Goal: Task Accomplishment & Management: Use online tool/utility

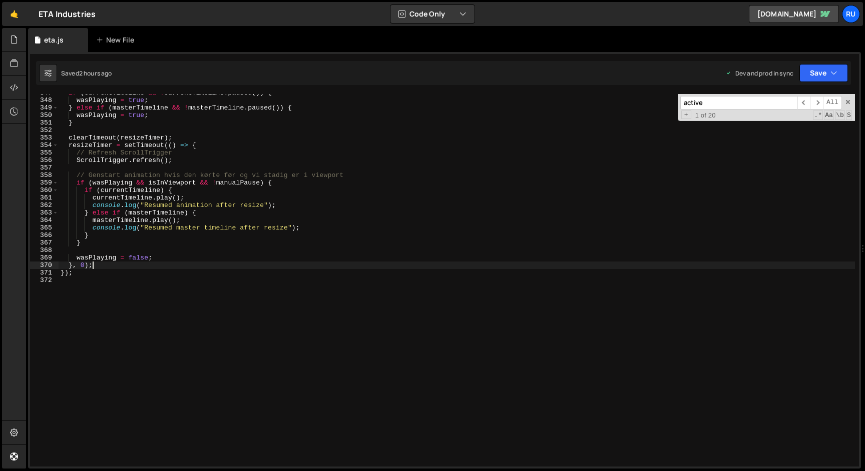
scroll to position [0, 1]
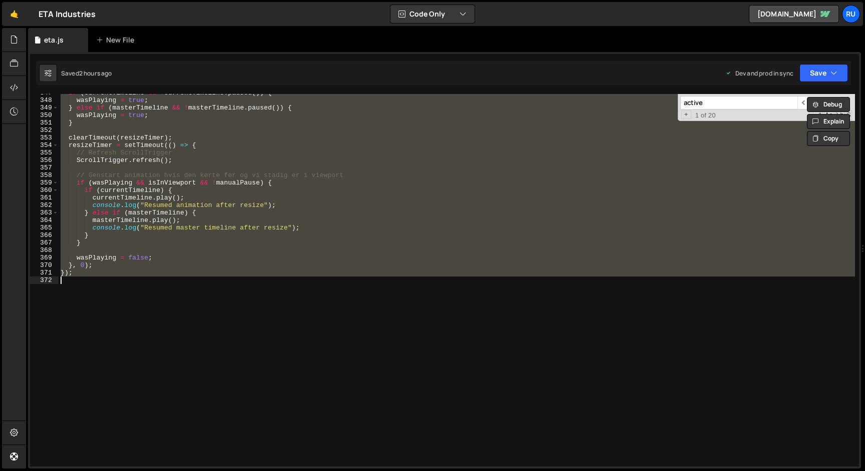
click at [190, 154] on div "if ( currentTimeline && ! currentTimeline . paused ( )) { wasPlaying = true ; }…" at bounding box center [457, 280] width 796 height 373
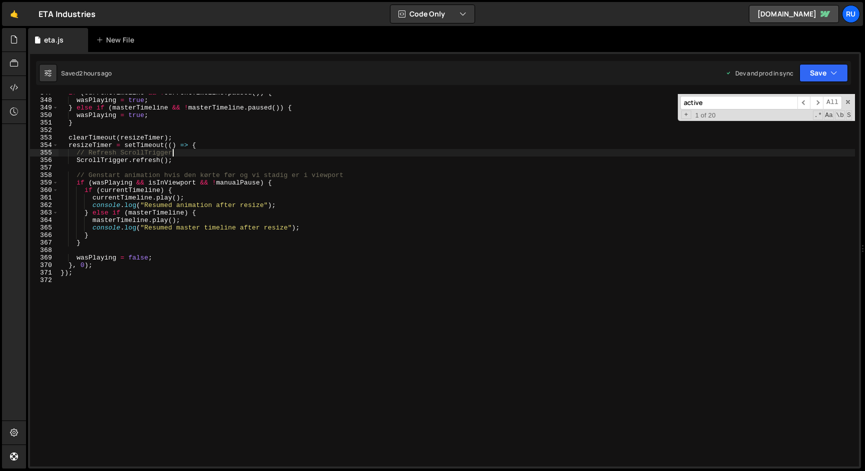
paste textarea
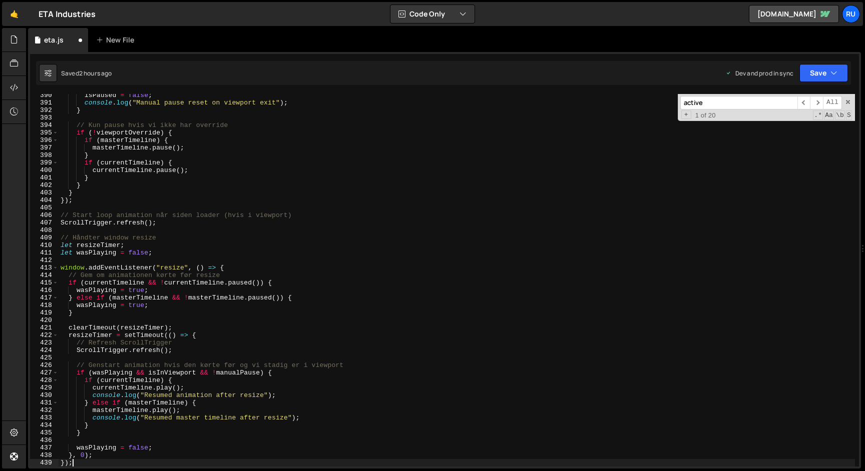
scroll to position [2923, 0]
click at [814, 67] on button "Save" at bounding box center [823, 73] width 49 height 18
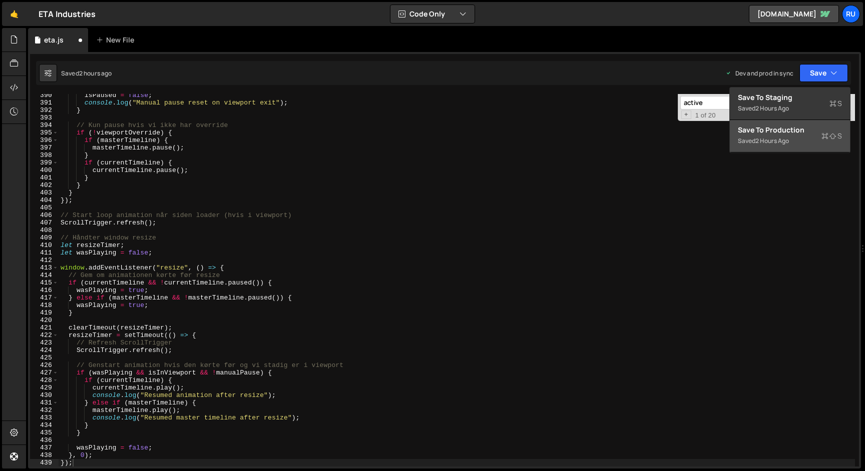
click at [791, 126] on div "Save to Production S" at bounding box center [790, 130] width 104 height 10
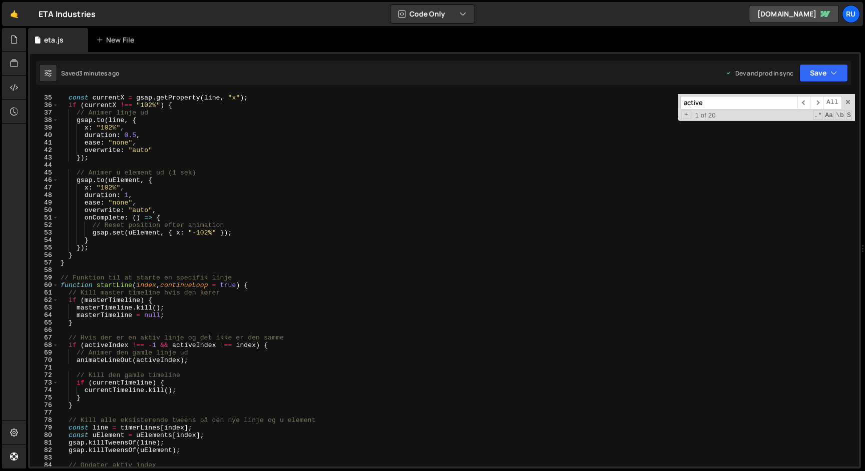
scroll to position [0, 0]
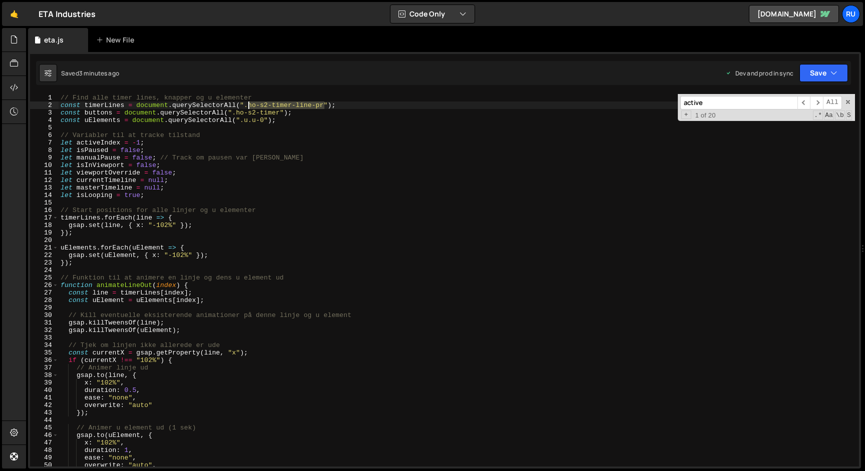
drag, startPoint x: 325, startPoint y: 107, endPoint x: 246, endPoint y: 105, distance: 79.1
click at [246, 105] on div "// Find alle timer lines, knapper og u elementer const timerLines = document . …" at bounding box center [457, 288] width 796 height 388
drag, startPoint x: 265, startPoint y: 121, endPoint x: 241, endPoint y: 121, distance: 23.5
click at [241, 121] on div "// Find alle timer lines, knapper og u elementer const timerLines = document . …" at bounding box center [457, 288] width 796 height 388
click at [238, 216] on div "// Find alle timer lines, knapper og u elementer const timerLines = document . …" at bounding box center [457, 288] width 796 height 388
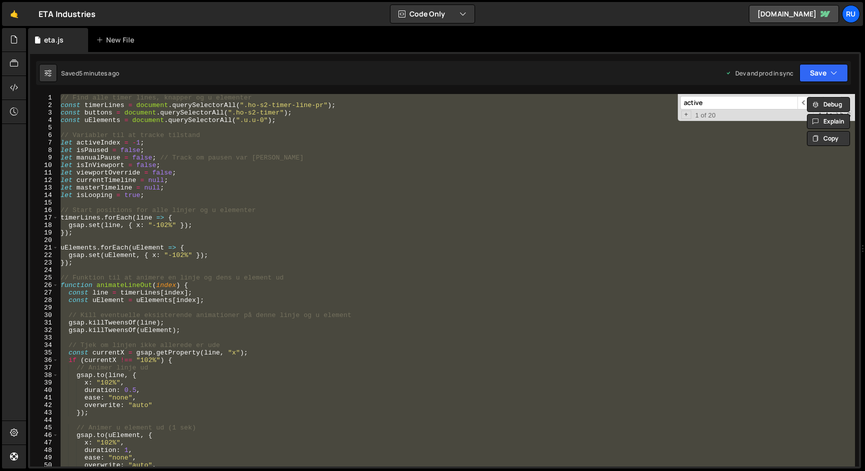
paste textarea
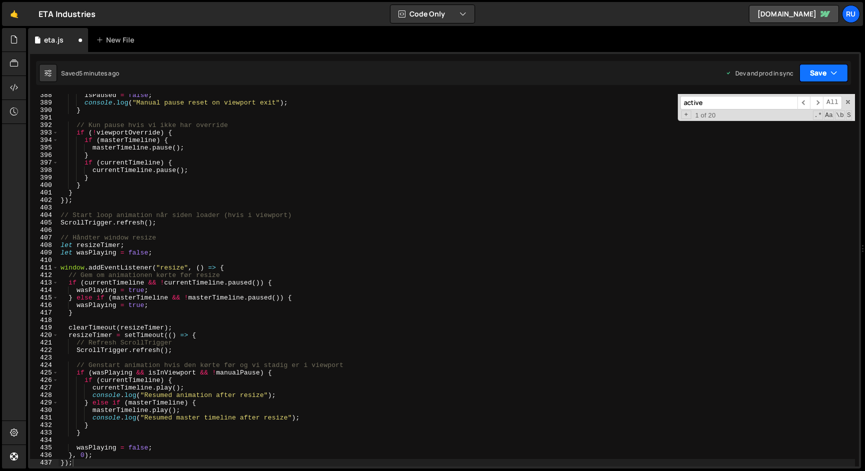
click at [817, 75] on button "Save" at bounding box center [823, 73] width 49 height 18
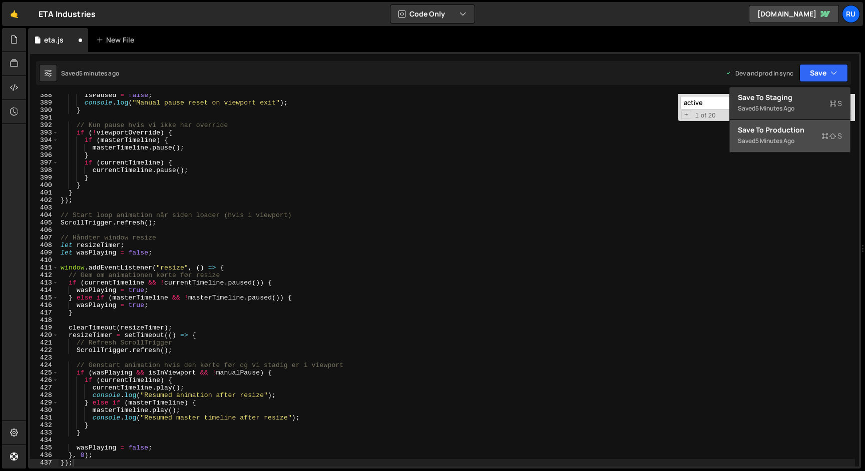
click at [793, 130] on div "Save to Production S" at bounding box center [790, 130] width 104 height 10
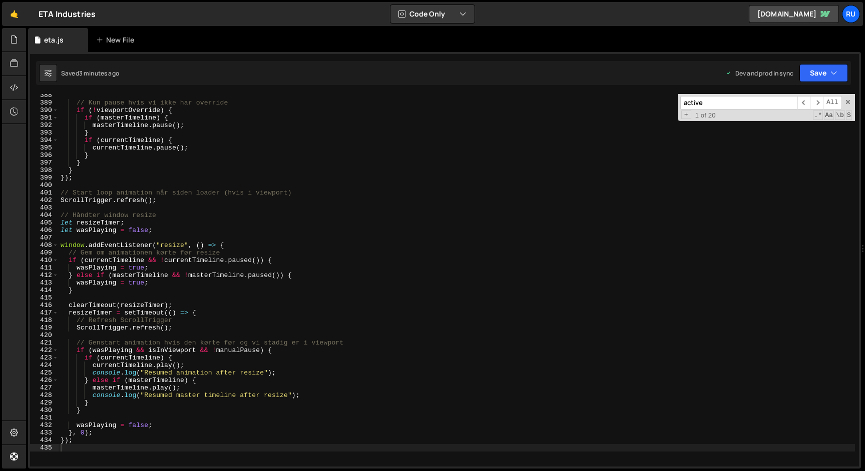
click at [245, 152] on div "// Kun pause hvis vi ikke har override if ( ! viewportOverride ) { if ( masterT…" at bounding box center [457, 286] width 796 height 388
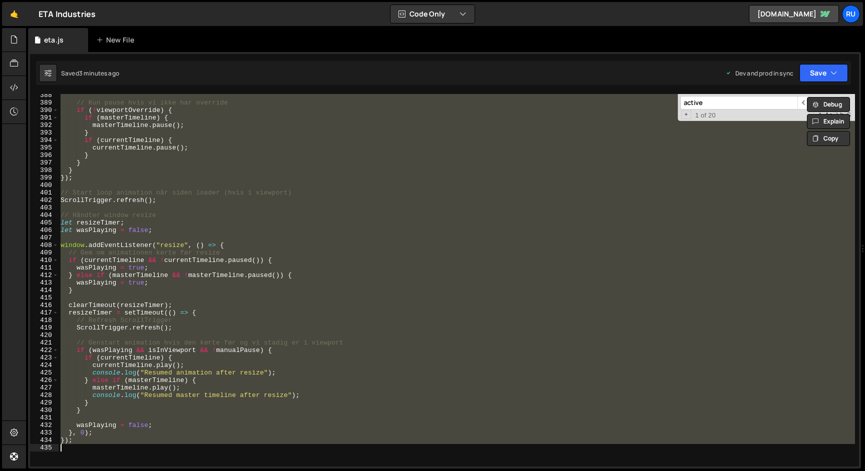
paste textarea
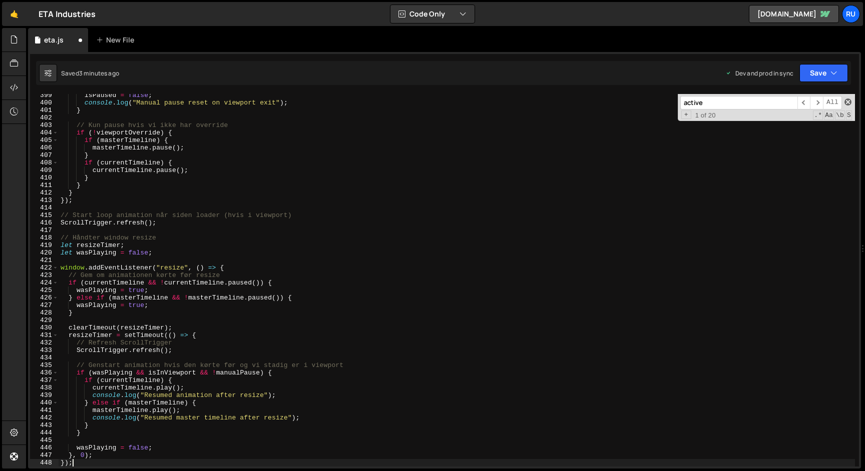
click at [845, 103] on span at bounding box center [847, 102] width 7 height 7
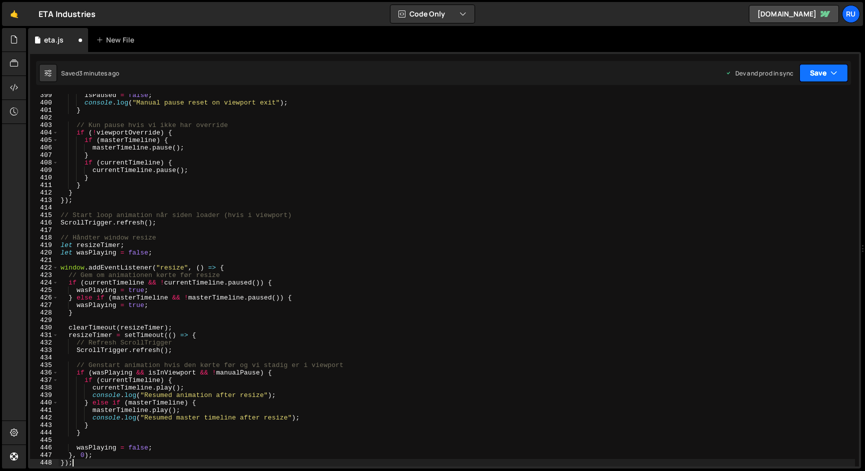
click at [822, 74] on button "Save" at bounding box center [823, 73] width 49 height 18
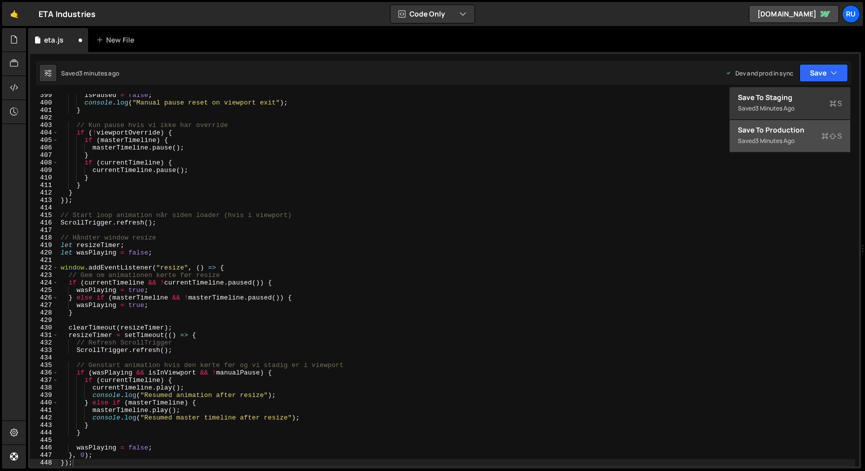
click at [808, 135] on div "Saved 3 minutes ago" at bounding box center [790, 141] width 104 height 12
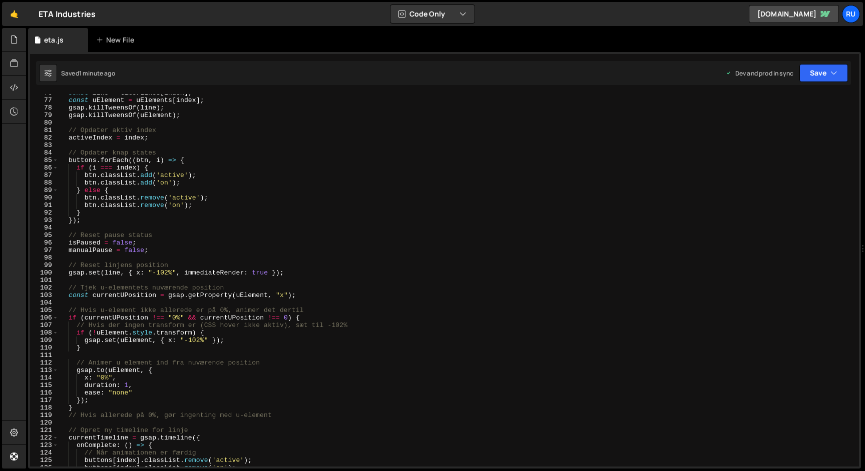
scroll to position [0, 0]
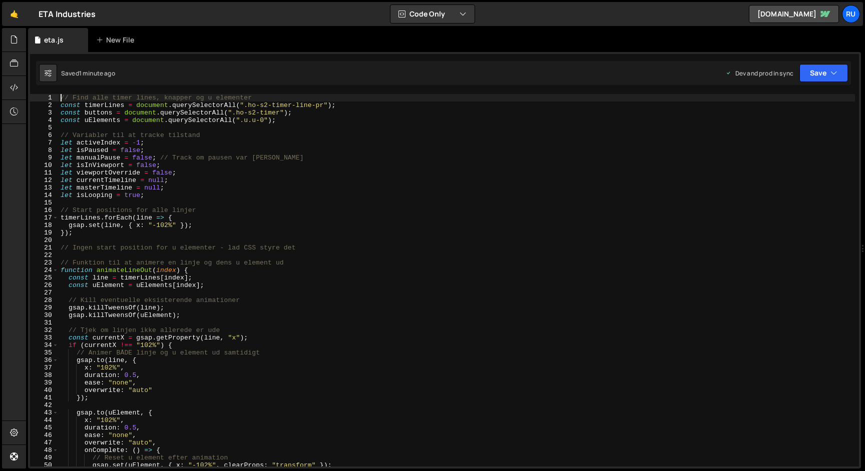
click at [60, 98] on div "// Find alle timer lines, knapper og u elementer const timerLines = document . …" at bounding box center [457, 288] width 796 height 388
type textarea "// Find alle timer lines, knapper og u elementer"
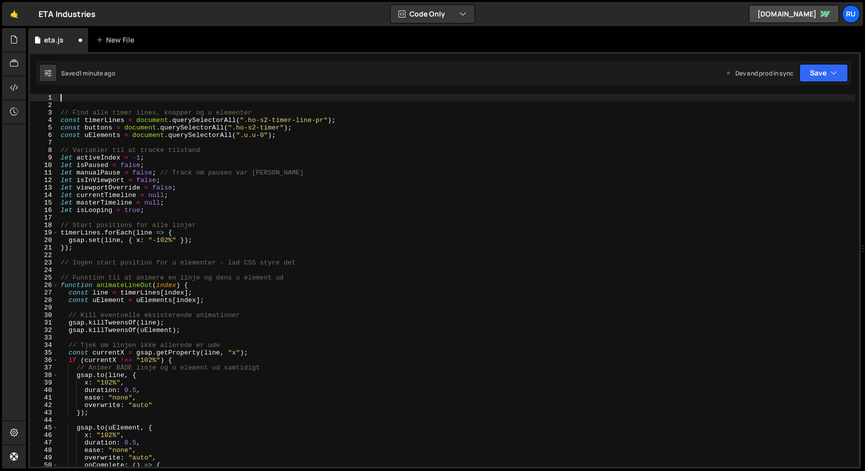
paste textarea "};"
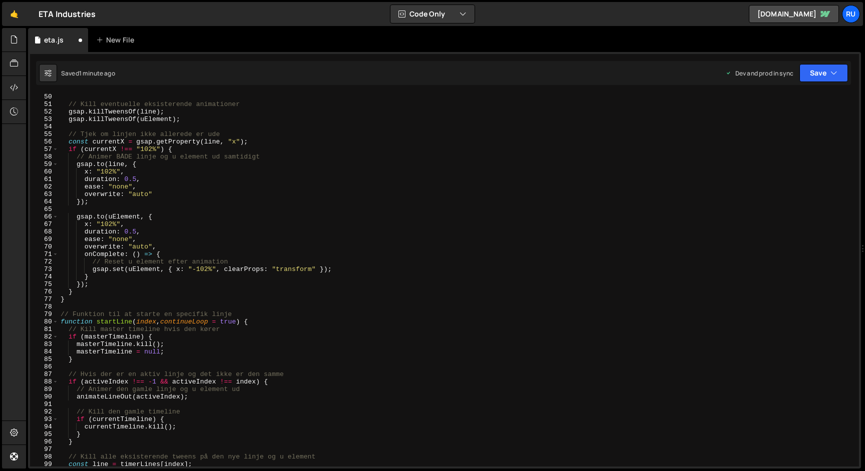
scroll to position [371, 0]
click at [135, 177] on div "// Kill eventuelle eksisterende animationer gsap . killTweensOf ( line ) ; gsap…" at bounding box center [457, 285] width 796 height 388
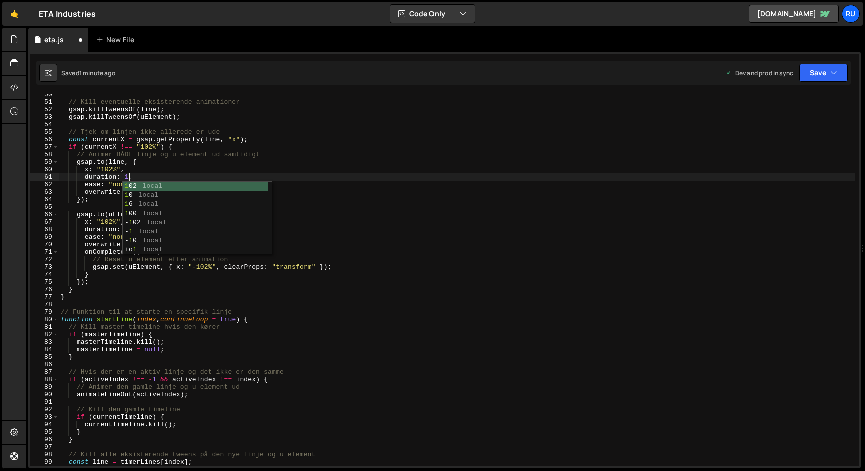
scroll to position [0, 5]
click at [105, 181] on div "// Kill eventuelle eksisterende animationer gsap . killTweensOf ( line ) ; gsap…" at bounding box center [457, 285] width 796 height 388
click at [119, 185] on div "// Kill eventuelle eksisterende animationer gsap . killTweensOf ( line ) ; gsap…" at bounding box center [457, 285] width 796 height 388
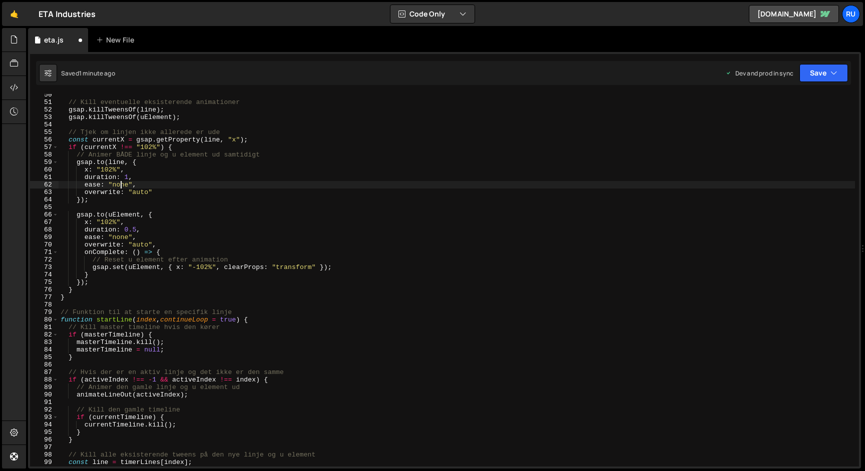
click at [119, 185] on div "// Kill eventuelle eksisterende animationer gsap . killTweensOf ( line ) ; gsap…" at bounding box center [457, 285] width 796 height 388
click at [139, 185] on div "// Kill eventuelle eksisterende animationer gsap . killTweensOf ( line ) ; gsap…" at bounding box center [457, 285] width 796 height 388
drag, startPoint x: 158, startPoint y: 189, endPoint x: 23, endPoint y: 172, distance: 136.1
click at [23, 172] on body "Projects [GEOGRAPHIC_DATA] Blog Ru Projects Your Teams Account Upgrade Logout" at bounding box center [432, 235] width 865 height 471
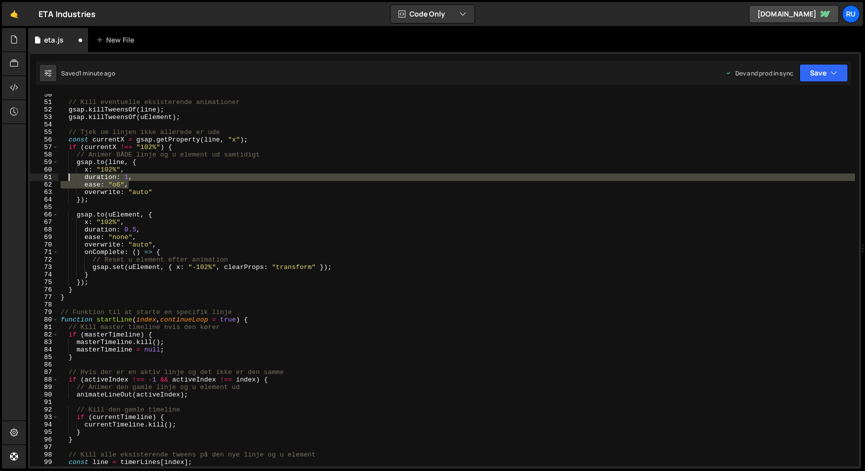
drag, startPoint x: 136, startPoint y: 185, endPoint x: 69, endPoint y: 175, distance: 67.7
click at [69, 175] on div "// Kill eventuelle eksisterende animationer gsap . killTweensOf ( line ) ; gsap…" at bounding box center [457, 285] width 796 height 388
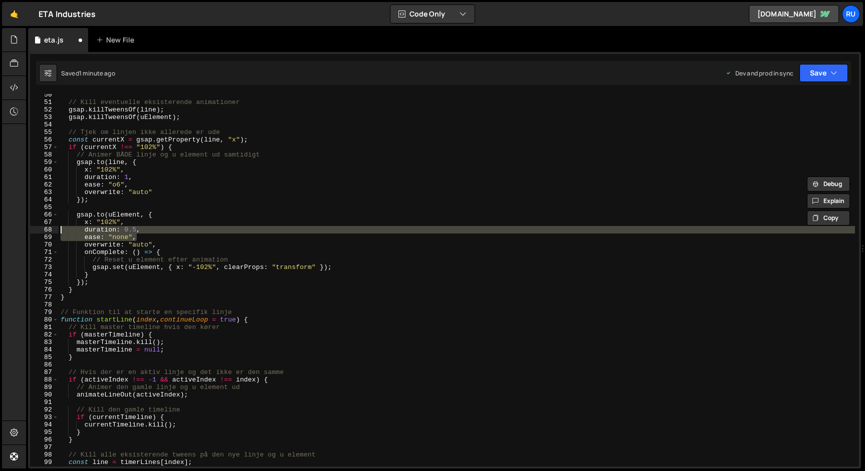
drag, startPoint x: 144, startPoint y: 238, endPoint x: 46, endPoint y: 233, distance: 97.7
click at [46, 233] on div "duration: 1, ease: "o6", 50 51 52 53 54 55 56 57 58 59 60 61 62 63 64 65 66 67 …" at bounding box center [444, 280] width 829 height 373
paste textarea "ease: "o6"
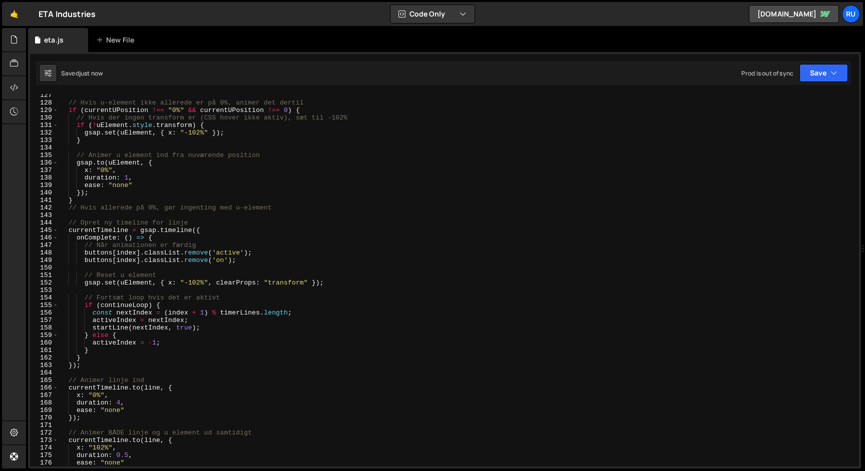
scroll to position [967, 0]
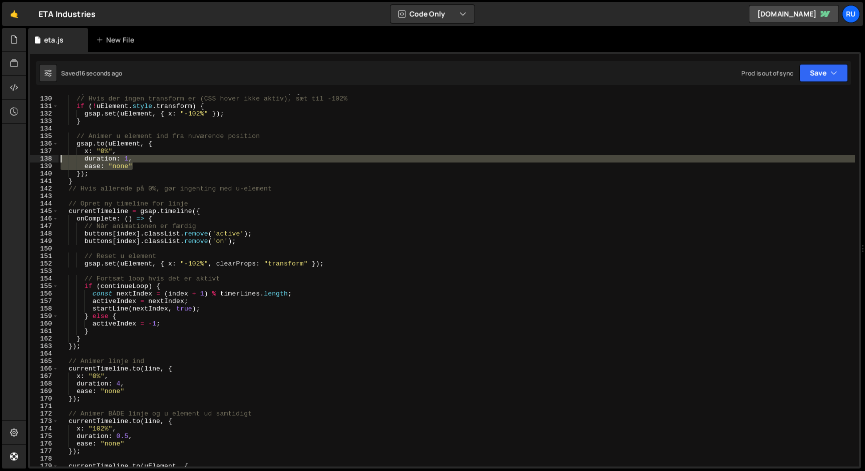
drag, startPoint x: 142, startPoint y: 168, endPoint x: 0, endPoint y: 160, distance: 142.4
click at [0, 160] on div "Hold on a sec... Are you certain you wish to leave this page? Any changes you'v…" at bounding box center [432, 235] width 865 height 471
paste textarea "ease: "o6","
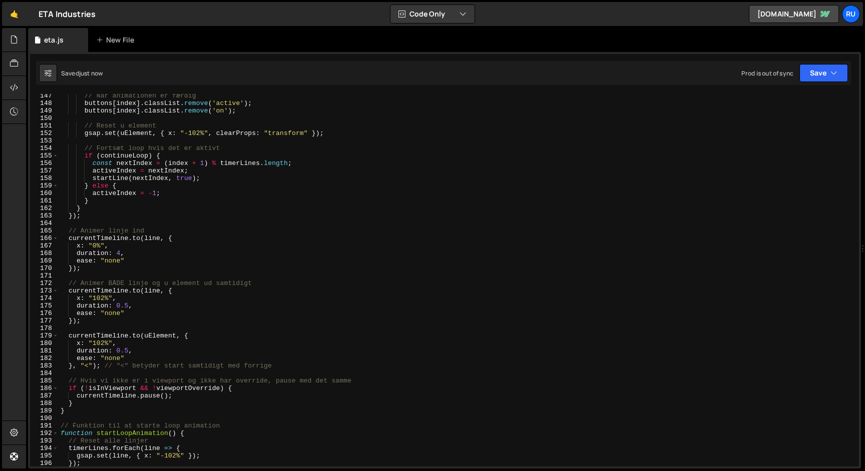
scroll to position [1132, 0]
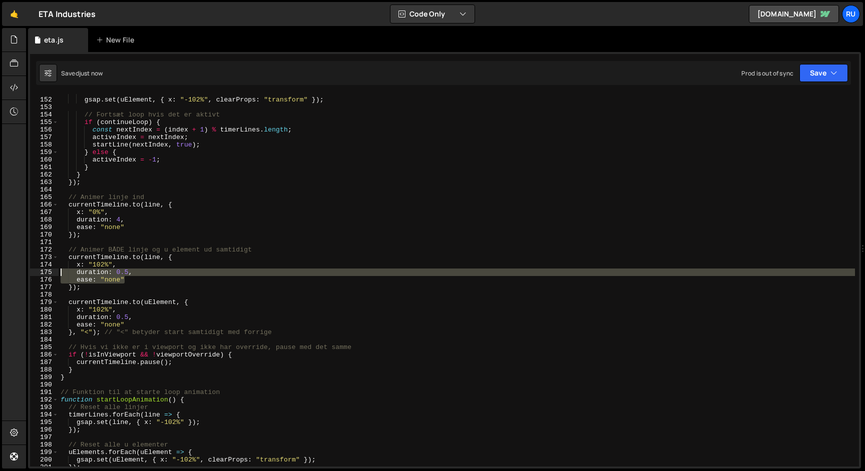
drag, startPoint x: 132, startPoint y: 280, endPoint x: 35, endPoint y: 269, distance: 97.7
click at [35, 269] on div "ease: "o6" 151 152 153 154 155 156 157 158 159 160 161 162 163 164 165 166 167 …" at bounding box center [444, 280] width 829 height 373
paste textarea "ease: "o6","
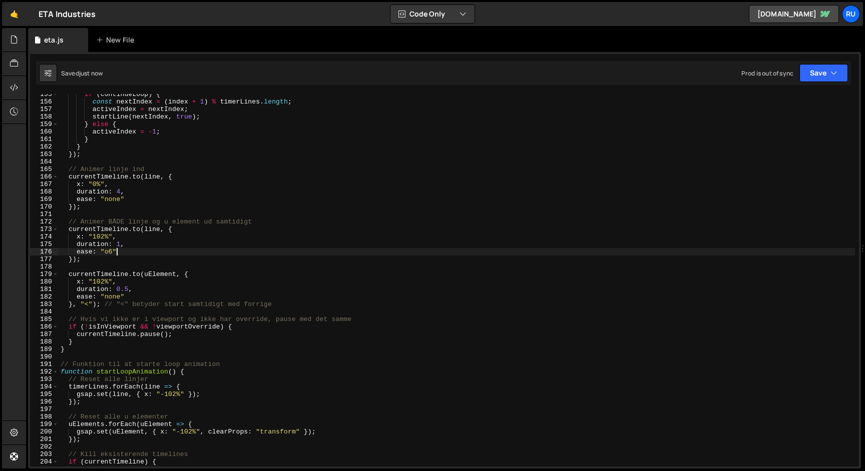
scroll to position [1159, 0]
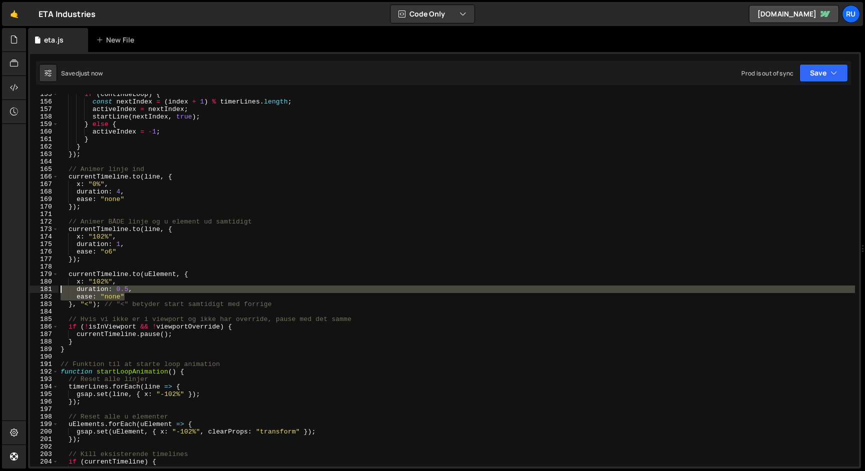
drag, startPoint x: 134, startPoint y: 298, endPoint x: 38, endPoint y: 291, distance: 95.8
click at [38, 291] on div "ease: "o6" 155 156 157 158 159 160 161 162 163 164 165 166 167 168 169 170 171 …" at bounding box center [444, 280] width 829 height 373
paste textarea "ease: "o6","
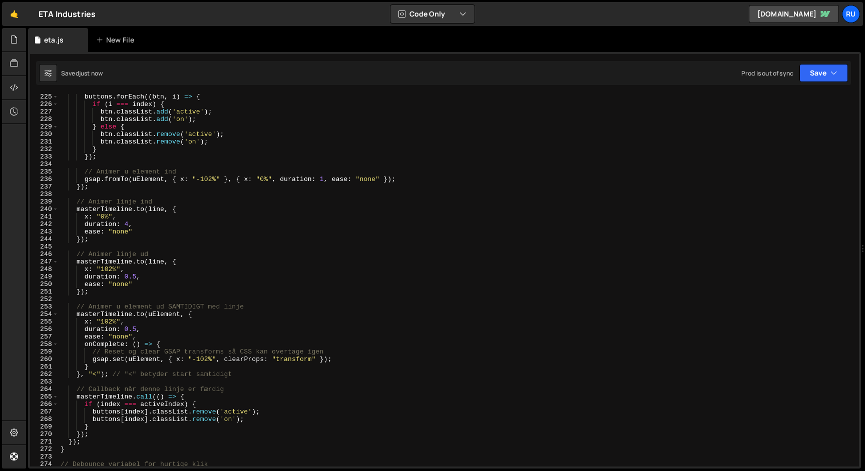
scroll to position [1685, 0]
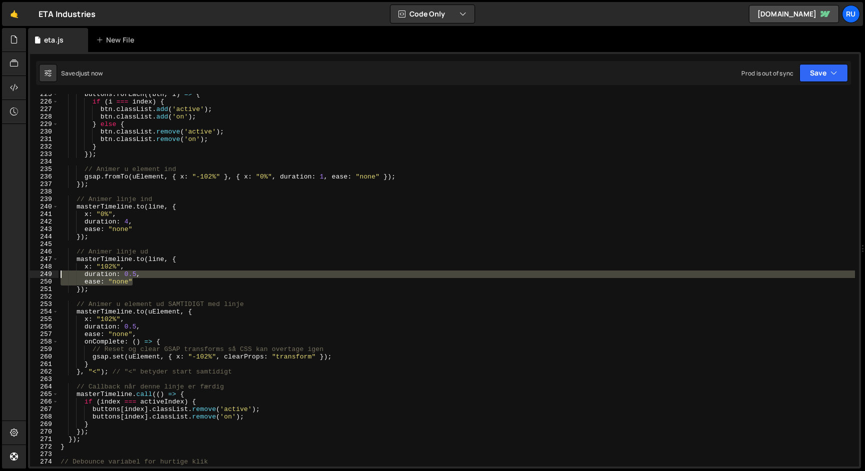
drag, startPoint x: 140, startPoint y: 282, endPoint x: 51, endPoint y: 275, distance: 89.4
click at [51, 275] on div "ease: "o6" 225 226 227 228 229 230 231 232 233 234 235 236 237 238 239 240 241 …" at bounding box center [444, 280] width 829 height 373
paste textarea "ease: "o6","
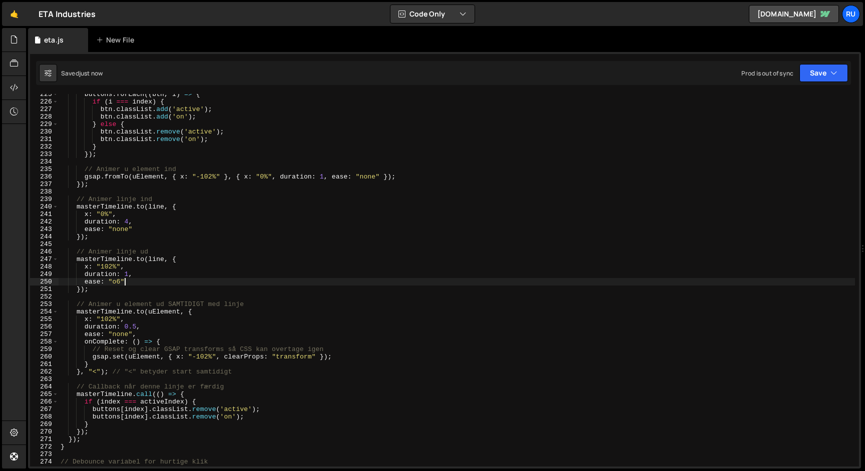
scroll to position [1744, 0]
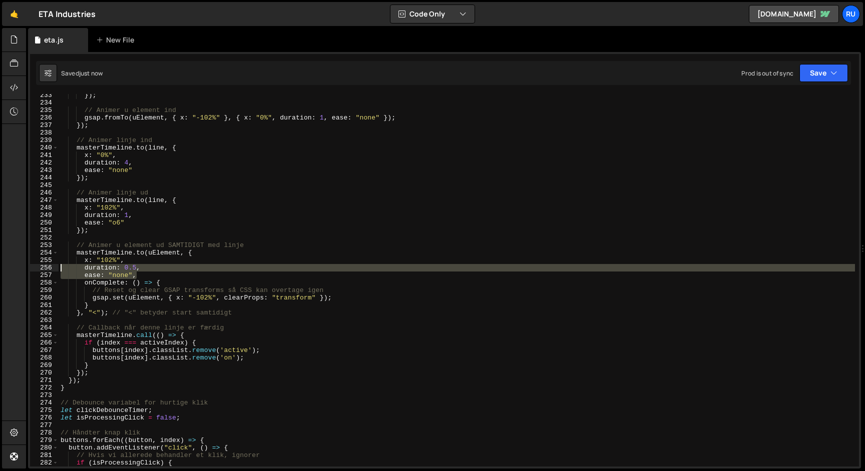
drag, startPoint x: 138, startPoint y: 276, endPoint x: 41, endPoint y: 271, distance: 97.2
click at [41, 271] on div "ease: "o6" 233 234 235 236 237 238 239 240 241 242 243 244 245 246 247 248 249 …" at bounding box center [444, 280] width 829 height 373
paste textarea "ease: "o6"
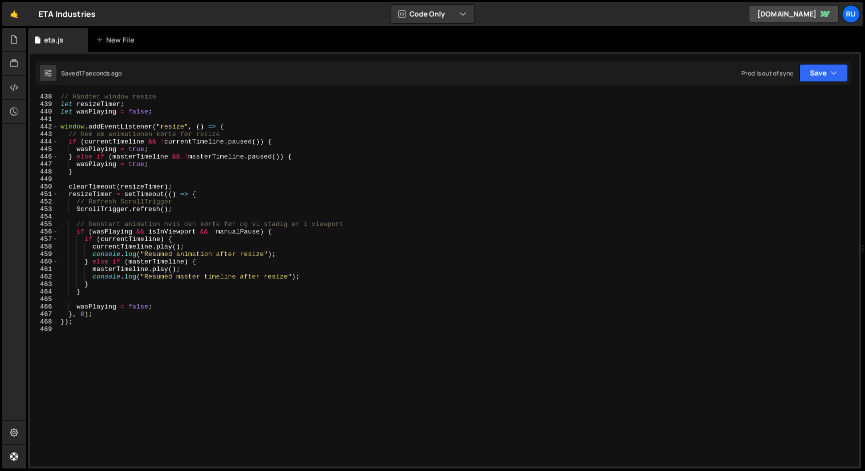
scroll to position [3283, 0]
click at [814, 73] on button "Save" at bounding box center [823, 73] width 49 height 18
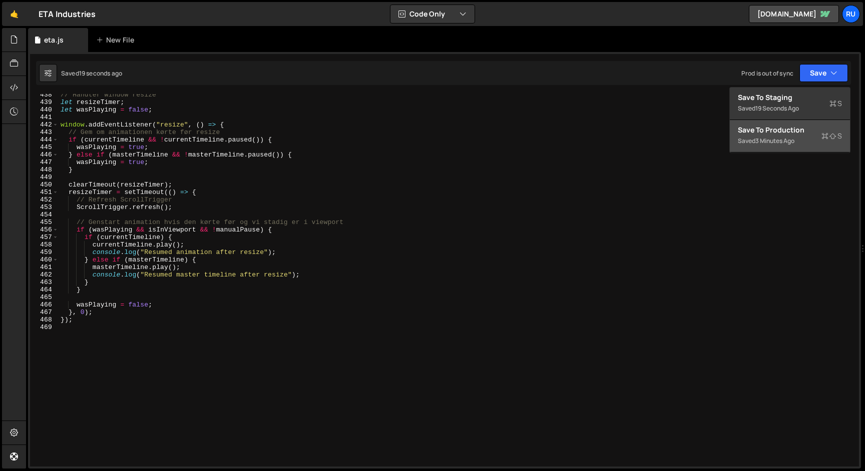
click at [786, 126] on div "Save to Production S" at bounding box center [790, 130] width 104 height 10
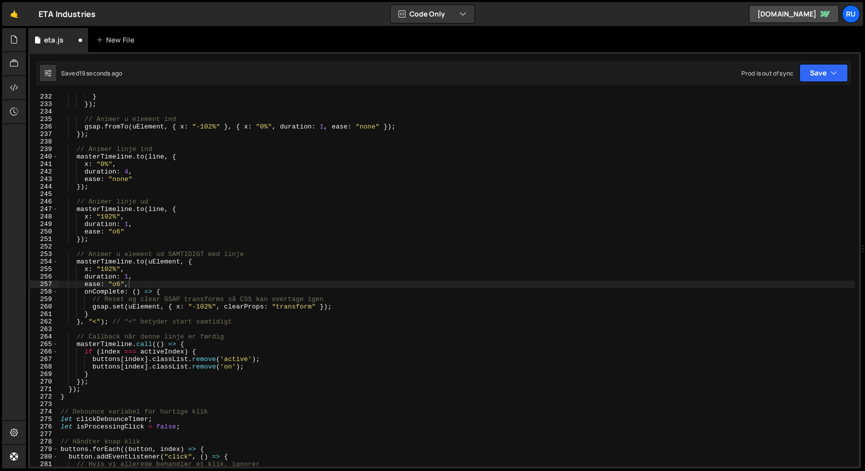
scroll to position [1735, 0]
click at [391, 350] on div "} }) ; // Animer u element ind gsap . fromTo ( uElement , { x : "-102%" } , { x…" at bounding box center [457, 287] width 796 height 388
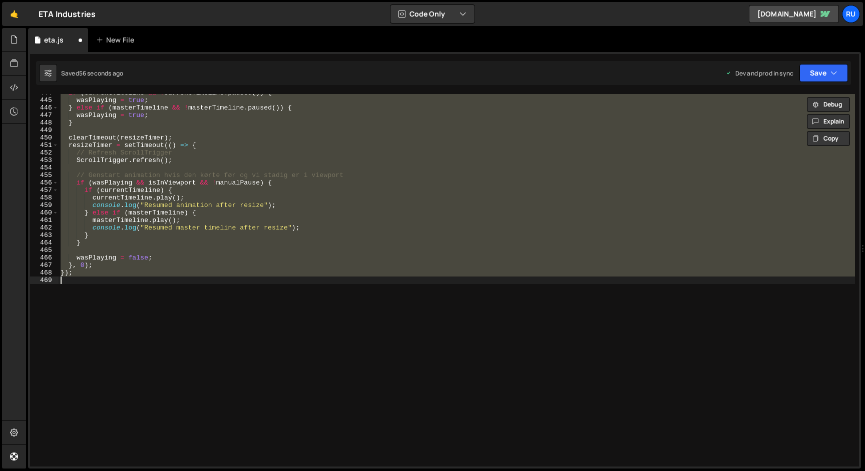
scroll to position [324, 0]
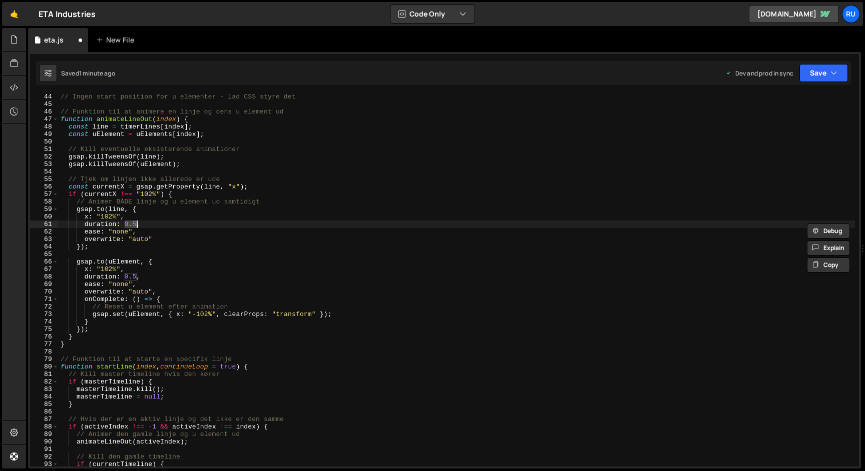
click at [186, 243] on div "// Ingen start position for u elementer - lad CSS styre det // Funktion til at …" at bounding box center [457, 287] width 796 height 388
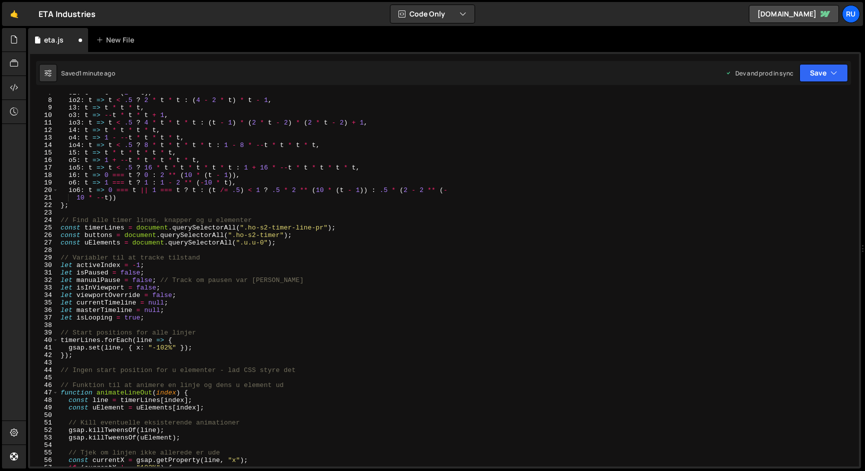
scroll to position [50, 0]
drag, startPoint x: 267, startPoint y: 243, endPoint x: 241, endPoint y: 244, distance: 26.0
click at [241, 244] on div "o2 : t => t * ( 2 - t ) , io2 : t => t < .5 ? 2 * t * t : ( 4 - 2 * t ) * t - 1…" at bounding box center [457, 283] width 796 height 388
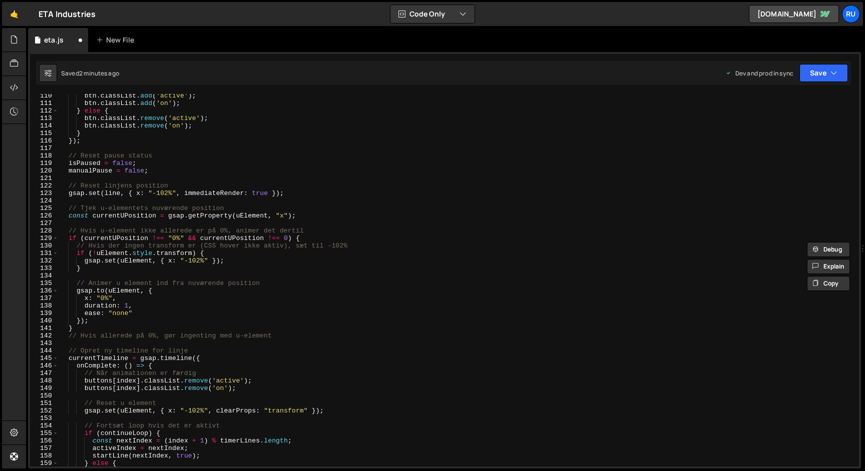
scroll to position [820, 0]
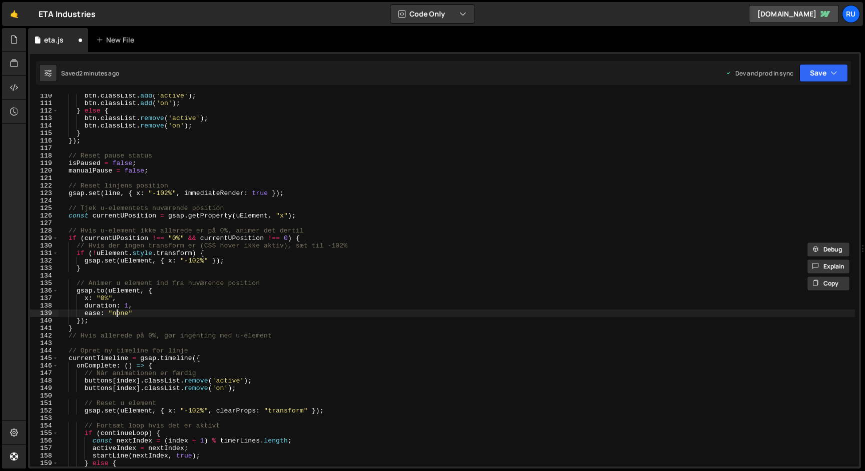
click at [118, 315] on div "btn . classList . add ( 'active' ) ; btn . classList . add ( 'on' ) ; } else { …" at bounding box center [457, 286] width 796 height 388
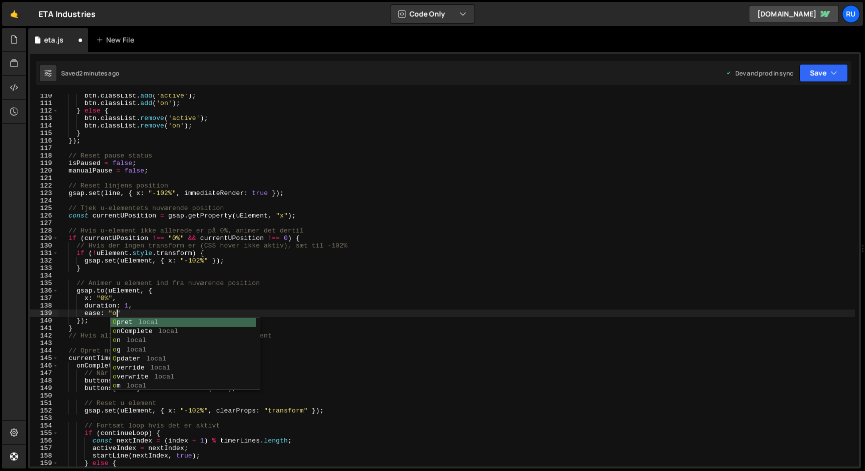
scroll to position [0, 4]
click at [825, 74] on button "Save" at bounding box center [823, 73] width 49 height 18
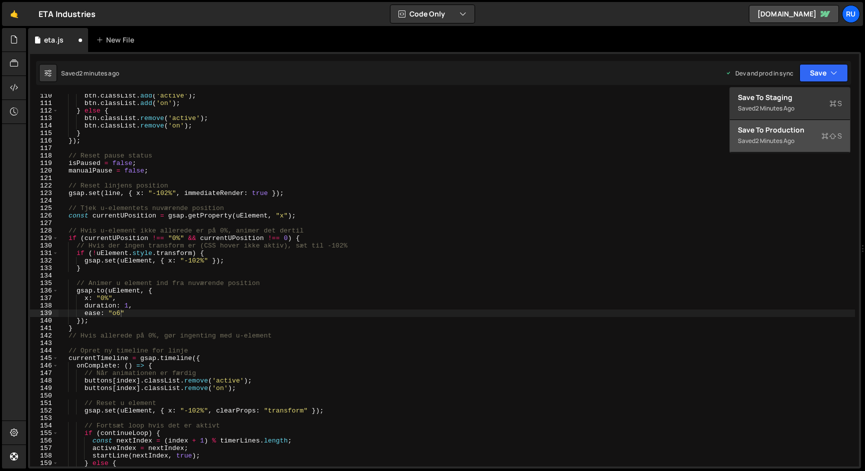
click at [814, 130] on div "Save to Production S" at bounding box center [790, 130] width 104 height 10
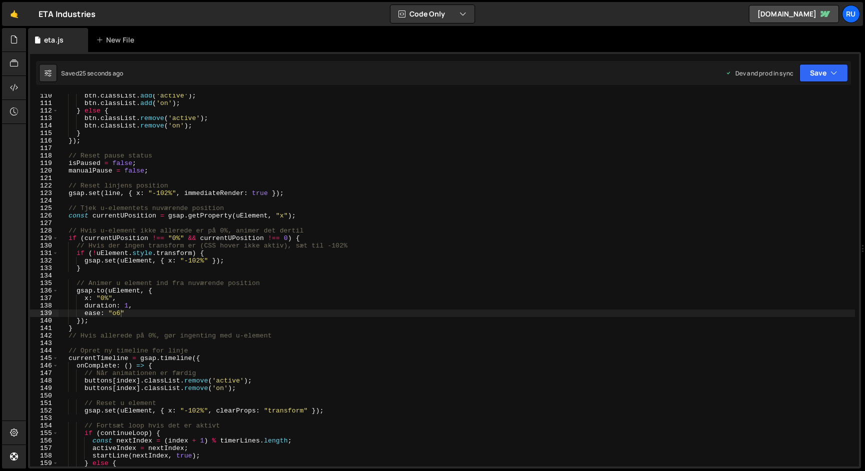
click at [130, 313] on div "btn . classList . add ( 'active' ) ; btn . classList . add ( 'on' ) ; } else { …" at bounding box center [457, 286] width 796 height 388
click at [830, 72] on icon "button" at bounding box center [833, 73] width 7 height 10
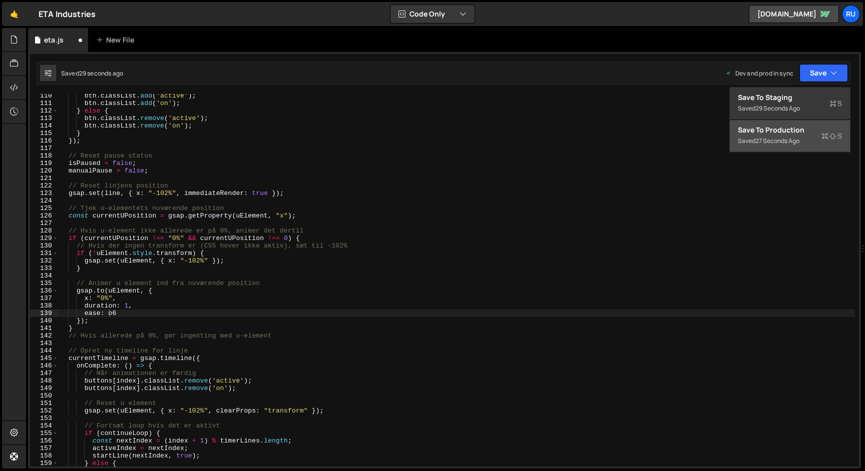
click at [806, 140] on div "Saved 27 seconds ago" at bounding box center [790, 141] width 104 height 12
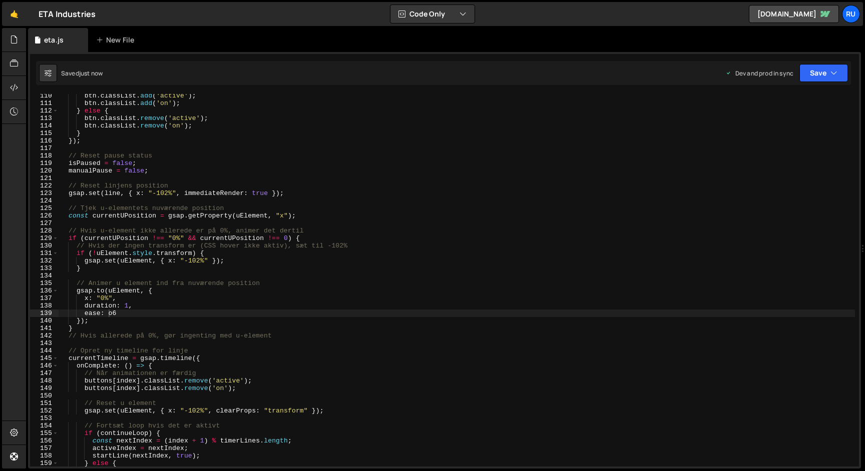
click at [189, 309] on div "btn . classList . add ( 'active' ) ; btn . classList . add ( 'on' ) ; } else { …" at bounding box center [457, 286] width 796 height 388
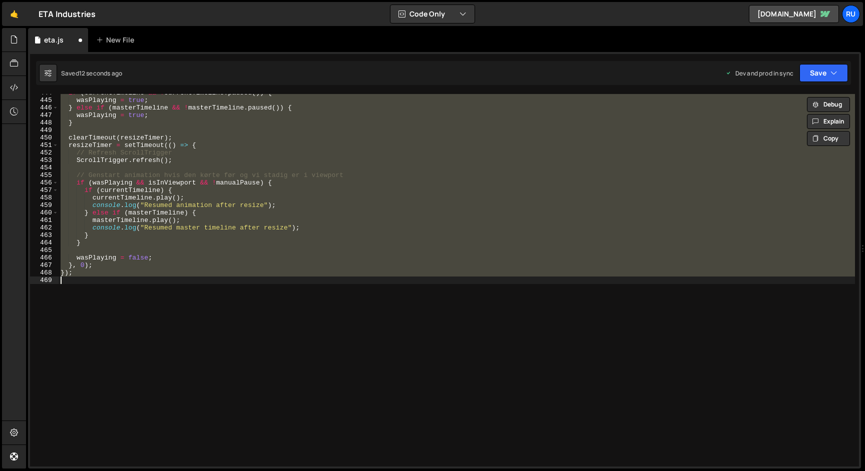
scroll to position [849, 0]
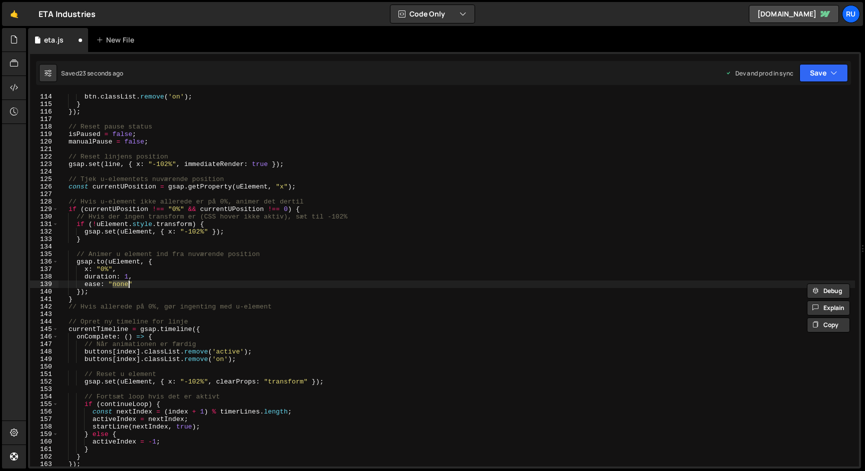
click at [128, 277] on div "btn . classList . remove ( 'on' ) ; } }) ; // Reset pause status isPaused = fal…" at bounding box center [457, 287] width 796 height 388
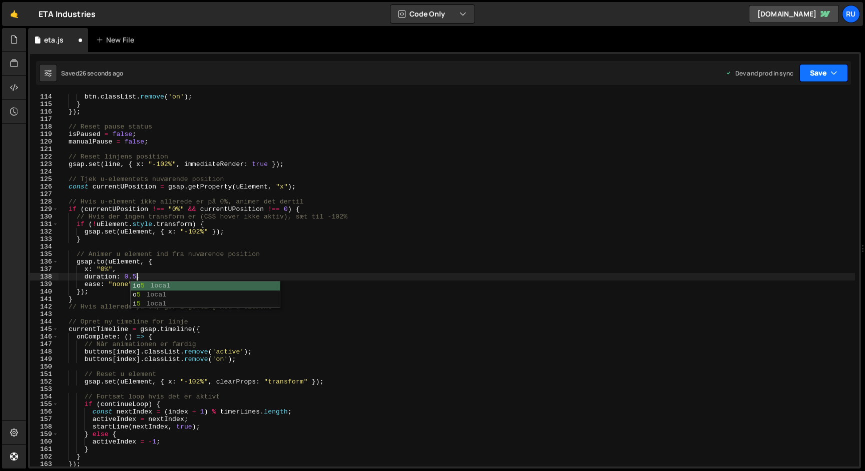
click at [824, 78] on button "Save" at bounding box center [823, 73] width 49 height 18
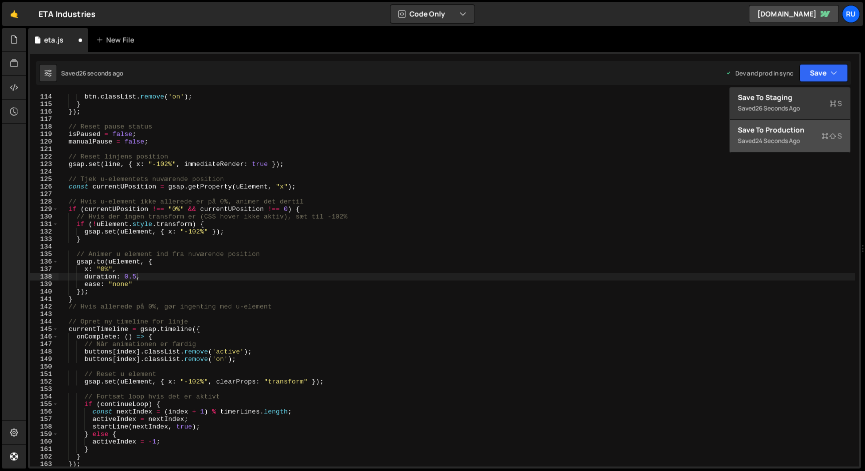
click at [817, 125] on div "Save to Production S" at bounding box center [790, 130] width 104 height 10
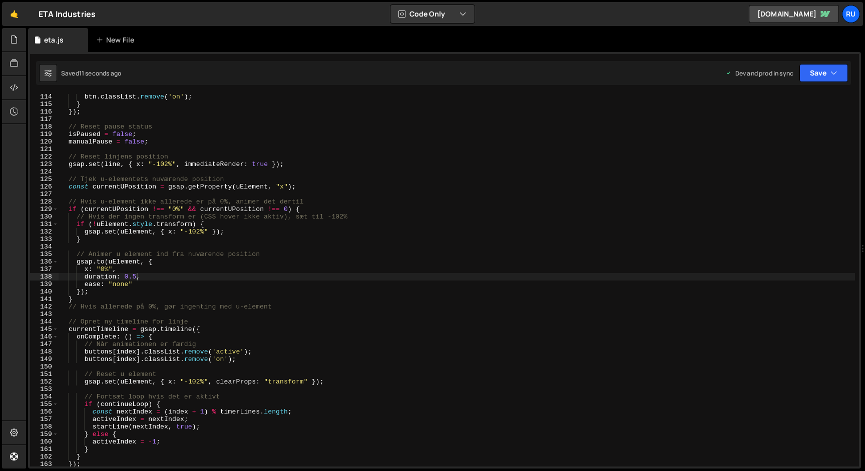
click at [136, 276] on div "btn . classList . remove ( 'on' ) ; } }) ; // Reset pause status isPaused = fal…" at bounding box center [457, 287] width 796 height 388
click at [823, 80] on button "Save" at bounding box center [823, 73] width 49 height 18
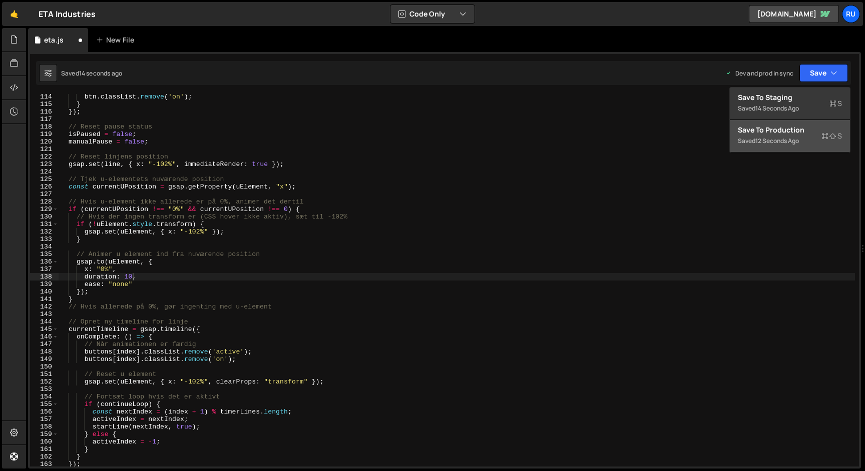
click at [809, 142] on div "Saved 12 seconds ago" at bounding box center [790, 141] width 104 height 12
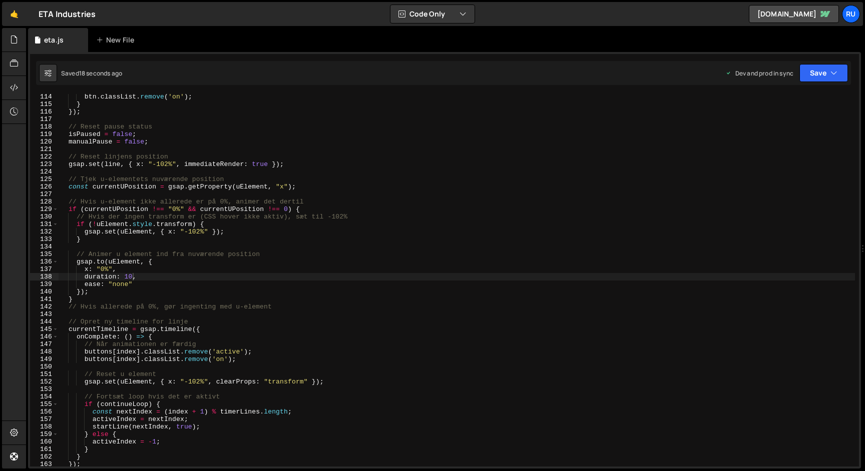
click at [133, 278] on div "btn . classList . remove ( 'on' ) ; } }) ; // Reset pause status isPaused = fal…" at bounding box center [457, 287] width 796 height 388
click at [821, 72] on button "Save" at bounding box center [823, 73] width 49 height 18
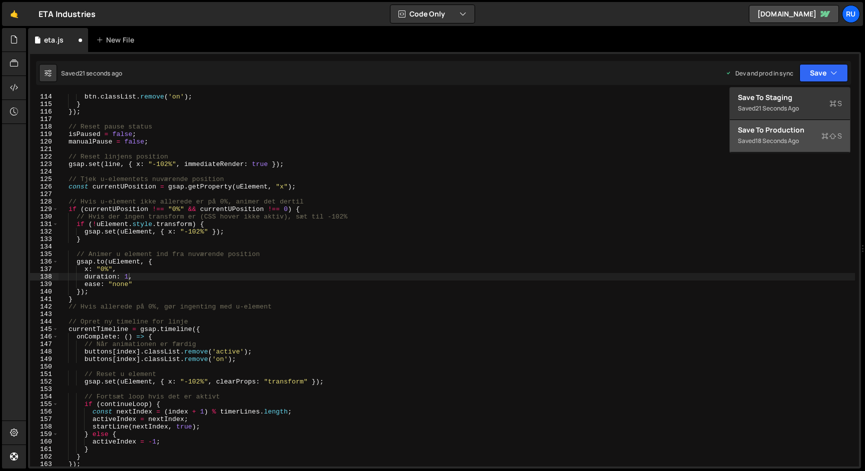
click at [811, 134] on div "Save to Production S" at bounding box center [790, 130] width 104 height 10
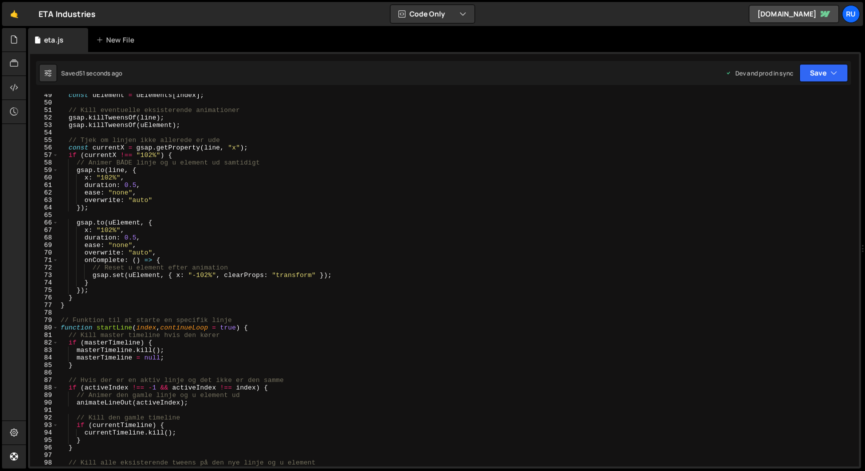
scroll to position [0, 0]
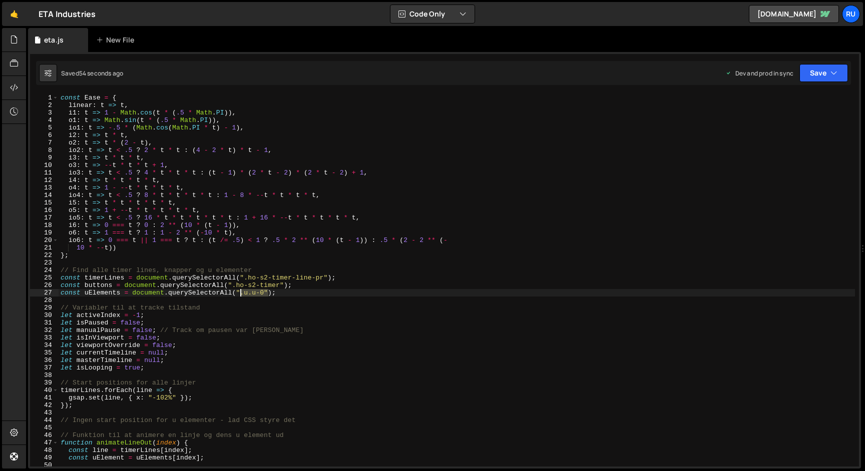
drag, startPoint x: 267, startPoint y: 294, endPoint x: 241, endPoint y: 294, distance: 25.5
click at [241, 294] on div "const Ease = { linear : t => t , i1 : t => 1 - Math . cos ( t * ( .5 * Math . P…" at bounding box center [457, 288] width 796 height 388
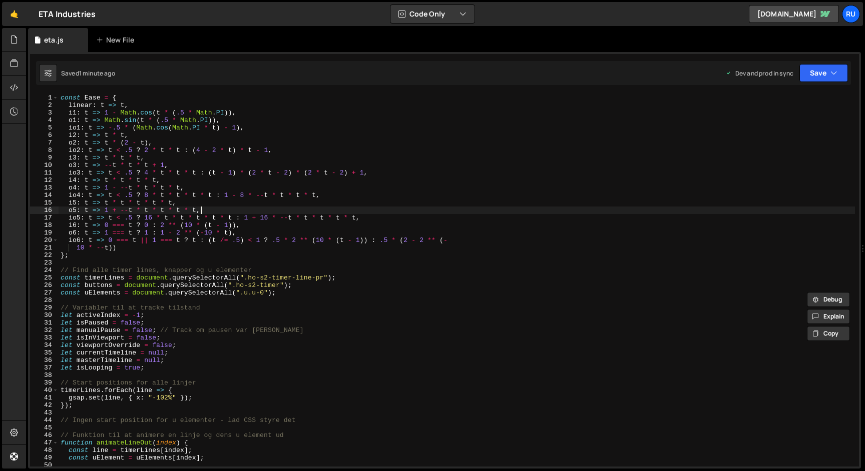
click at [251, 207] on div "const Ease = { linear : t => t , i1 : t => 1 - Math . cos ( t * ( .5 * Math . P…" at bounding box center [457, 288] width 796 height 388
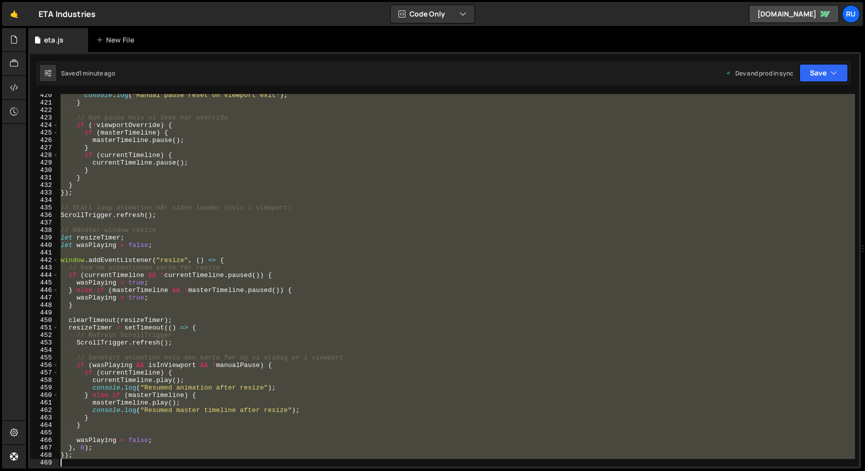
scroll to position [3148, 0]
drag, startPoint x: 60, startPoint y: 269, endPoint x: 407, endPoint y: 496, distance: 415.0
click at [407, 471] on html "Projects [GEOGRAPHIC_DATA] Blog Ru Projects Your Teams Account Upgrade Logout" at bounding box center [432, 235] width 865 height 471
paste textarea
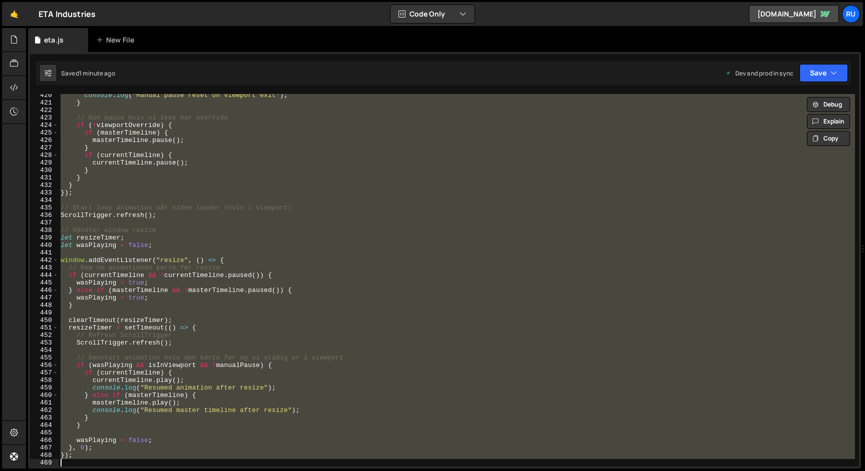
type textarea "});"
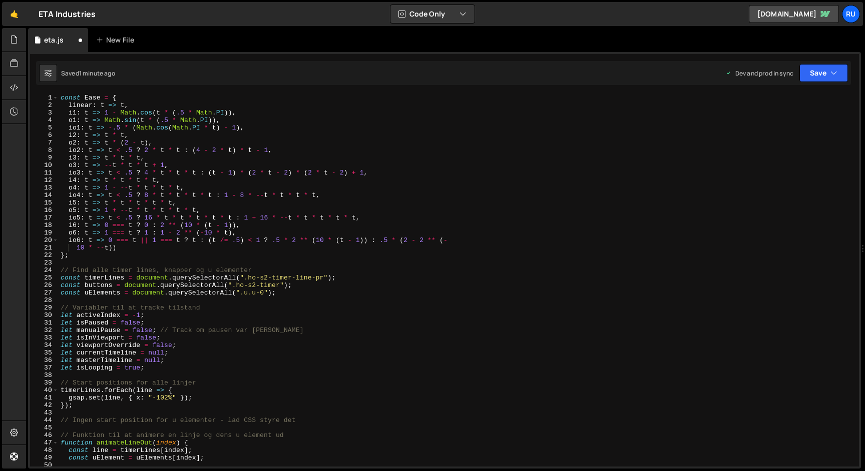
scroll to position [0, 0]
click at [814, 72] on button "Save" at bounding box center [823, 73] width 49 height 18
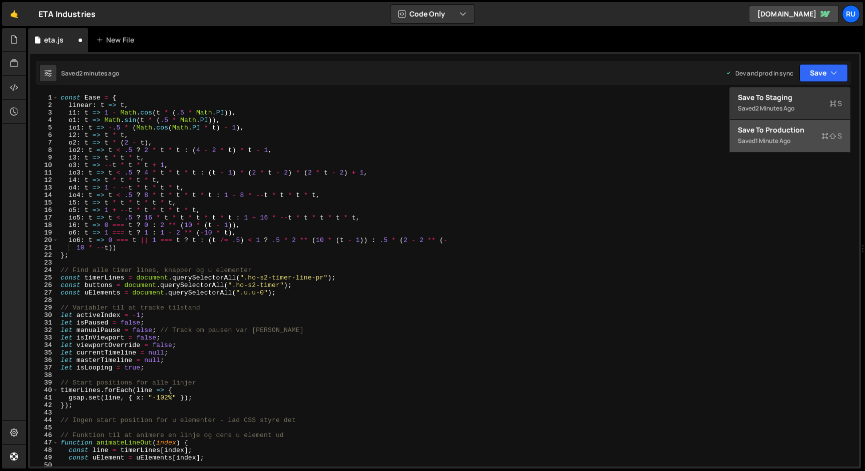
click at [781, 132] on div "Save to Production S" at bounding box center [790, 130] width 104 height 10
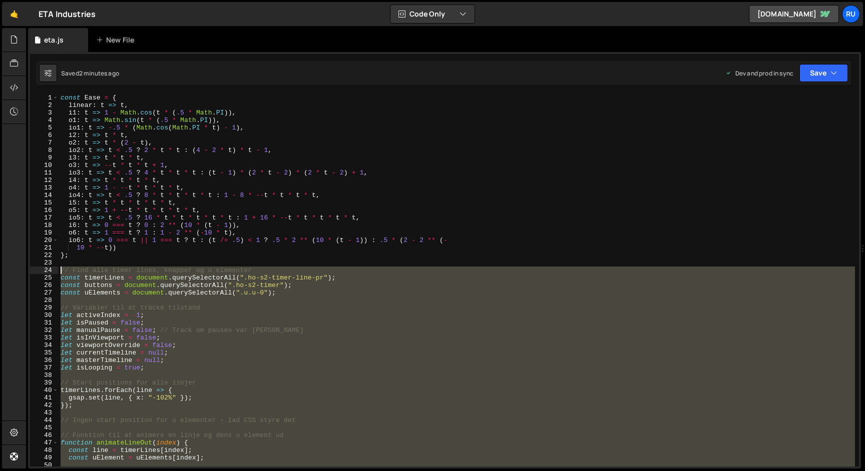
drag, startPoint x: 92, startPoint y: 281, endPoint x: 24, endPoint y: 270, distance: 69.0
click at [24, 270] on div "Hold on a sec... Are you certain you wish to leave this page? Any changes you'v…" at bounding box center [432, 235] width 865 height 471
paste textarea "}"
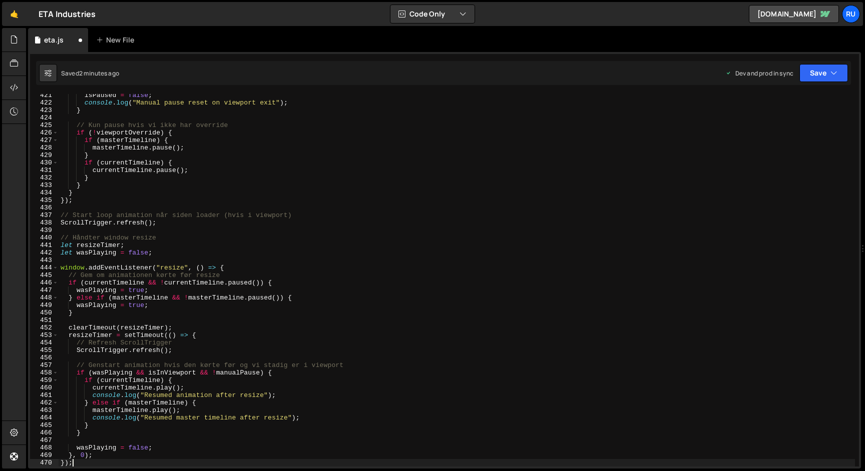
scroll to position [3155, 0]
click at [816, 70] on button "Save" at bounding box center [823, 73] width 49 height 18
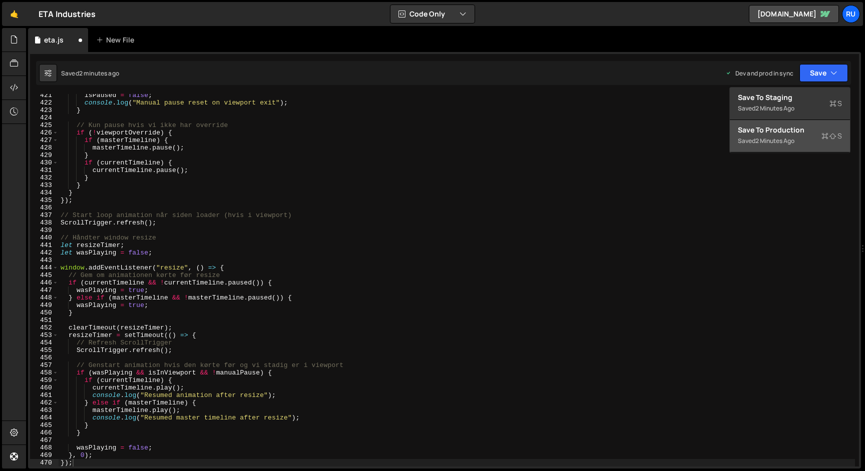
click at [807, 133] on div "Save to Production S" at bounding box center [790, 130] width 104 height 10
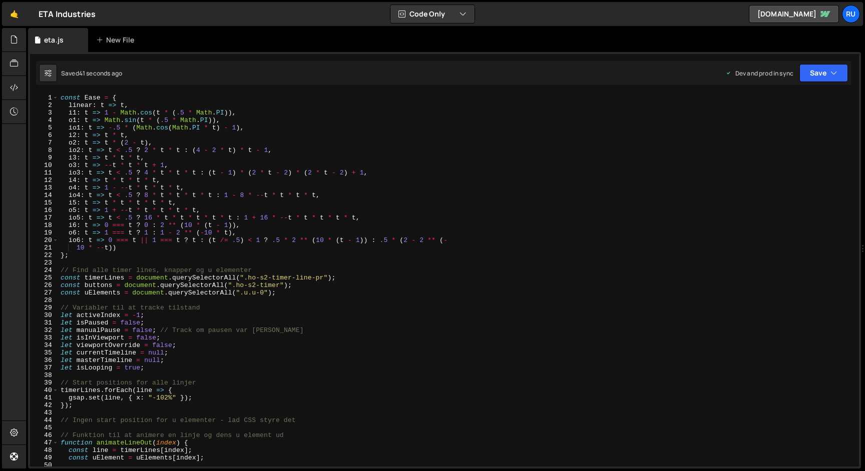
scroll to position [0, 0]
drag, startPoint x: 266, startPoint y: 294, endPoint x: 240, endPoint y: 295, distance: 25.5
click at [240, 295] on div "const Ease = { linear : t => t , i1 : t => 1 - Math . cos ( t * ( .5 * Math . P…" at bounding box center [457, 288] width 796 height 388
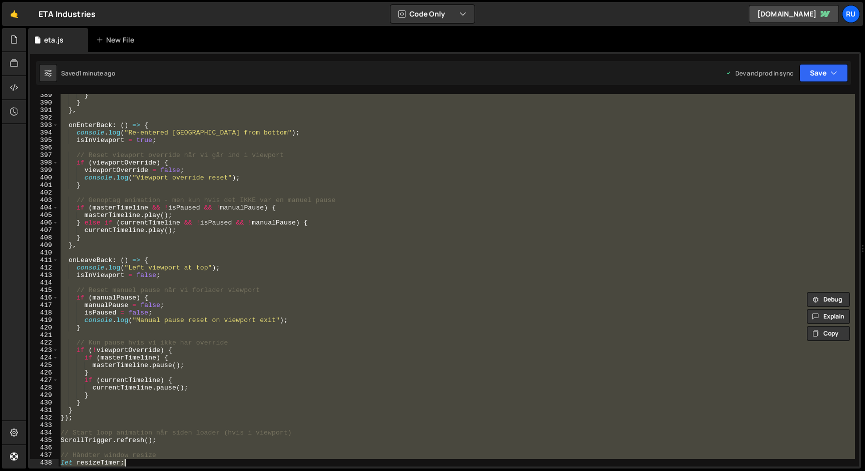
scroll to position [3140, 0]
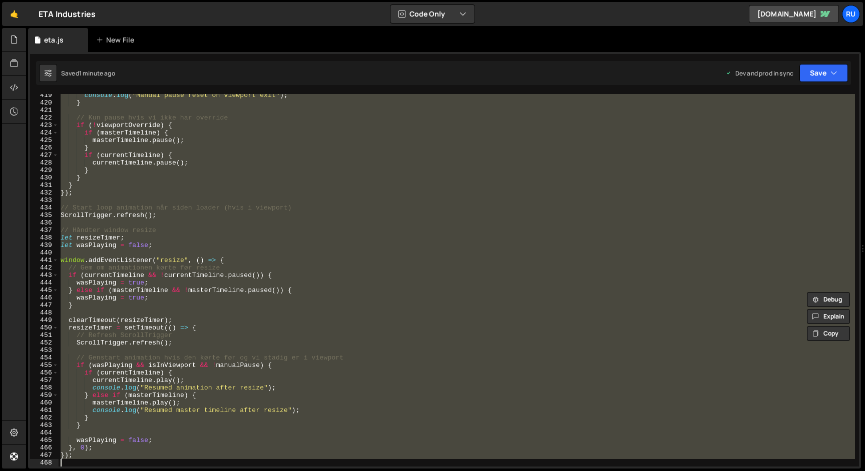
drag, startPoint x: 61, startPoint y: 269, endPoint x: 272, endPoint y: 496, distance: 309.8
click at [272, 471] on html "Projects [GEOGRAPHIC_DATA] Blog Ru Projects Your Teams Account Upgrade Logout" at bounding box center [432, 235] width 865 height 471
paste textarea
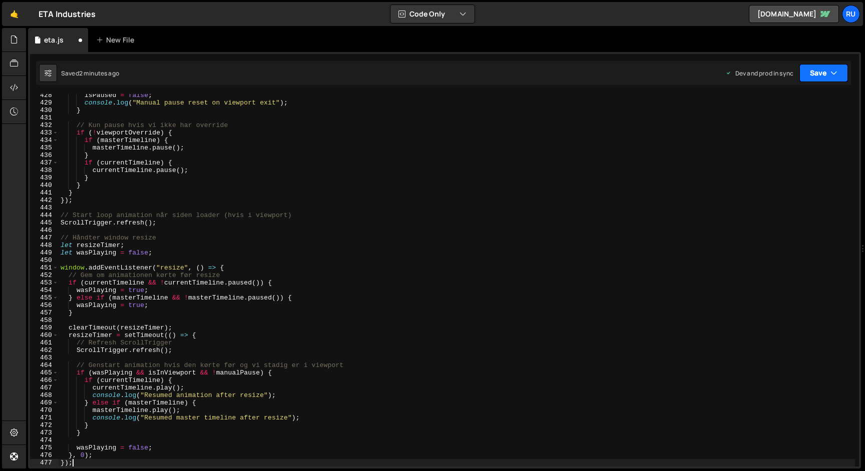
click at [814, 65] on button "Save" at bounding box center [823, 73] width 49 height 18
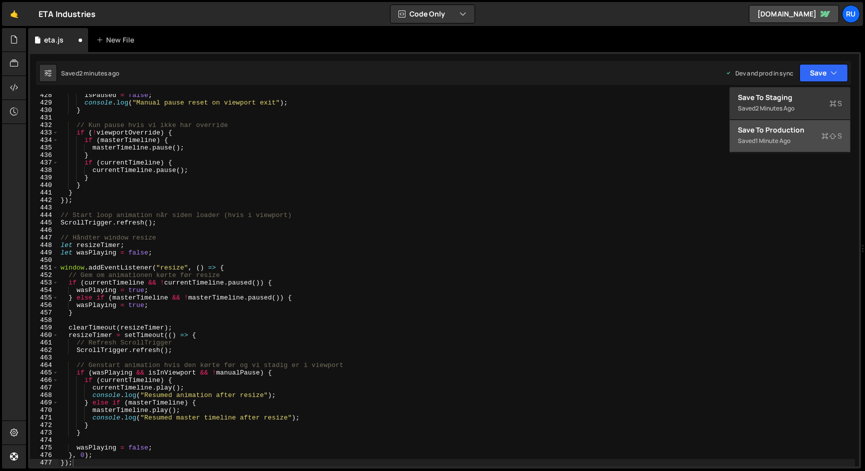
click at [810, 131] on div "Save to Production S" at bounding box center [790, 130] width 104 height 10
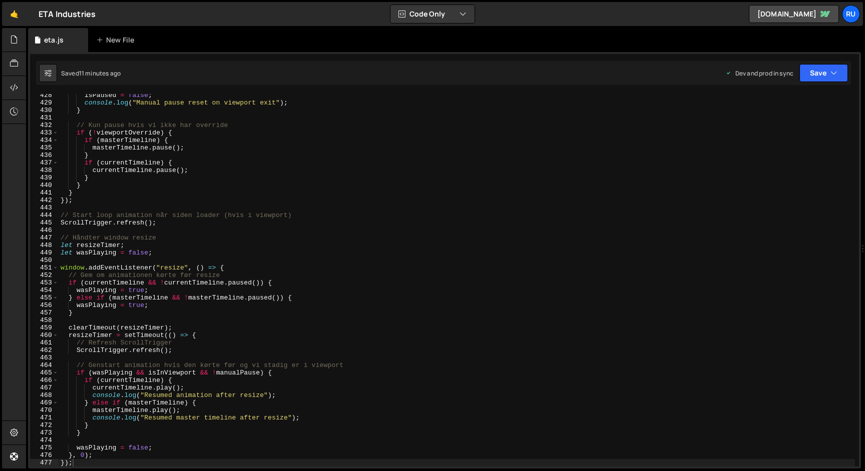
click at [171, 170] on div "isPaused = false ; console . log ( "Manual pause reset on viewport exit" ) ; } …" at bounding box center [457, 286] width 796 height 388
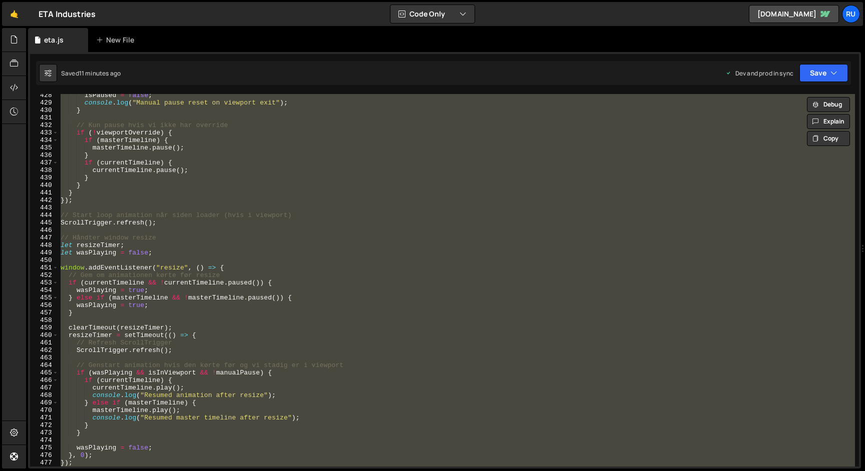
paste textarea
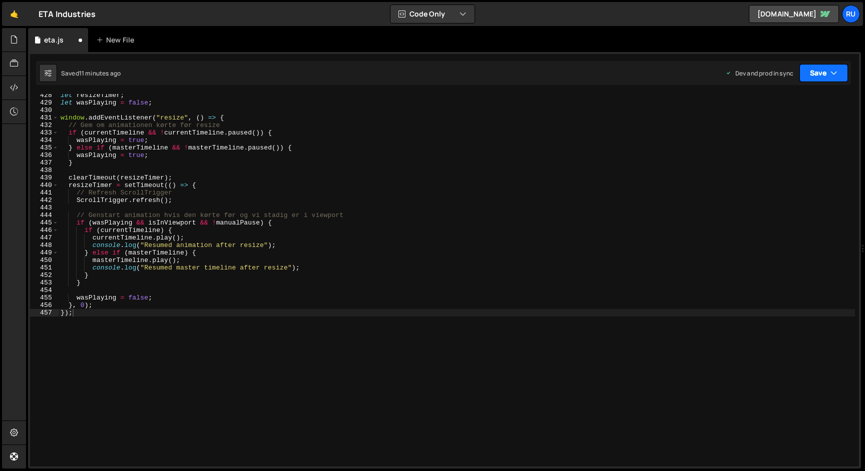
click at [821, 70] on button "Save" at bounding box center [823, 73] width 49 height 18
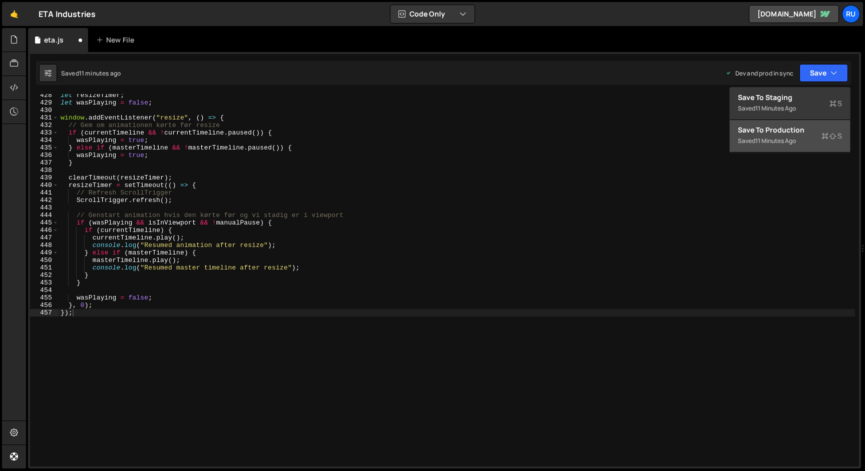
click at [803, 126] on div "Save to Production S" at bounding box center [790, 130] width 104 height 10
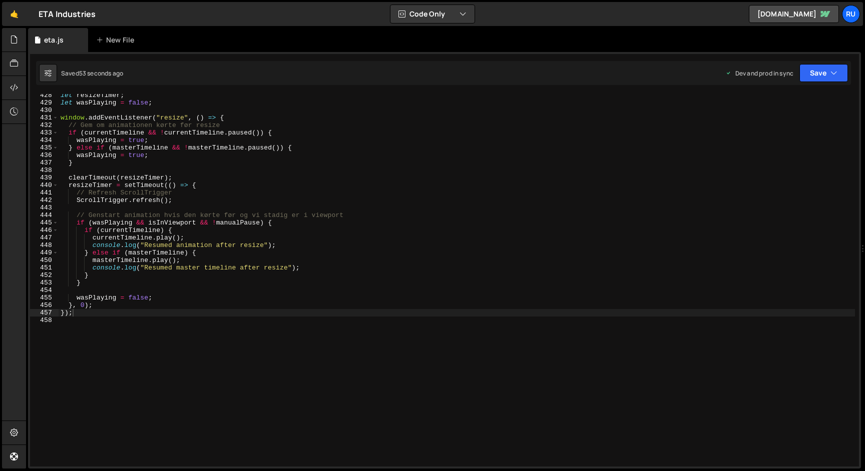
click at [178, 119] on div "let resizeTimer ; let wasPlaying = false ; window . addEventListener ( "resize"…" at bounding box center [457, 286] width 796 height 388
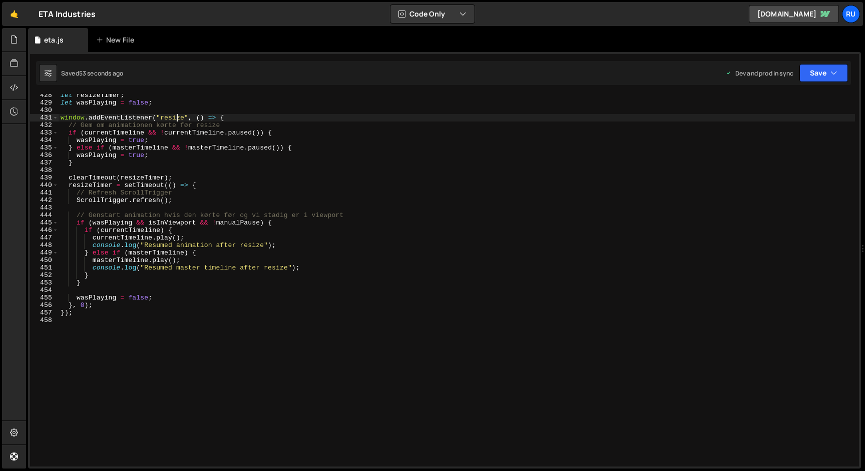
paste textarea
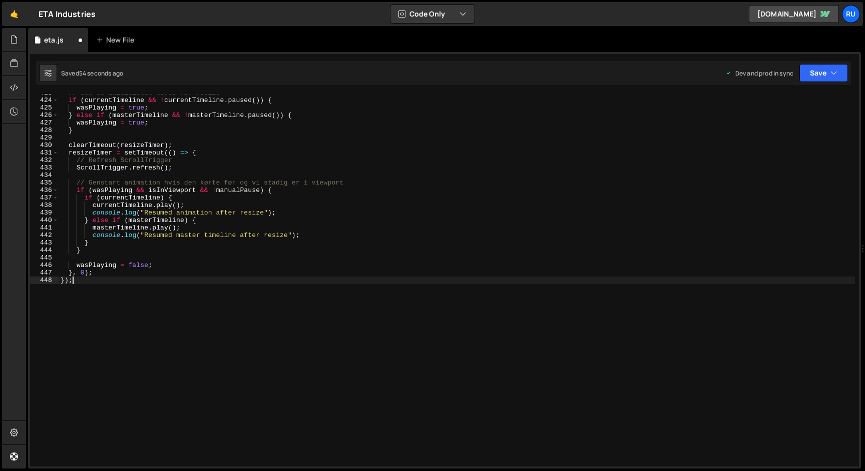
scroll to position [3173, 0]
click at [814, 76] on button "Save" at bounding box center [823, 73] width 49 height 18
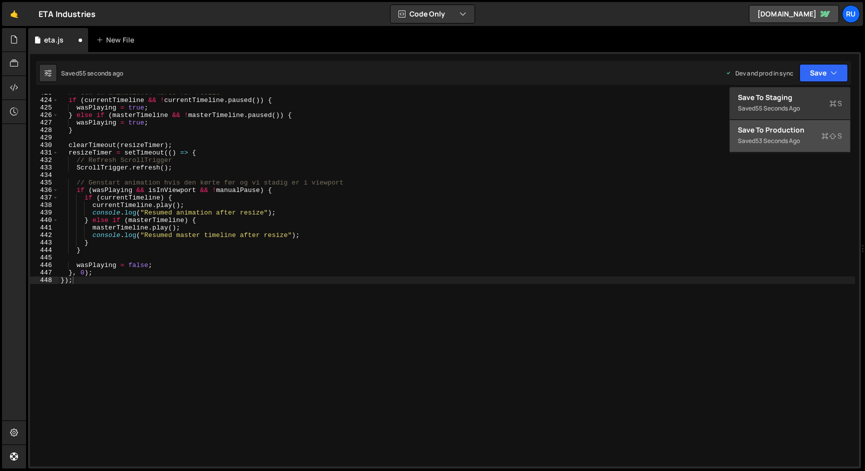
click at [813, 133] on div "Save to Production S" at bounding box center [790, 130] width 104 height 10
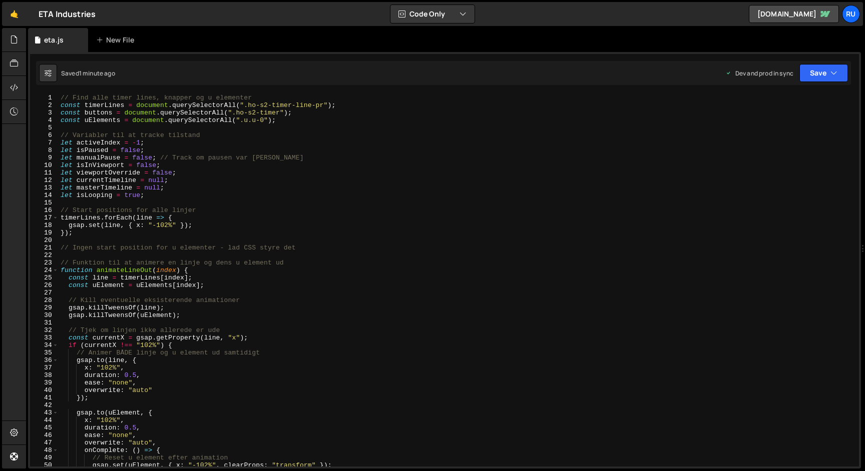
scroll to position [0, 0]
drag, startPoint x: 264, startPoint y: 120, endPoint x: 240, endPoint y: 120, distance: 24.0
click at [240, 120] on div "// Find alle timer lines, knapper og u elementer const timerLines = document . …" at bounding box center [457, 288] width 796 height 388
click at [241, 233] on div "// Find alle timer lines, knapper og u elementer const timerLines = document . …" at bounding box center [457, 288] width 796 height 388
click at [155, 165] on div "// Find alle timer lines, knapper og u elementer const timerLines = document . …" at bounding box center [457, 288] width 796 height 388
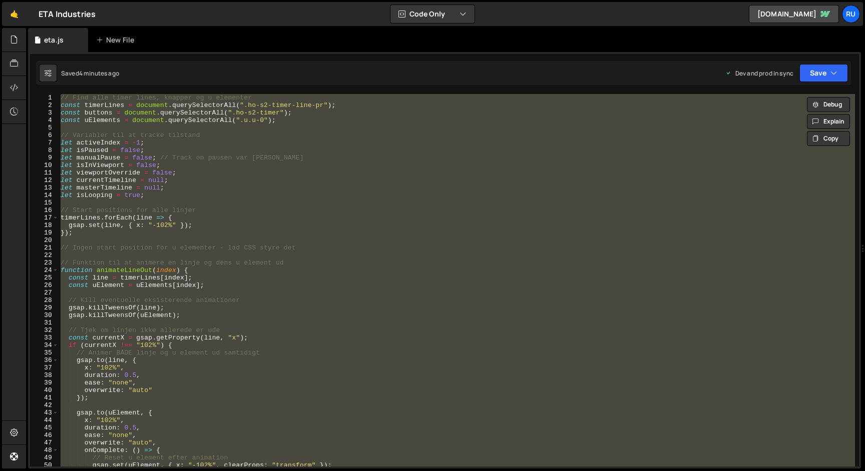
paste textarea
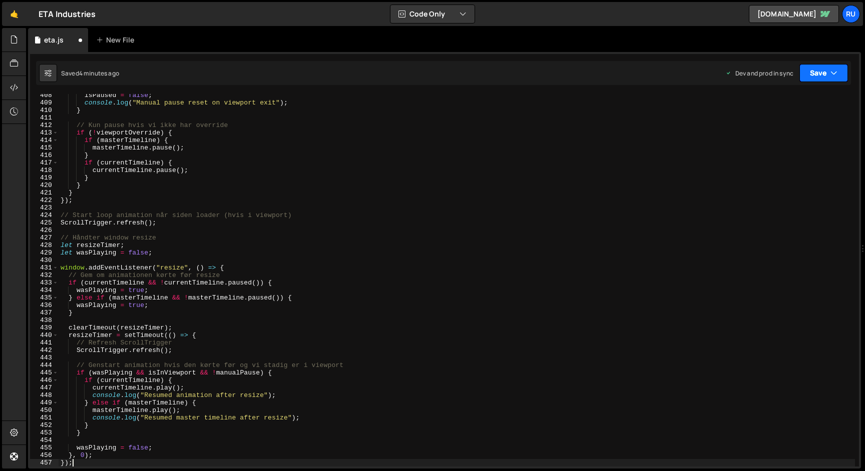
click at [818, 74] on button "Save" at bounding box center [823, 73] width 49 height 18
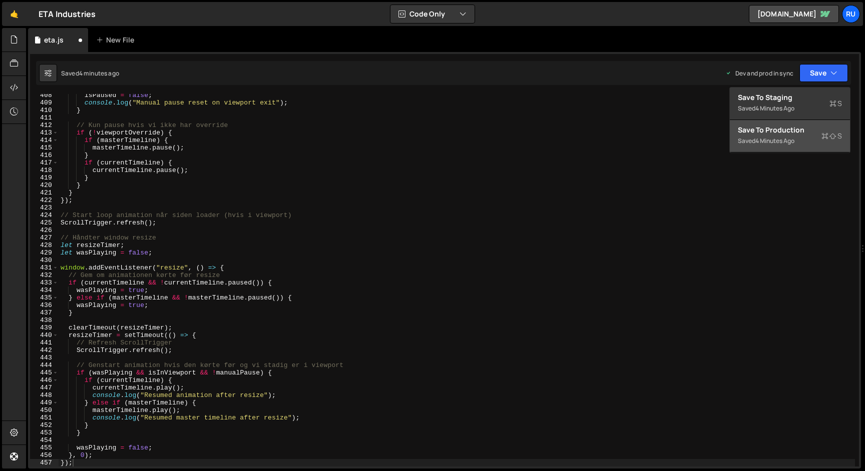
click at [797, 132] on div "Save to Production S" at bounding box center [790, 130] width 104 height 10
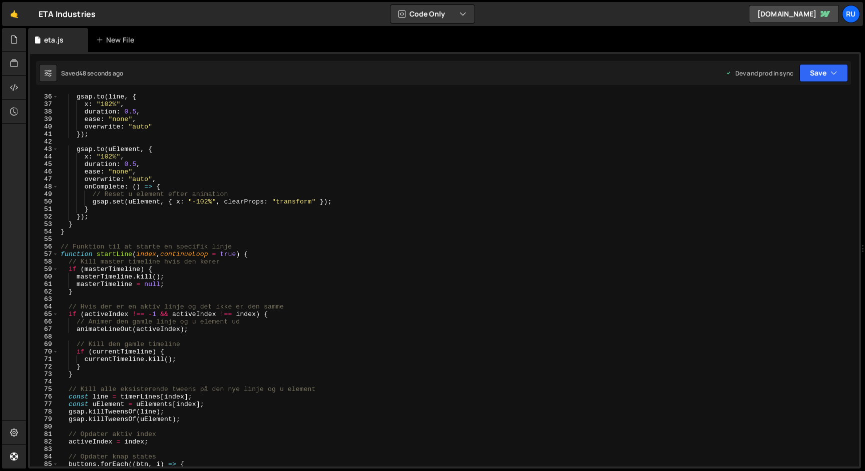
scroll to position [0, 0]
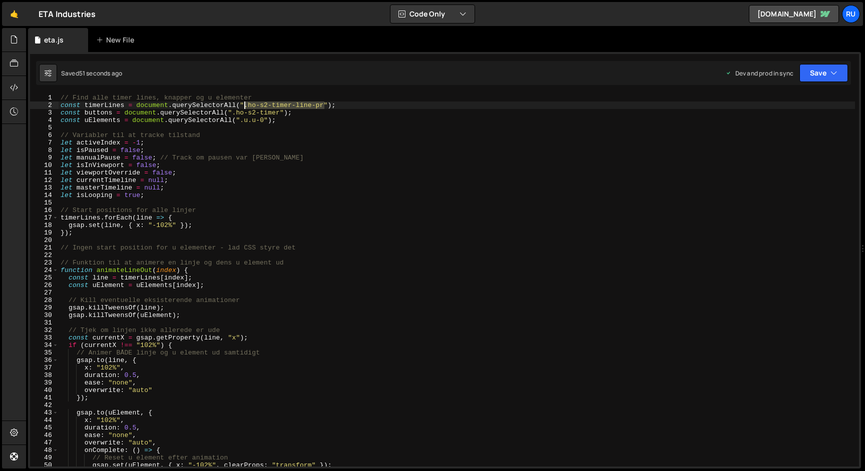
drag, startPoint x: 324, startPoint y: 105, endPoint x: 245, endPoint y: 107, distance: 79.6
click at [245, 107] on div "// Find alle timer lines, knapper og u elementer const timerLines = document . …" at bounding box center [457, 288] width 796 height 388
drag, startPoint x: 265, startPoint y: 120, endPoint x: 241, endPoint y: 120, distance: 24.0
click at [241, 120] on div "// Find alle timer lines, knapper og u elementer const timerLines = document . …" at bounding box center [457, 288] width 796 height 388
click at [171, 182] on div "// Find alle timer lines, knapper og u elementer const timerLines = document . …" at bounding box center [457, 288] width 796 height 388
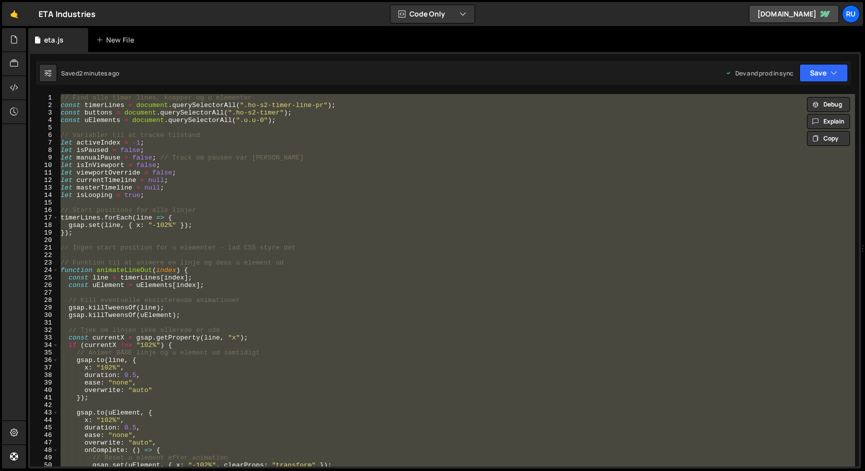
paste textarea
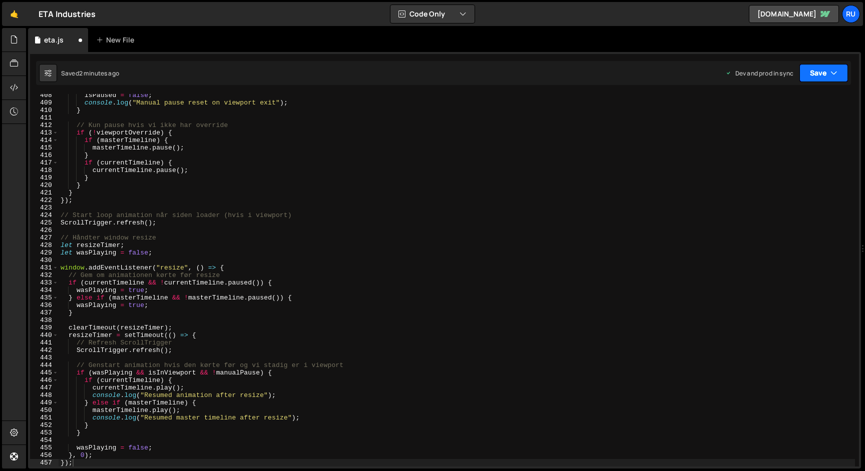
click at [819, 73] on button "Save" at bounding box center [823, 73] width 49 height 18
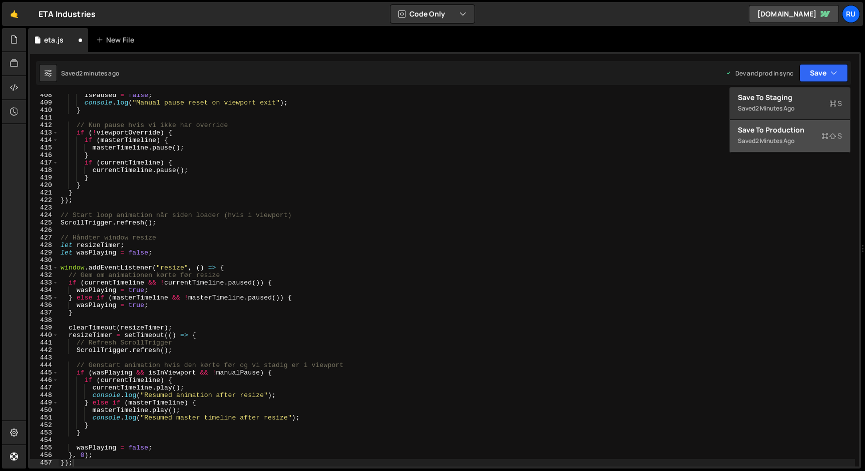
click at [803, 142] on div "Saved 2 minutes ago" at bounding box center [790, 141] width 104 height 12
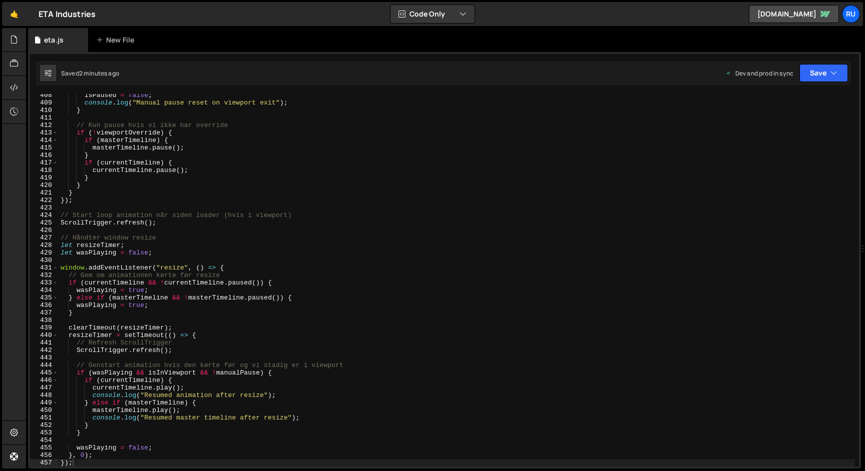
click at [143, 123] on div "isPaused = false ; console . log ( "Manual pause reset on viewport exit" ) ; } …" at bounding box center [457, 286] width 796 height 388
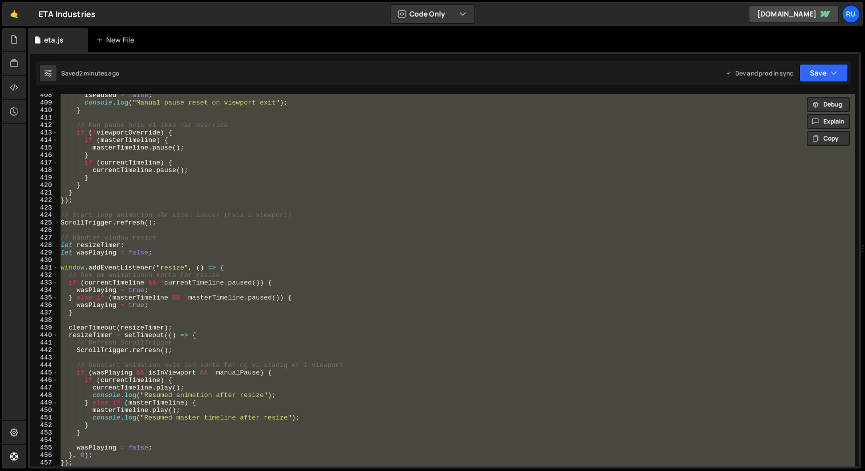
paste textarea
type textarea "});"
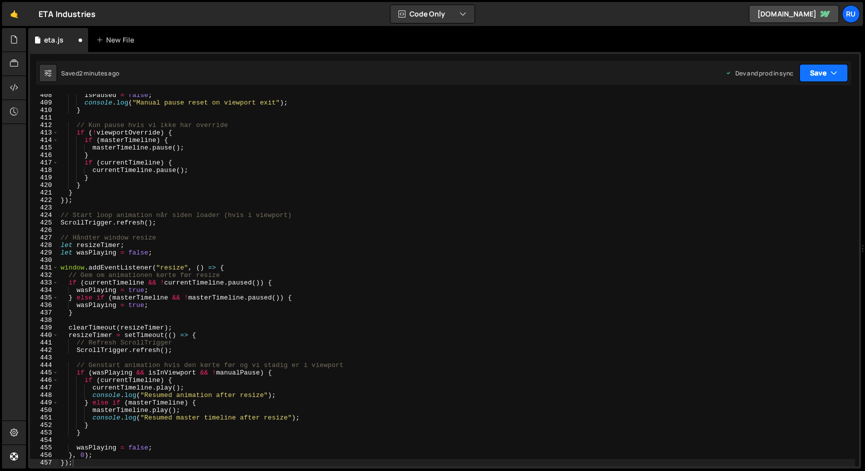
click at [820, 69] on button "Save" at bounding box center [823, 73] width 49 height 18
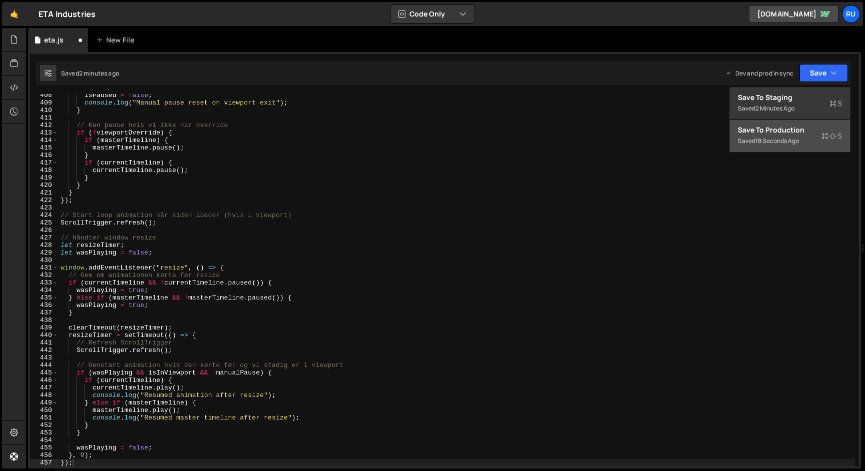
click at [809, 136] on div "Saved 18 seconds ago" at bounding box center [790, 141] width 104 height 12
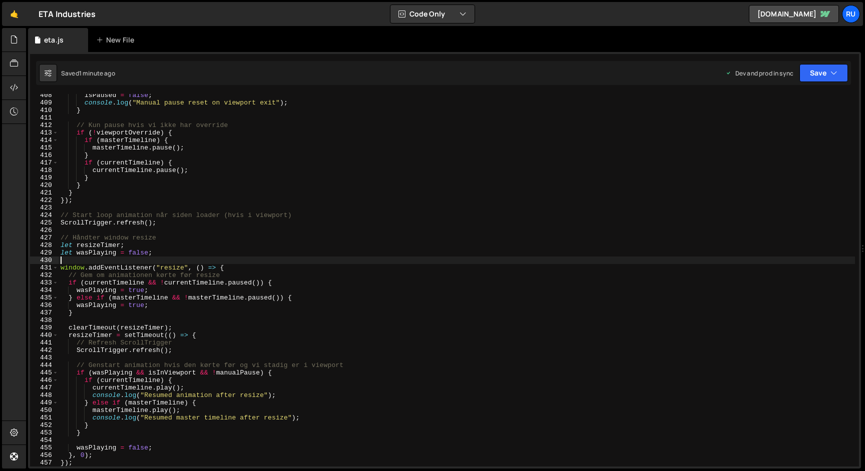
click at [198, 257] on div "isPaused = false ; console . log ( "Manual pause reset on viewport exit" ) ; } …" at bounding box center [457, 286] width 796 height 388
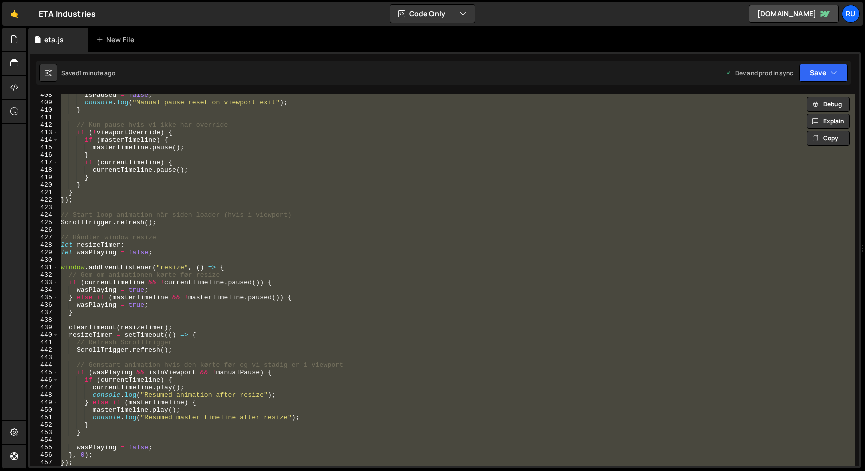
paste textarea
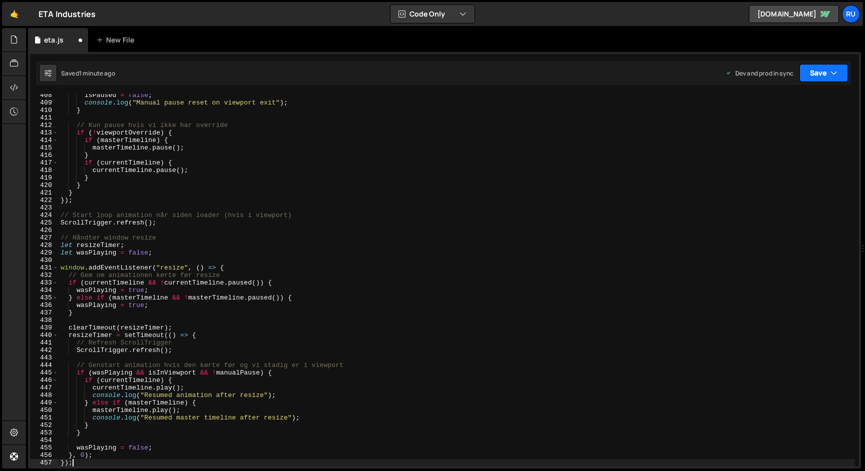
click at [814, 69] on button "Save" at bounding box center [823, 73] width 49 height 18
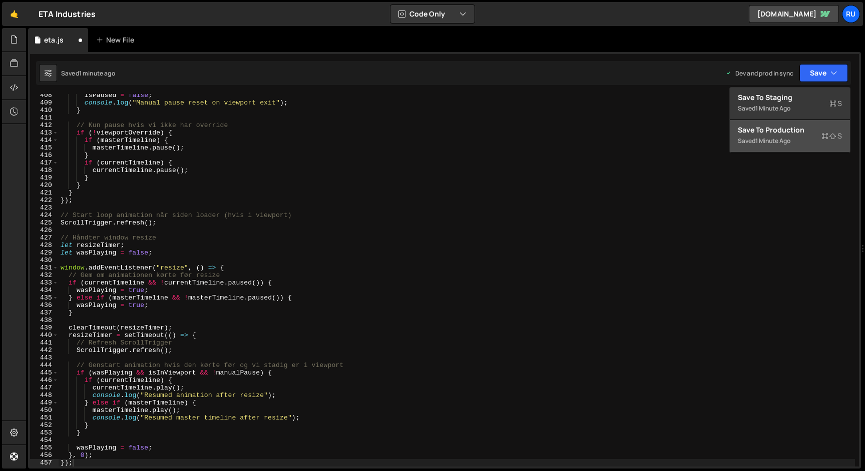
click at [794, 145] on div "Saved 1 minute ago" at bounding box center [790, 141] width 104 height 12
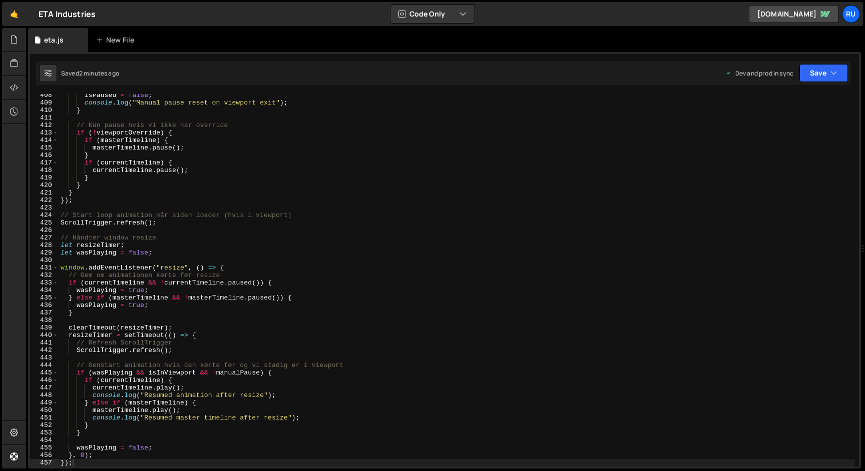
click at [151, 221] on div "isPaused = false ; console . log ( "Manual pause reset on viewport exit" ) ; } …" at bounding box center [457, 286] width 796 height 388
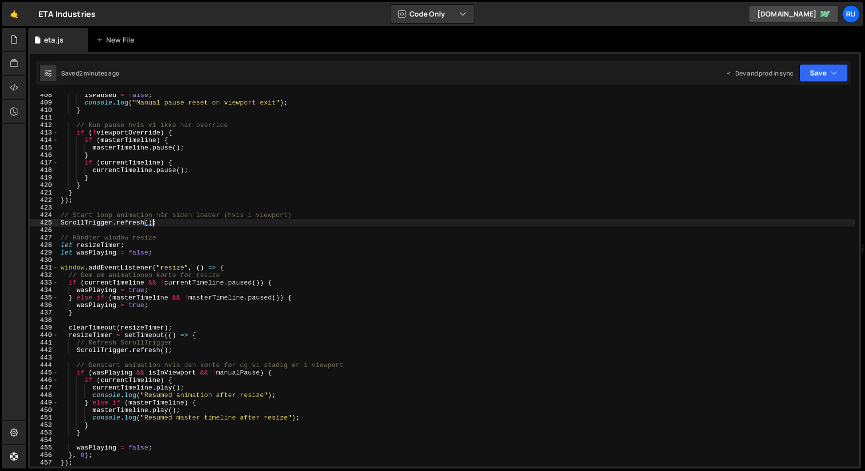
paste textarea
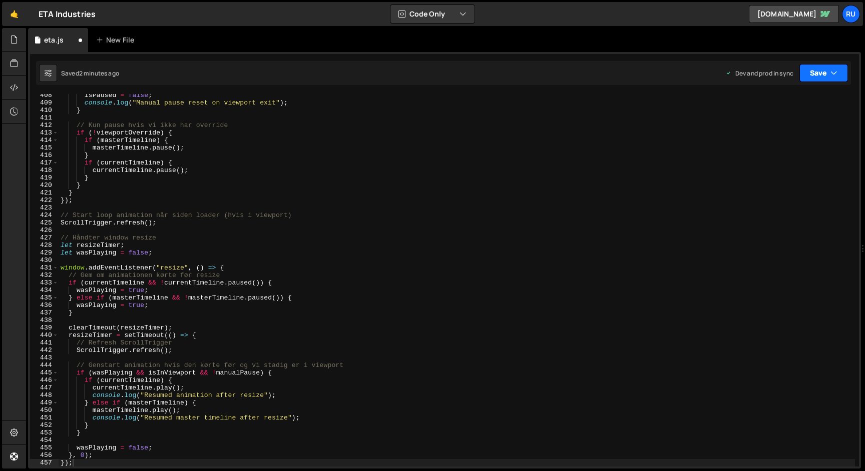
click at [826, 75] on button "Save" at bounding box center [823, 73] width 49 height 18
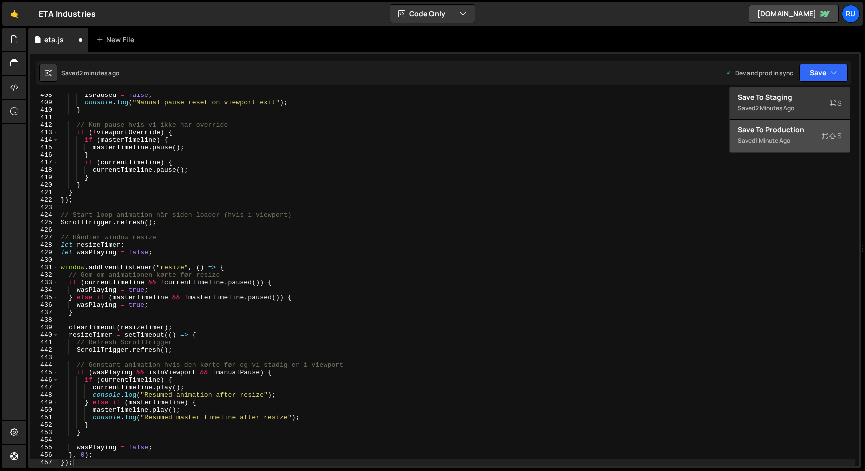
click at [812, 135] on div "Saved 1 minute ago" at bounding box center [790, 141] width 104 height 12
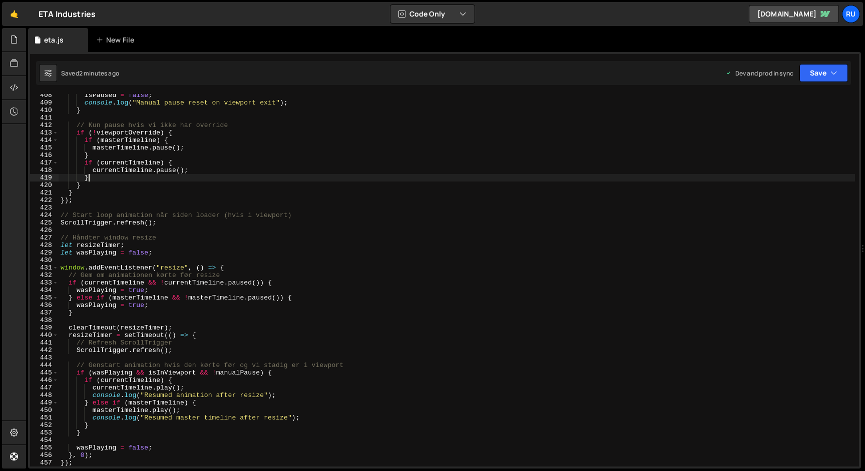
click at [157, 177] on div "isPaused = false ; console . log ( "Manual pause reset on viewport exit" ) ; } …" at bounding box center [457, 286] width 796 height 388
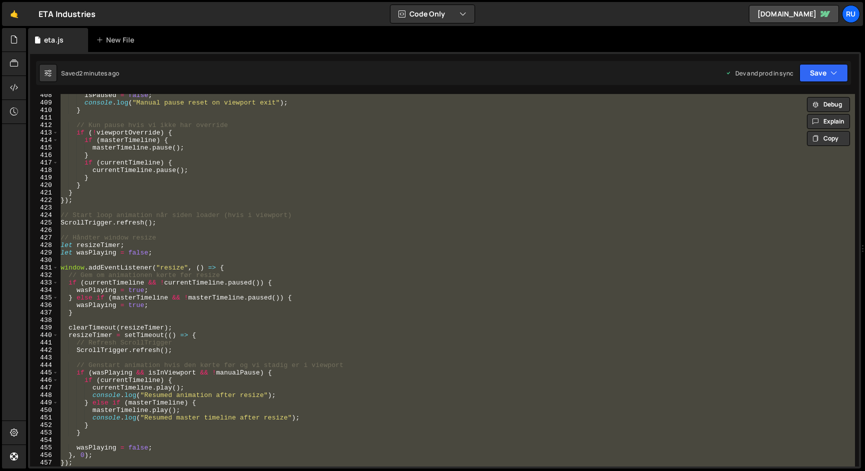
paste textarea
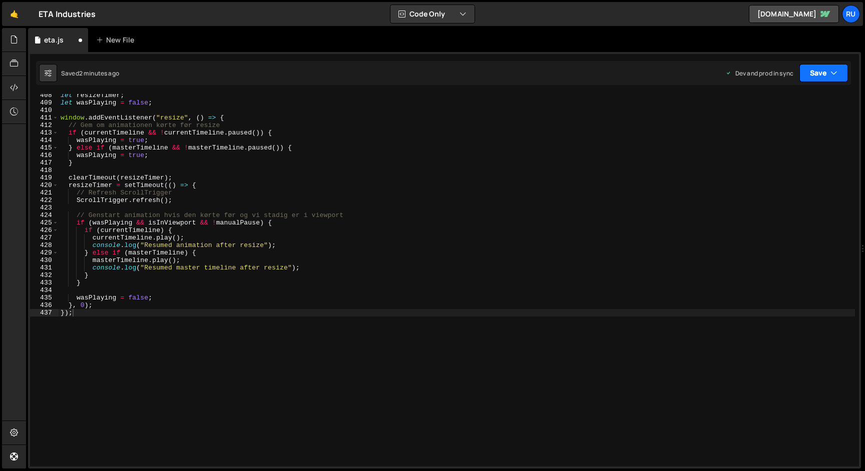
click at [819, 75] on button "Save" at bounding box center [823, 73] width 49 height 18
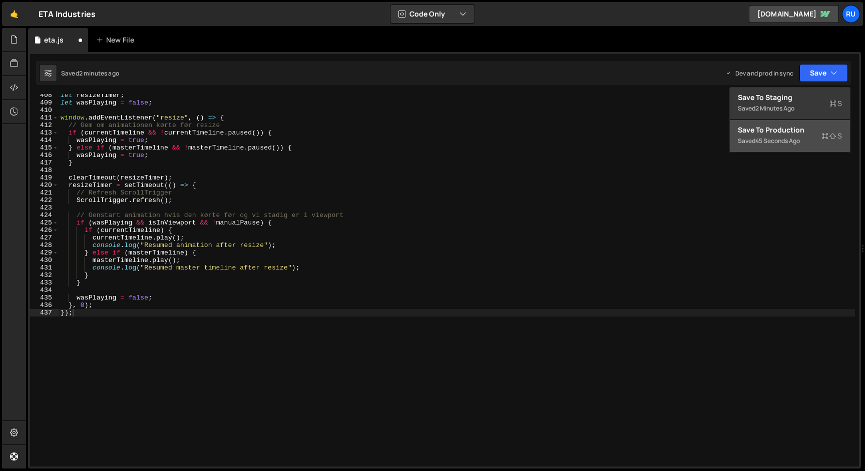
click at [814, 127] on div "Save to Production S" at bounding box center [790, 130] width 104 height 10
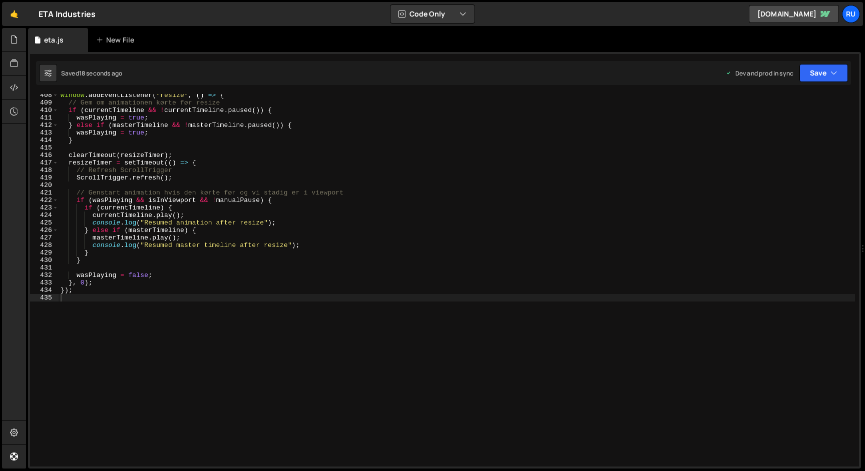
click at [248, 282] on div "window . addEventListener ( "resize" , ( ) => { // Gem om animationen kørte før…" at bounding box center [457, 286] width 796 height 388
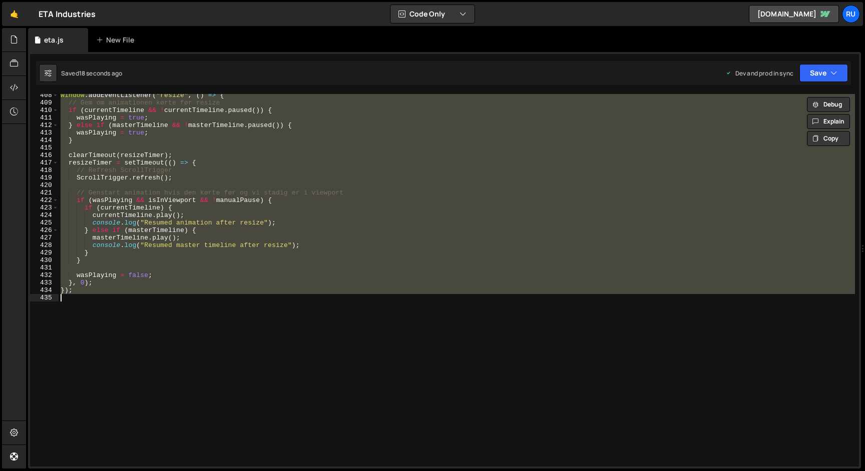
paste textarea
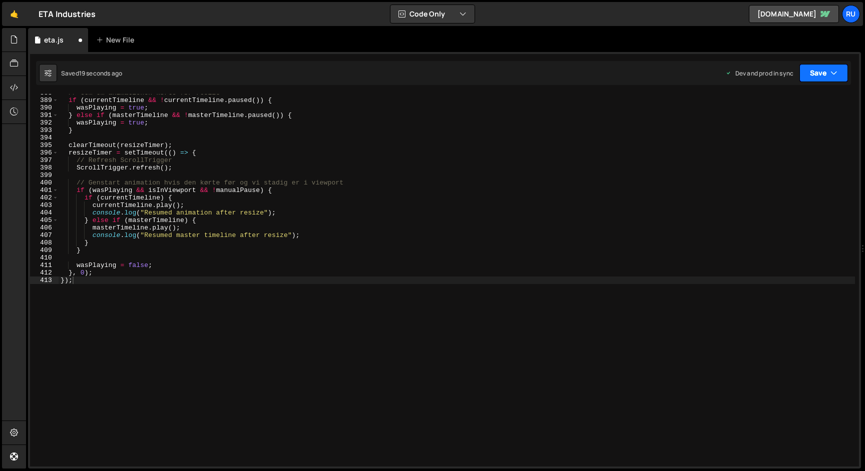
click at [823, 77] on button "Save" at bounding box center [823, 73] width 49 height 18
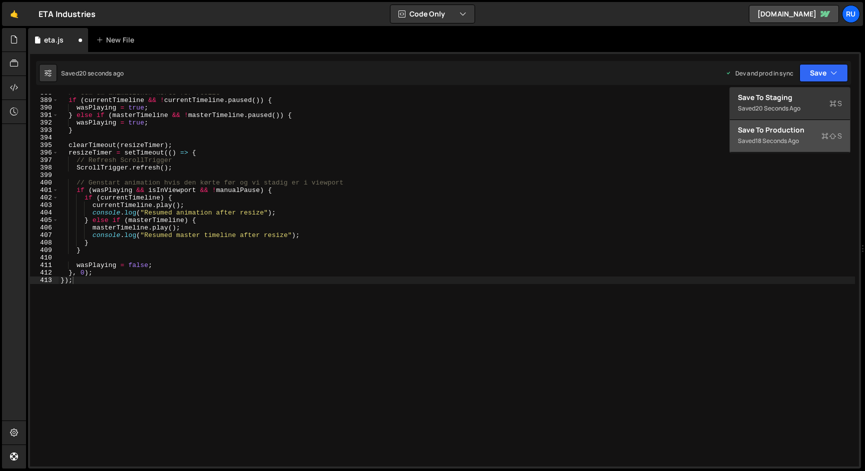
click at [805, 144] on div "Saved 18 seconds ago" at bounding box center [790, 141] width 104 height 12
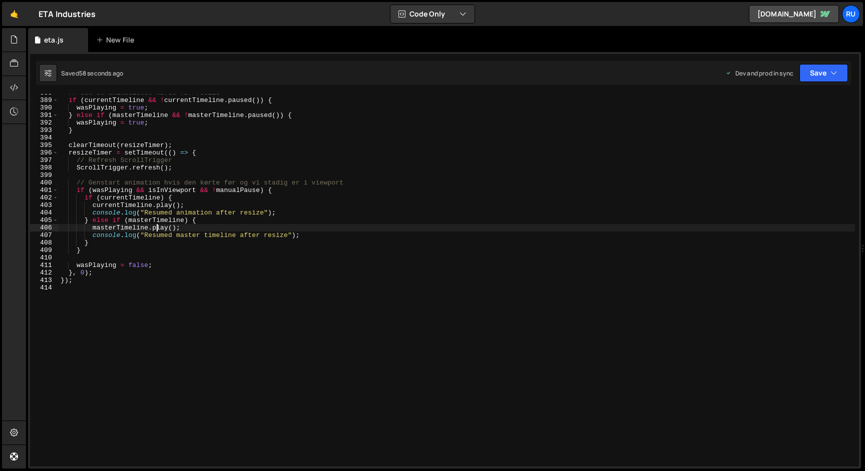
click at [155, 225] on div "// Gem om animationen kørte før resize if ( currentTimeline && ! currentTimelin…" at bounding box center [457, 283] width 796 height 388
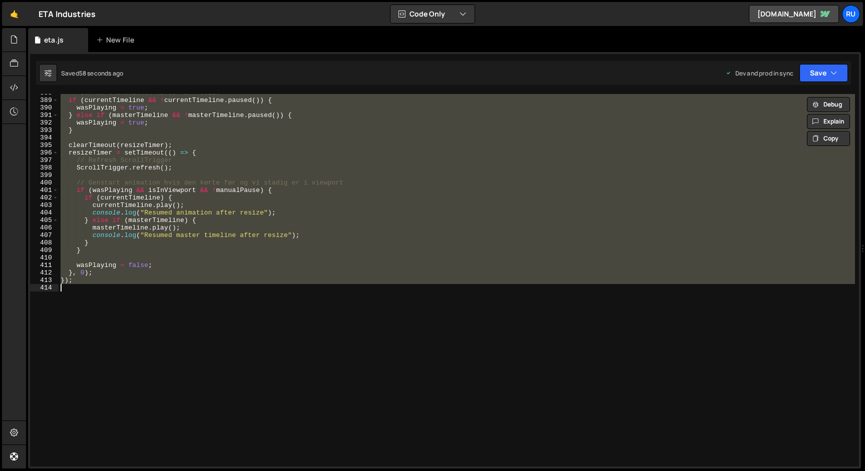
paste textarea
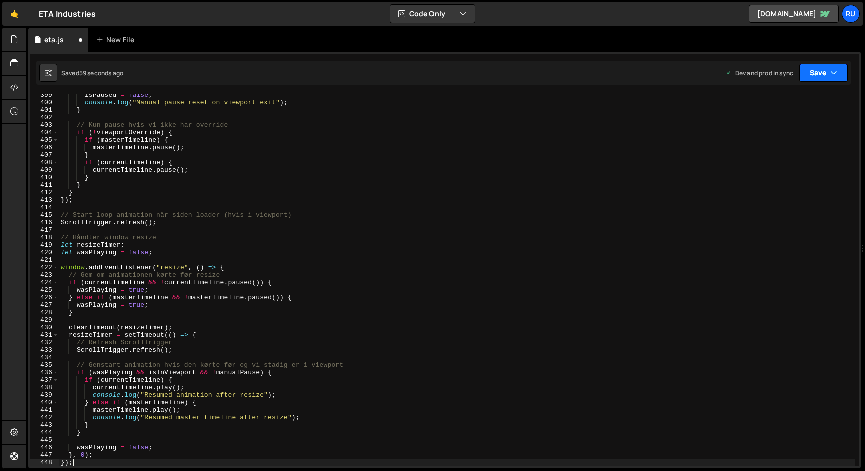
click at [817, 68] on button "Save" at bounding box center [823, 73] width 49 height 18
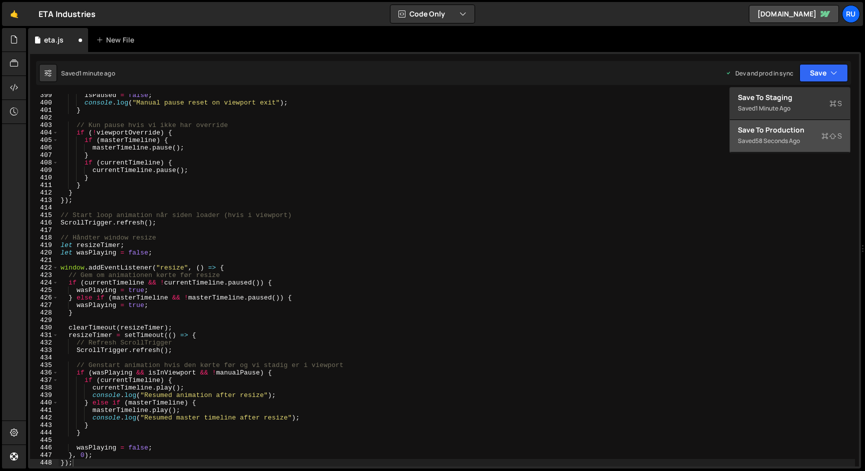
click at [804, 134] on div "Save to Production S" at bounding box center [790, 130] width 104 height 10
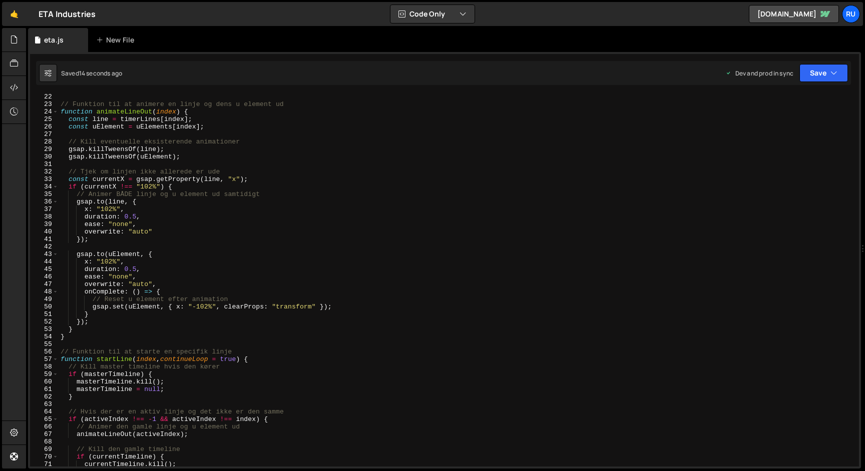
scroll to position [161, 0]
click at [138, 124] on div "// Funktion til at animere en linje og dens u element ud function animateLineOu…" at bounding box center [457, 285] width 796 height 388
paste textarea
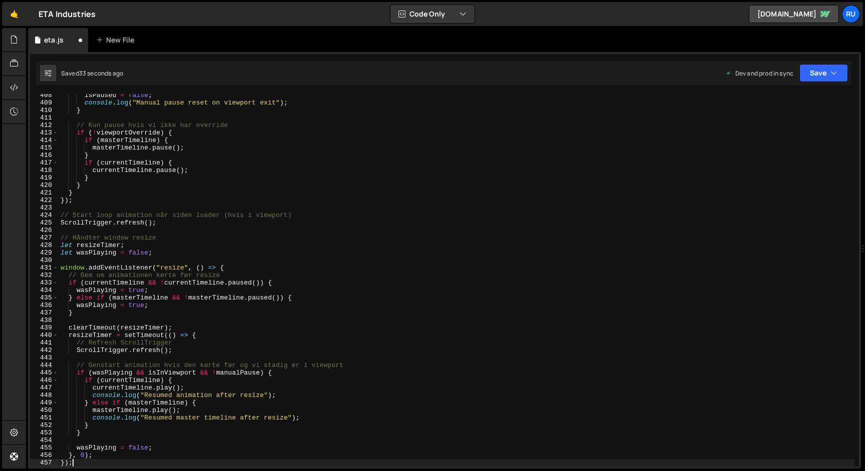
scroll to position [3058, 0]
click at [808, 63] on div "Saved 34 seconds ago Dev and prod in sync Upgrade to Edit Save Save to Staging …" at bounding box center [443, 73] width 815 height 24
click at [811, 70] on button "Save" at bounding box center [823, 73] width 49 height 18
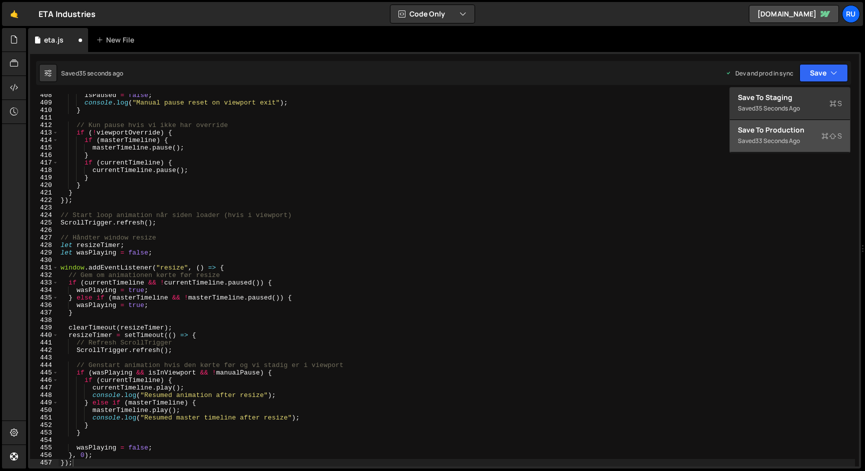
click at [781, 143] on div "33 seconds ago" at bounding box center [777, 141] width 45 height 9
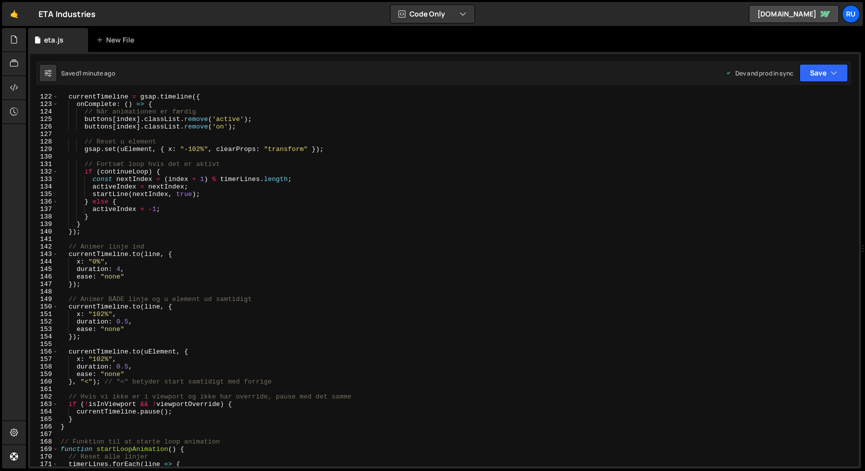
scroll to position [955, 0]
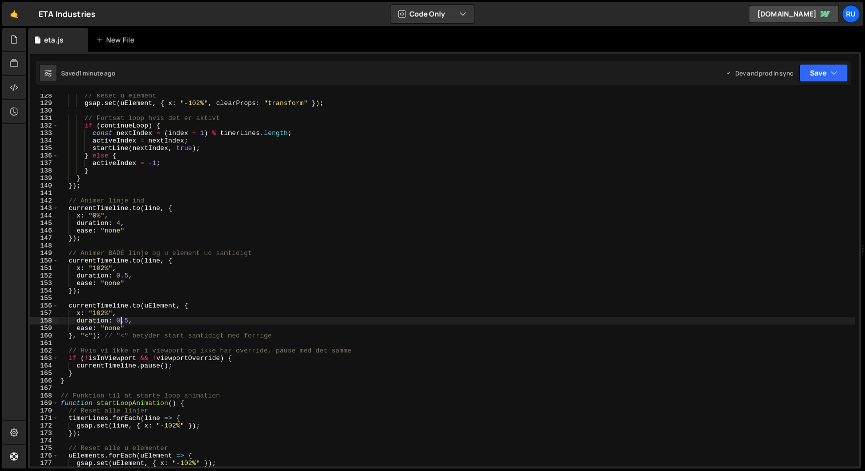
click at [119, 322] on div "// Reset u element gsap . set ( uElement , { x : "-102%" , clearProps : "transf…" at bounding box center [457, 286] width 796 height 388
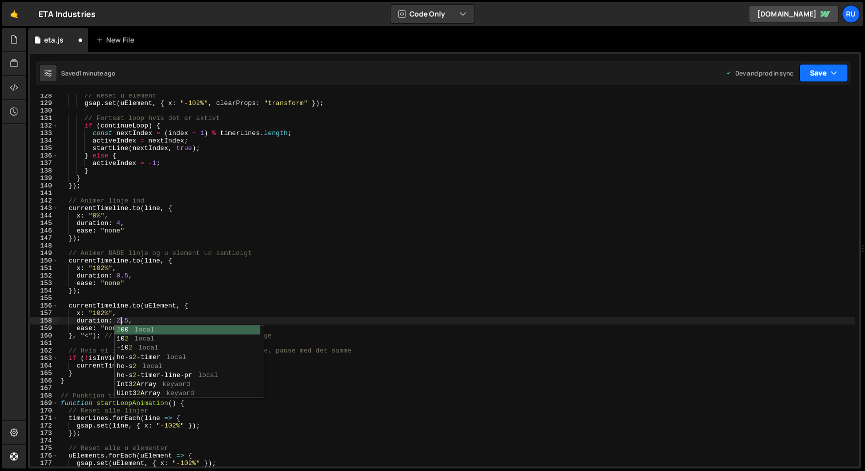
click at [823, 73] on button "Save" at bounding box center [823, 73] width 49 height 18
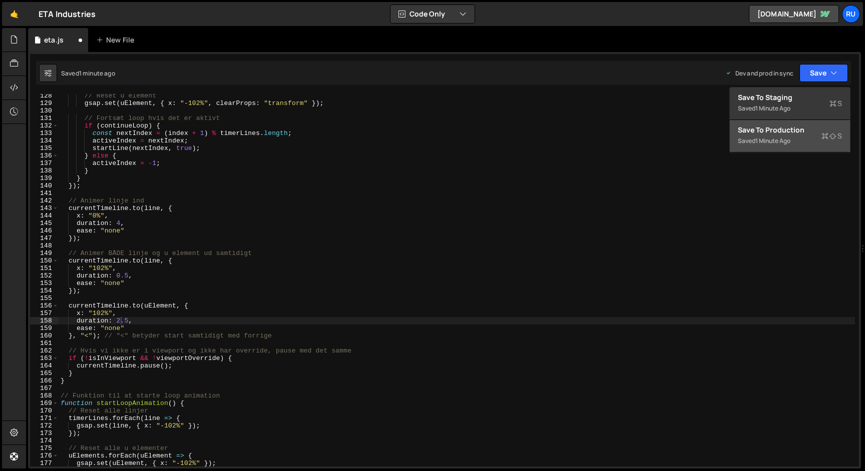
click at [813, 129] on div "Save to Production S" at bounding box center [790, 130] width 104 height 10
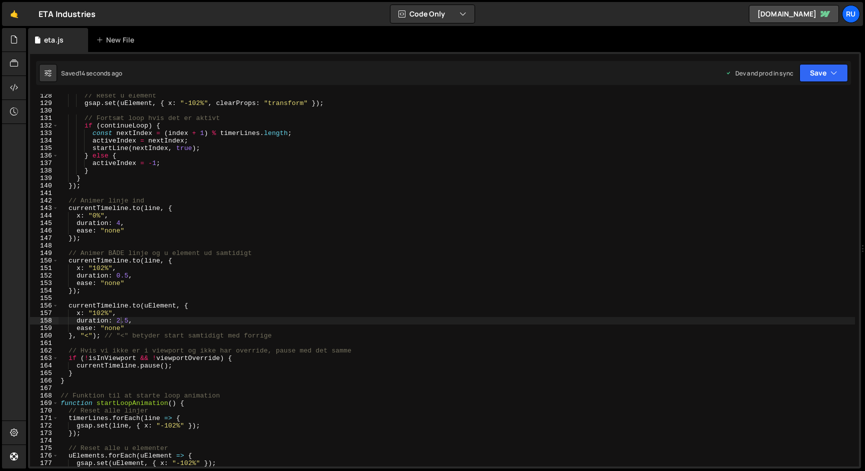
click at [121, 322] on div "// Reset u element gsap . set ( uElement , { x : "-102%" , clearProps : "transf…" at bounding box center [457, 286] width 796 height 388
click at [144, 286] on div "// Reset u element gsap . set ( uElement , { x : "-102%" , clearProps : "transf…" at bounding box center [457, 286] width 796 height 388
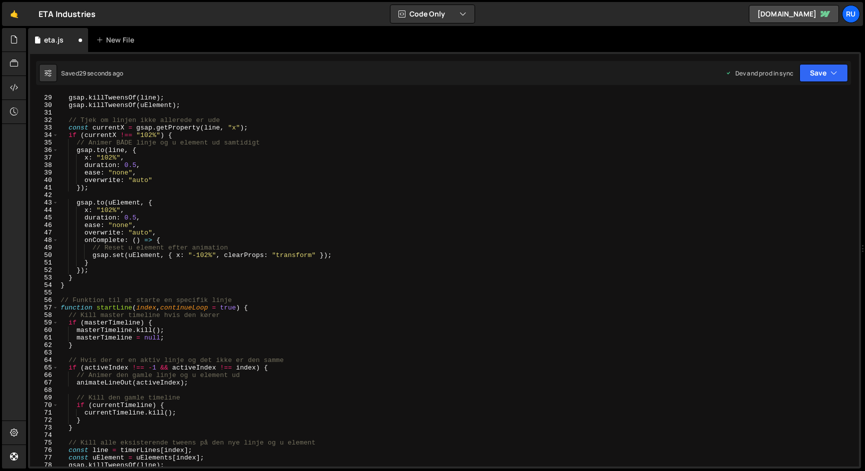
scroll to position [210, 0]
click at [129, 218] on div "gsap . killTweensOf ( line ) ; gsap . killTweensOf ( uElement ) ; // Tjek om li…" at bounding box center [457, 288] width 796 height 388
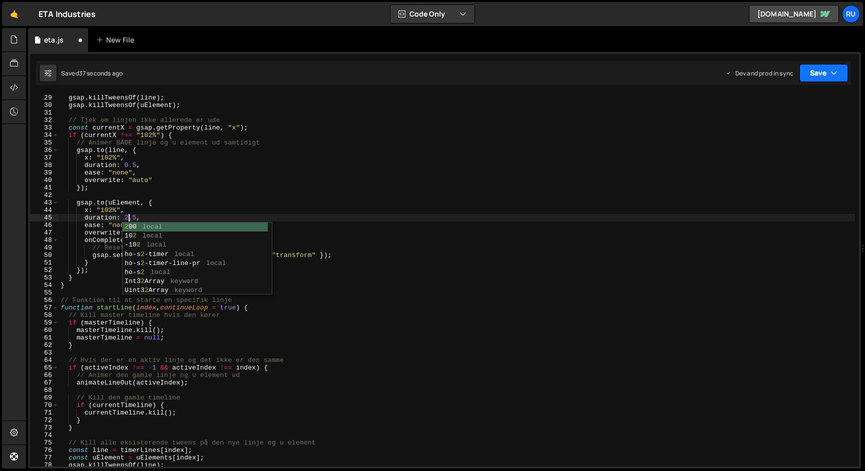
click at [810, 69] on button "Save" at bounding box center [823, 73] width 49 height 18
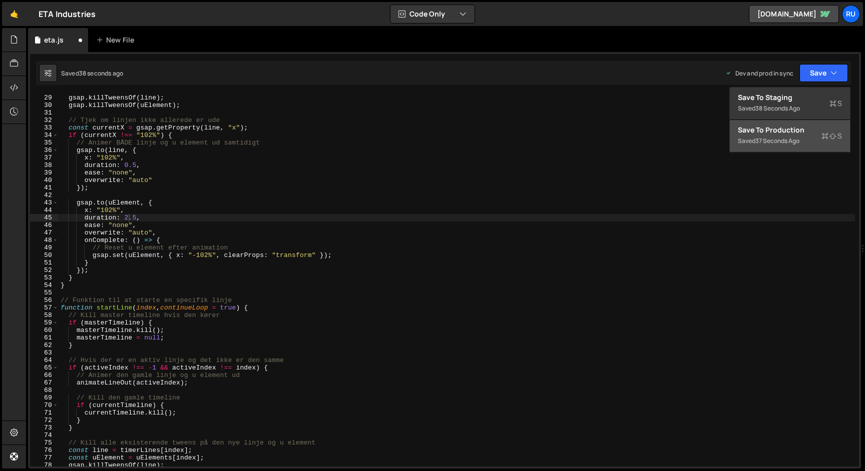
click at [792, 127] on div "Save to Production S" at bounding box center [790, 130] width 104 height 10
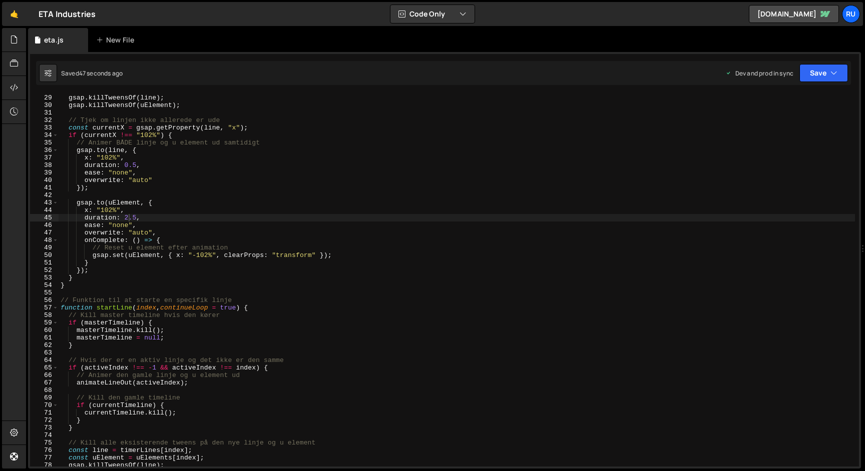
click at [128, 218] on div "gsap . killTweensOf ( line ) ; gsap . killTweensOf ( uElement ) ; // Tjek om li…" at bounding box center [457, 288] width 796 height 388
click at [186, 178] on div "gsap . killTweensOf ( line ) ; gsap . killTweensOf ( uElement ) ; // Tjek om li…" at bounding box center [457, 288] width 796 height 388
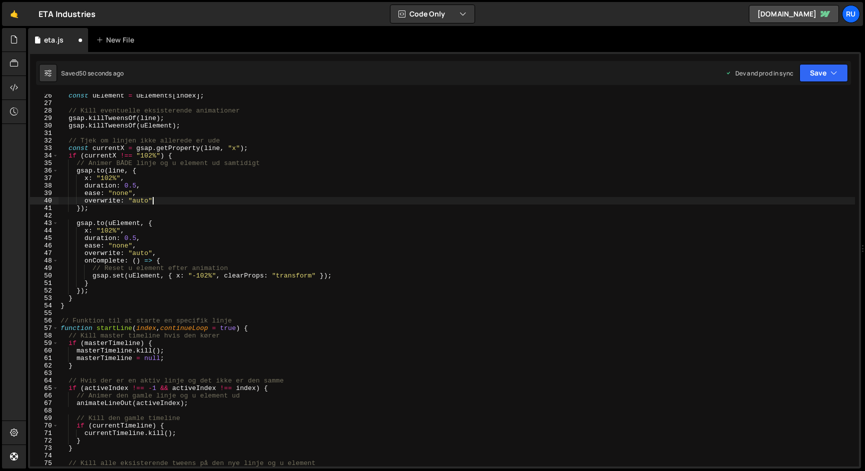
scroll to position [184, 0]
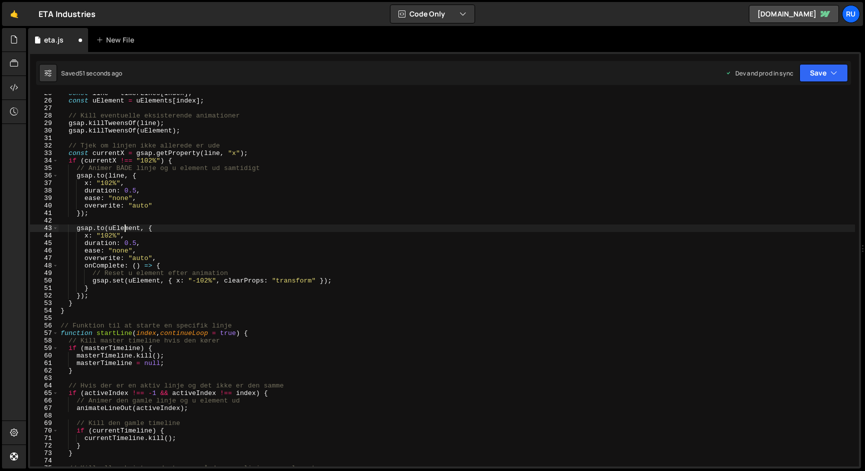
click at [126, 228] on div "const line = timerLines [ index ] ; const uElement = uElements [ index ] ; // K…" at bounding box center [457, 284] width 796 height 388
click at [240, 226] on div "const line = timerLines [ index ] ; const uElement = uElements [ index ] ; // K…" at bounding box center [457, 284] width 796 height 388
type textarea "[DOMAIN_NAME](uElement, {"
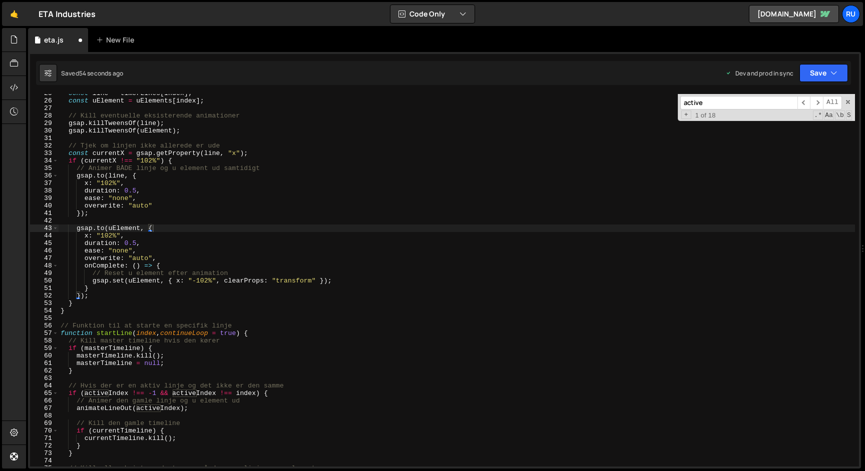
paste input "uElement"
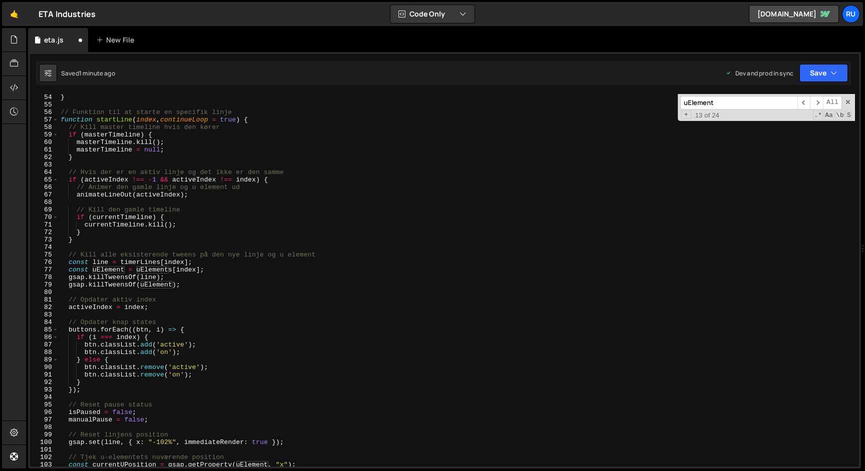
scroll to position [0, 0]
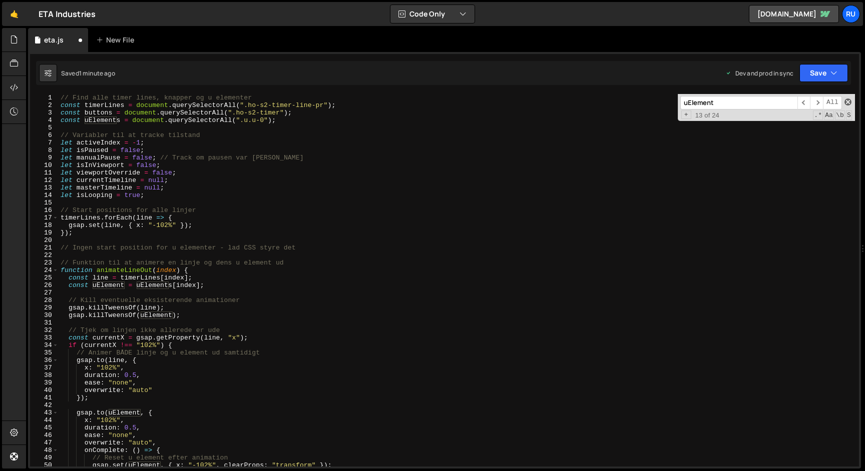
type input "uElement"
click at [850, 102] on span at bounding box center [847, 102] width 7 height 7
click at [803, 104] on span "​" at bounding box center [803, 103] width 13 height 14
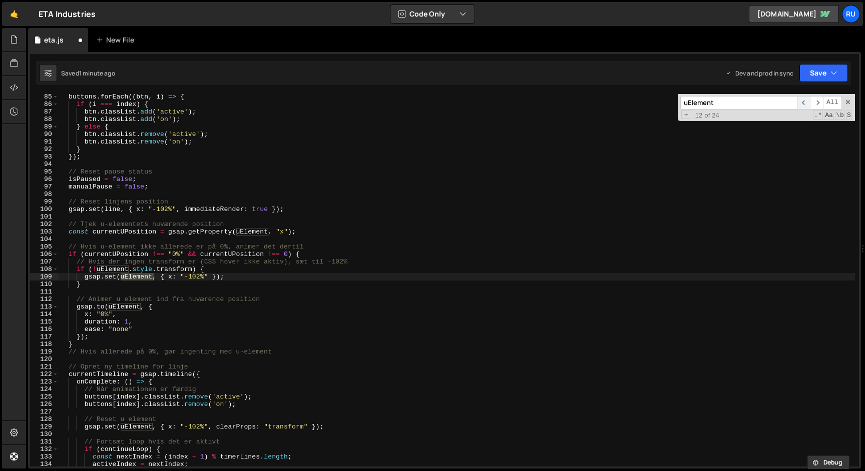
click at [803, 104] on span "​" at bounding box center [803, 103] width 13 height 14
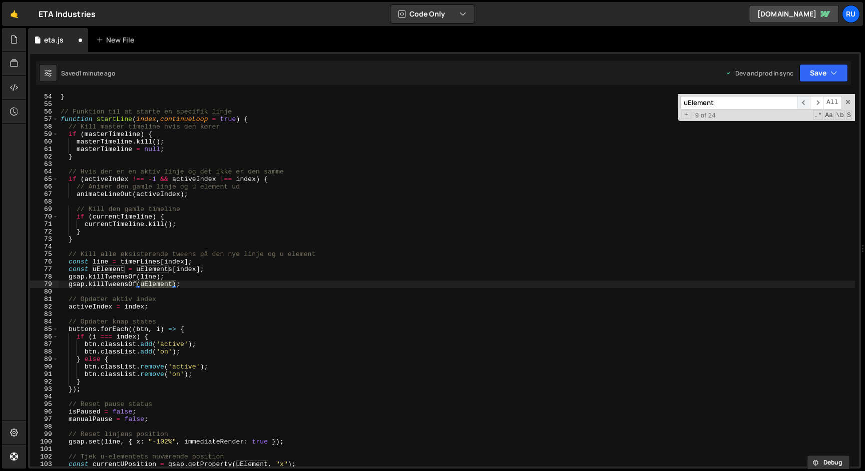
click at [803, 104] on span "​" at bounding box center [803, 103] width 13 height 14
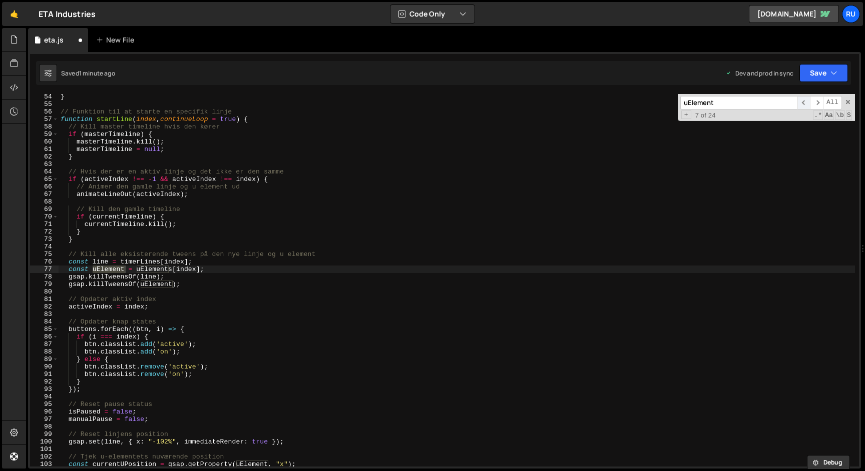
click at [803, 104] on span "​" at bounding box center [803, 103] width 13 height 14
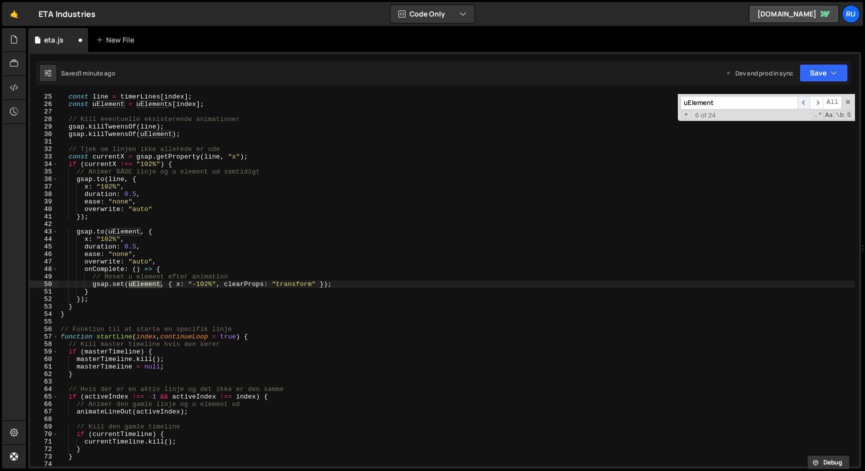
click at [803, 104] on span "​" at bounding box center [803, 103] width 13 height 14
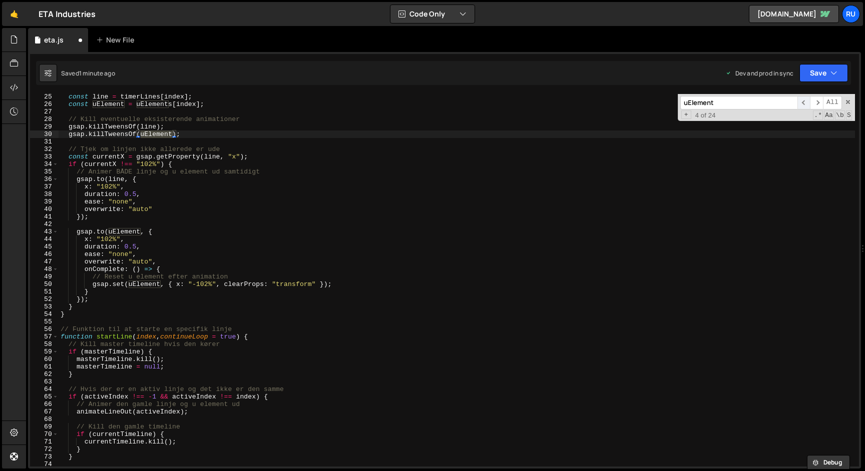
click at [803, 104] on span "​" at bounding box center [803, 103] width 13 height 14
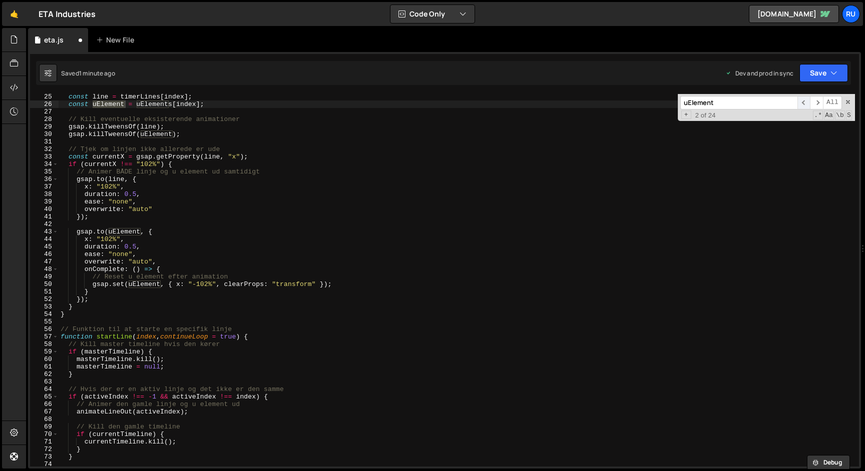
click at [803, 104] on span "​" at bounding box center [803, 103] width 13 height 14
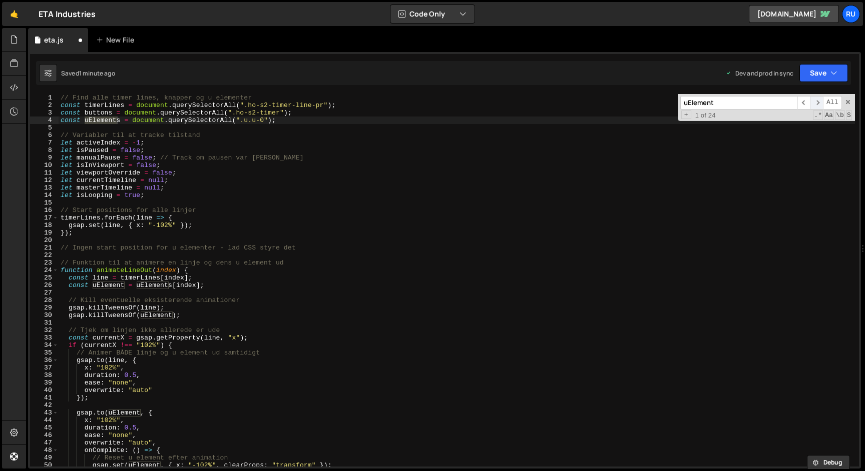
click at [816, 103] on span "​" at bounding box center [816, 103] width 13 height 14
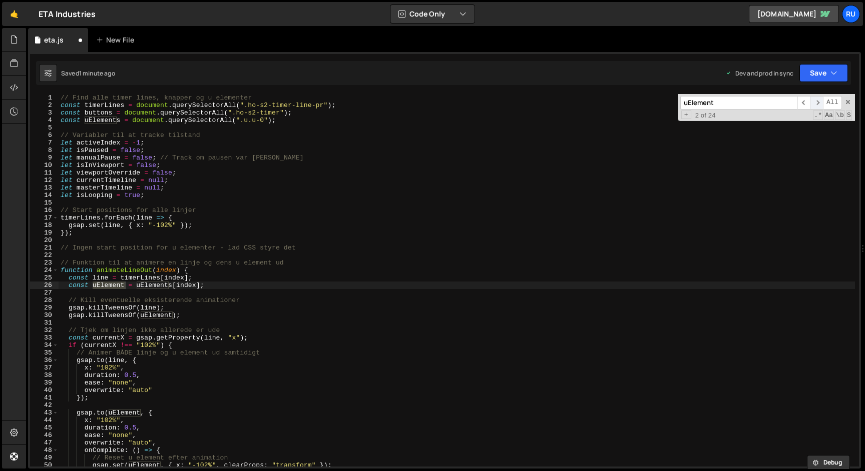
click at [816, 103] on span "​" at bounding box center [816, 103] width 13 height 14
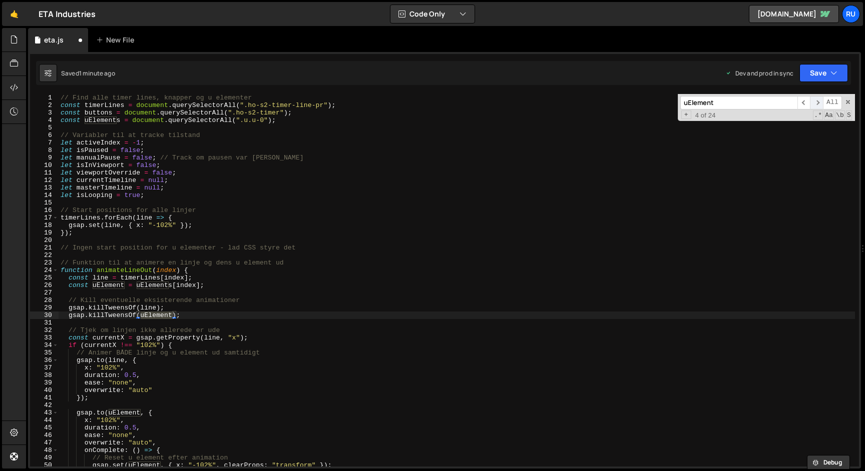
click at [816, 103] on span "​" at bounding box center [816, 103] width 13 height 14
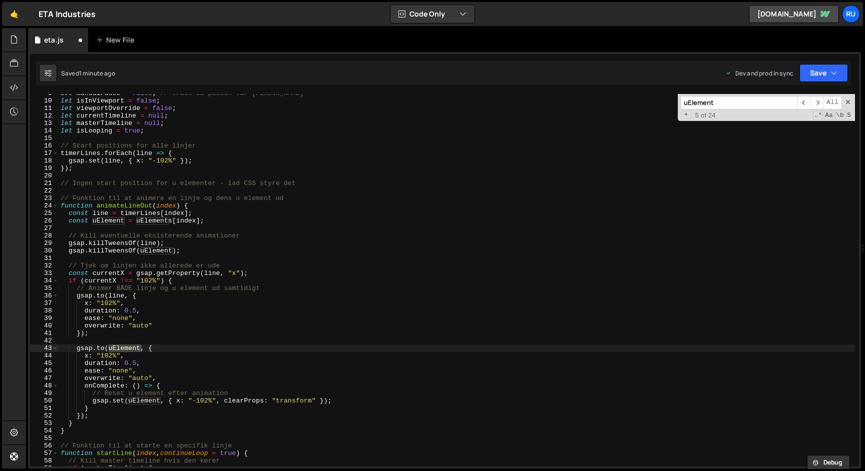
scroll to position [67, 0]
click at [128, 360] on div "let manualPause = false ; // Track om pausen var manuel let isInViewport = fals…" at bounding box center [457, 281] width 796 height 388
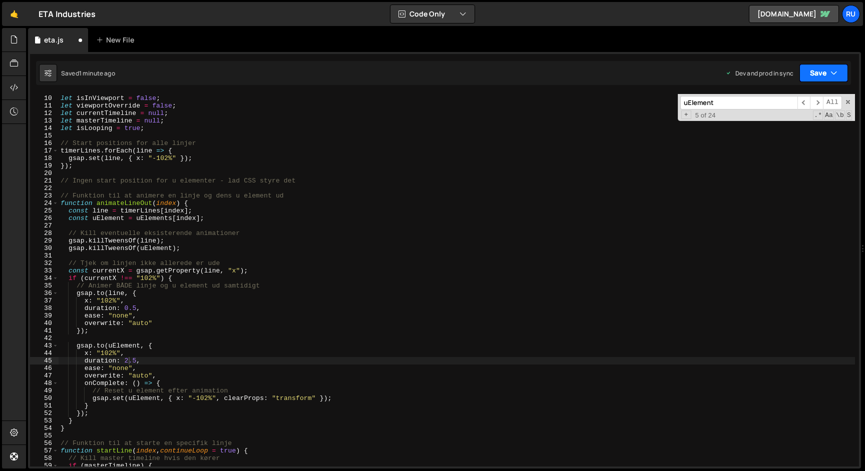
click at [818, 75] on button "Save" at bounding box center [823, 73] width 49 height 18
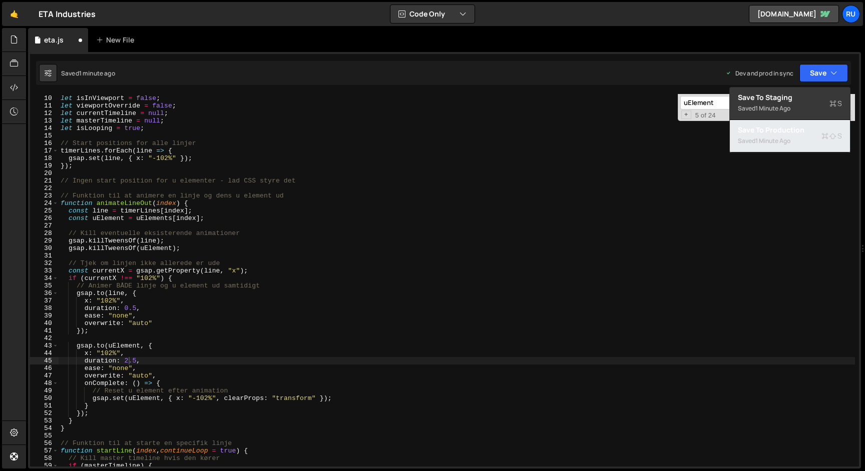
click at [813, 146] on div "Saved 1 minute ago" at bounding box center [790, 141] width 104 height 12
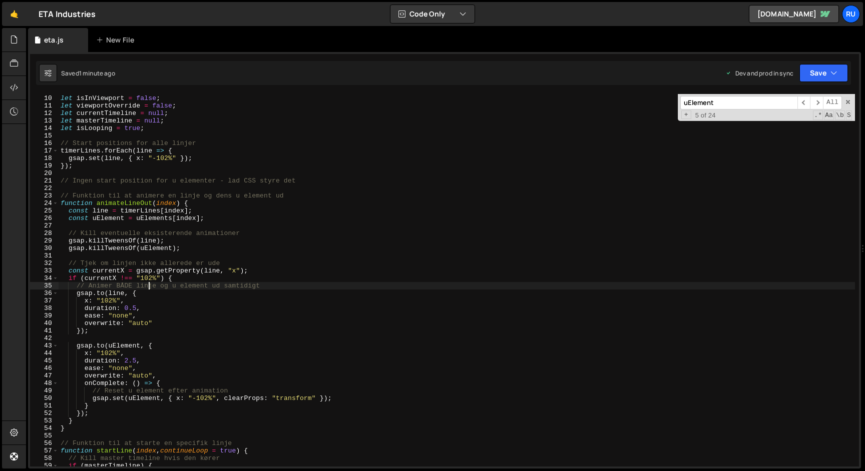
click at [148, 289] on div "let manualPause = false ; // Track om pausen var manuel let isInViewport = fals…" at bounding box center [457, 281] width 796 height 388
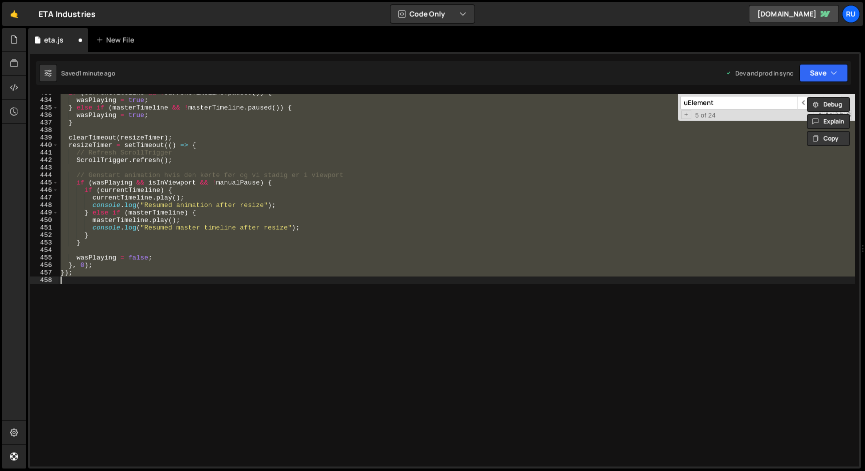
scroll to position [144, 0]
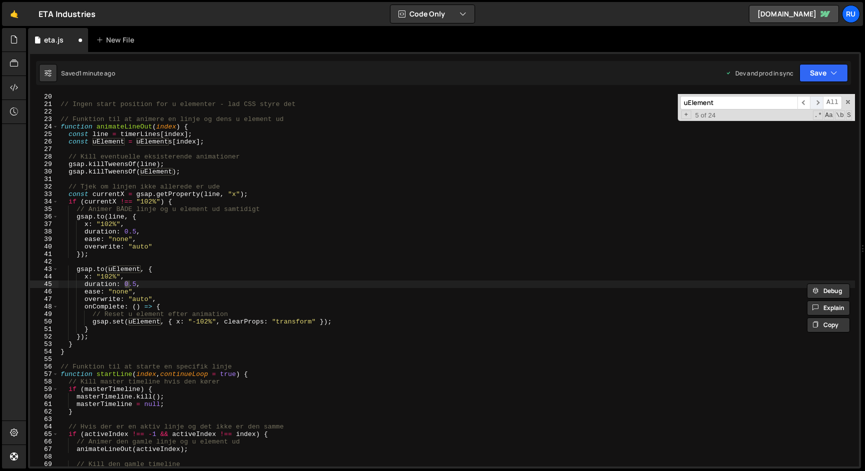
click at [818, 102] on span "​" at bounding box center [816, 103] width 13 height 14
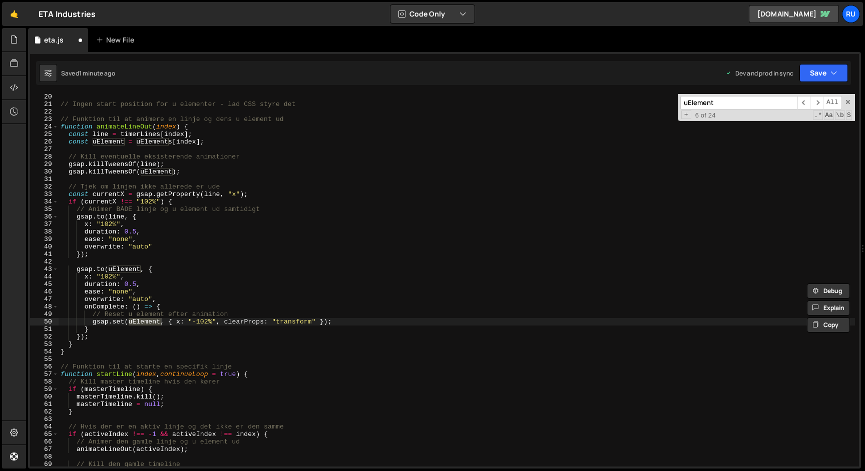
scroll to position [0, 0]
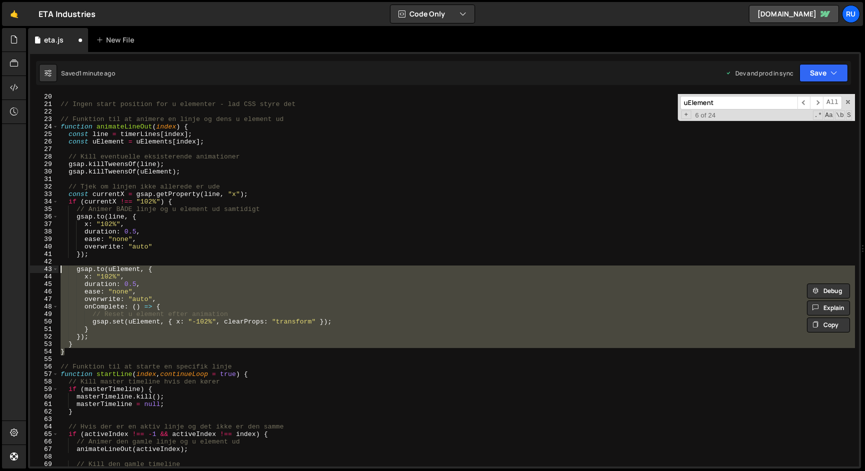
drag, startPoint x: 68, startPoint y: 355, endPoint x: 37, endPoint y: 271, distance: 90.3
click at [37, 271] on div "} 20 21 22 23 24 25 26 27 28 29 30 31 32 33 34 35 36 37 38 39 40 41 42 43 44 45…" at bounding box center [444, 280] width 829 height 373
type textarea "[DOMAIN_NAME](uElement, { x: "102%","
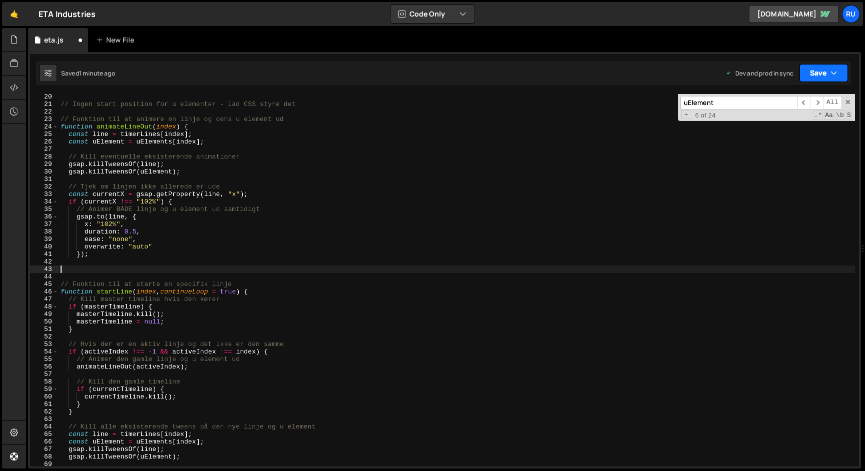
click at [818, 68] on button "Save" at bounding box center [823, 73] width 49 height 18
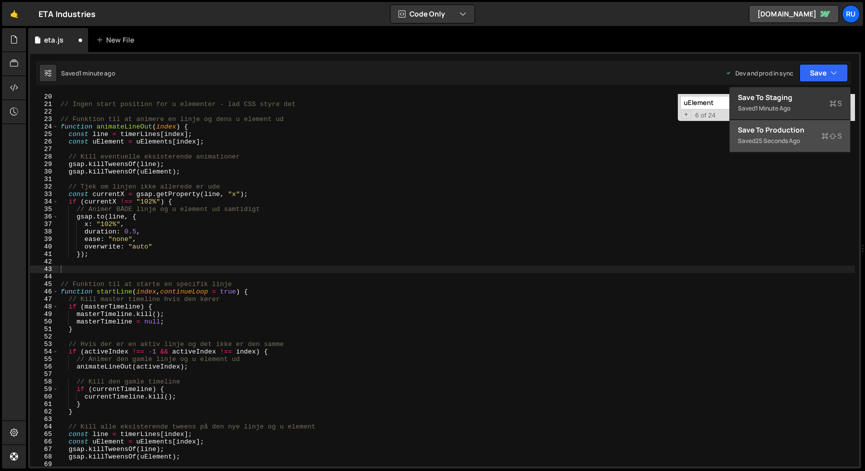
click at [798, 135] on div "Saved 25 seconds ago" at bounding box center [790, 141] width 104 height 12
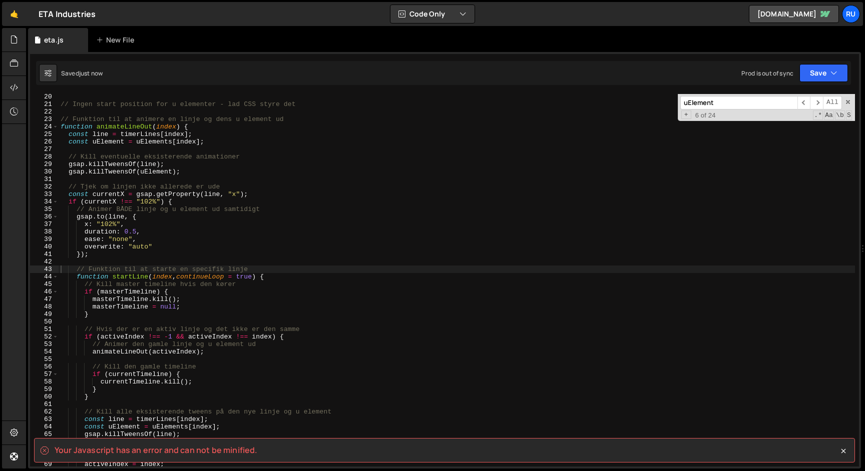
click at [166, 252] on div "// Ingen start position for u elementer - lad CSS styre det // Funktion til at …" at bounding box center [457, 287] width 796 height 388
click at [153, 269] on div "// Ingen start position for u elementer - lad CSS styre det // Funktion til at …" at bounding box center [457, 287] width 796 height 388
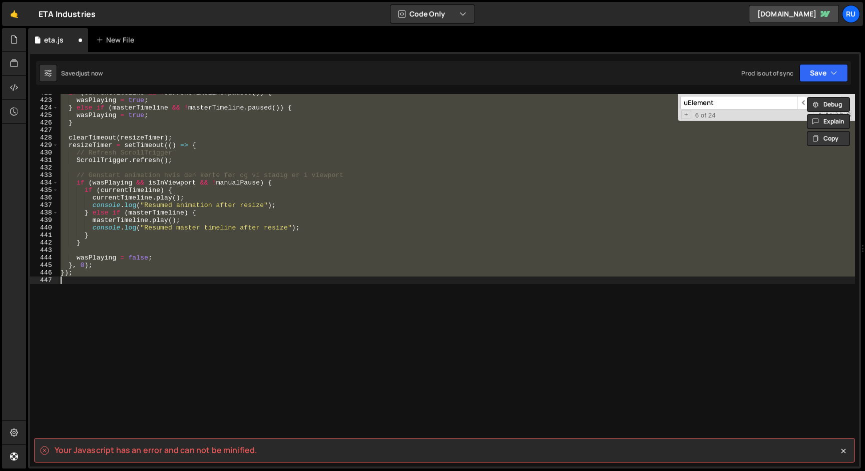
scroll to position [211, 0]
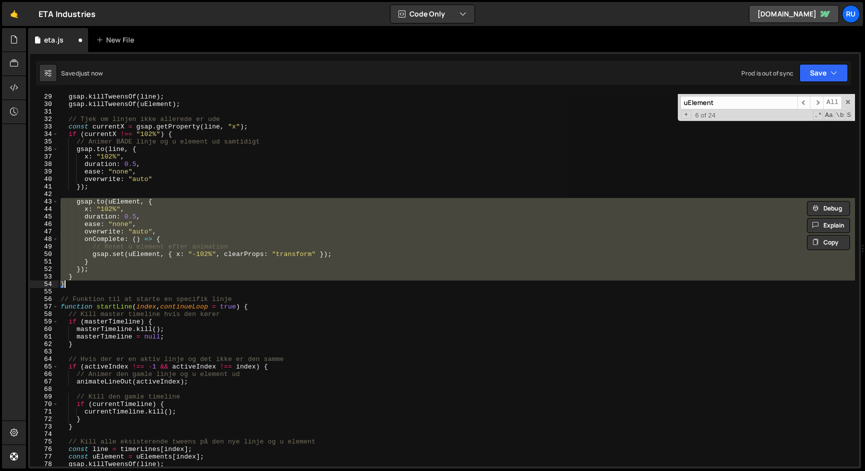
click at [106, 273] on div "gsap . killTweensOf ( line ) ; gsap . killTweensOf ( uElement ) ; // Tjek om li…" at bounding box center [457, 280] width 796 height 373
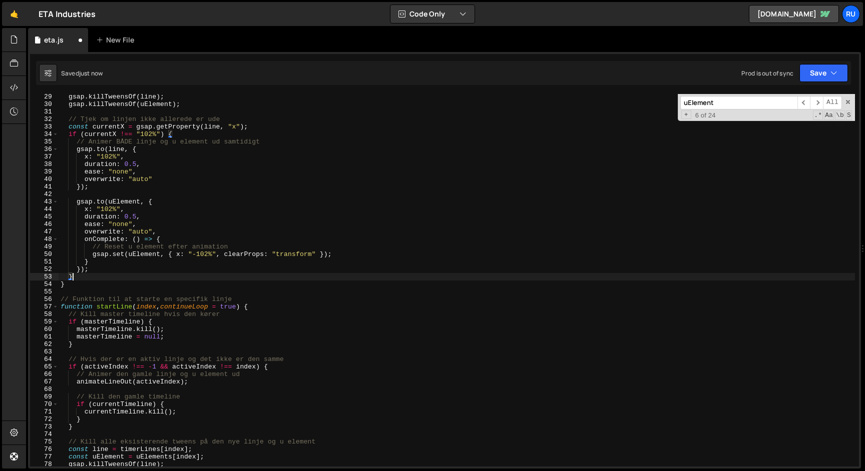
click at [79, 276] on div "gsap . killTweensOf ( line ) ; gsap . killTweensOf ( uElement ) ; // Tjek om li…" at bounding box center [457, 287] width 796 height 388
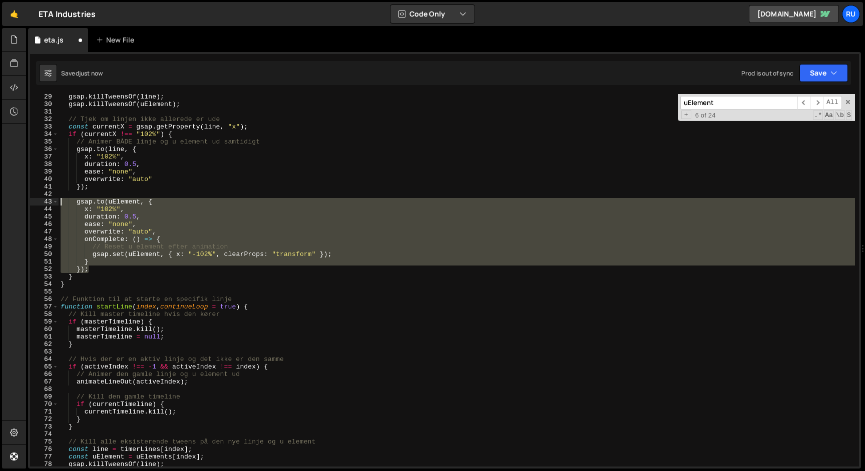
drag, startPoint x: 93, startPoint y: 269, endPoint x: 2, endPoint y: 202, distance: 113.1
click at [2, 203] on div "Hold on a sec... Are you certain you wish to leave this page? Any changes you'v…" at bounding box center [432, 235] width 865 height 471
type textarea "[DOMAIN_NAME](uElement, { x: "102%","
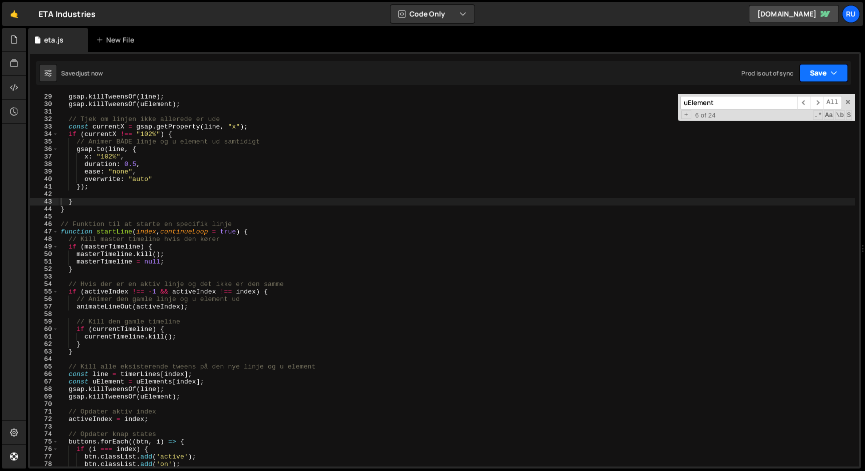
click at [824, 68] on button "Save" at bounding box center [823, 73] width 49 height 18
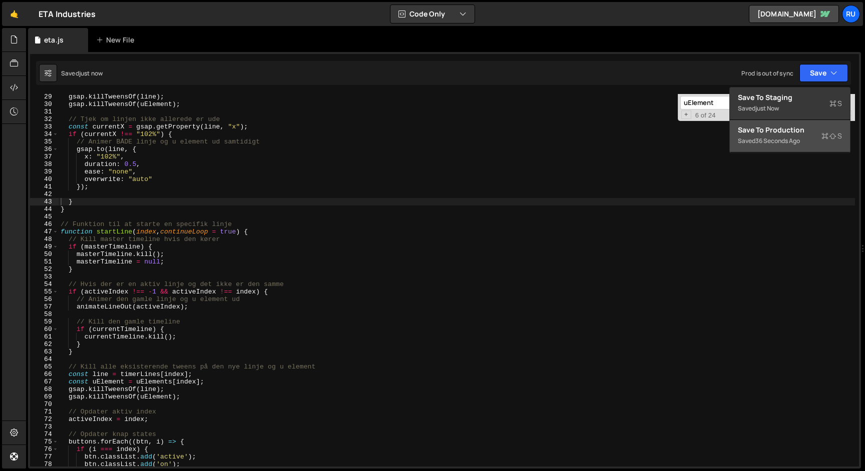
click at [804, 129] on div "Save to Production S" at bounding box center [790, 130] width 104 height 10
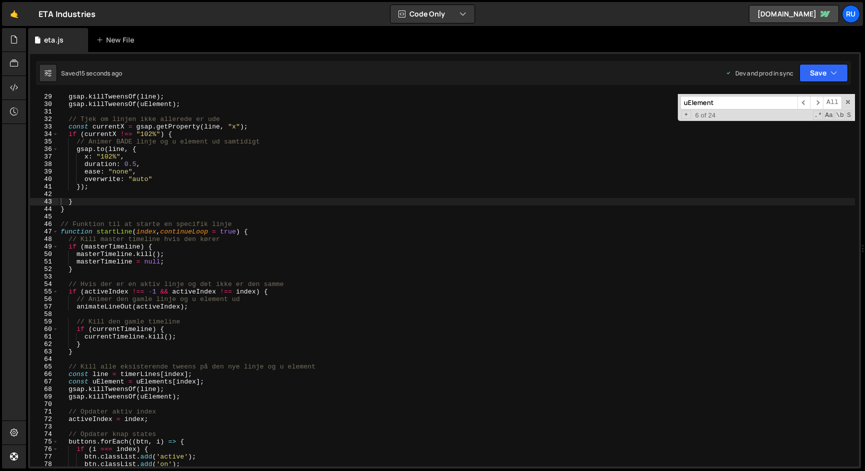
click at [241, 240] on div "gsap . killTweensOf ( line ) ; gsap . killTweensOf ( uElement ) ; // Tjek om li…" at bounding box center [457, 287] width 796 height 388
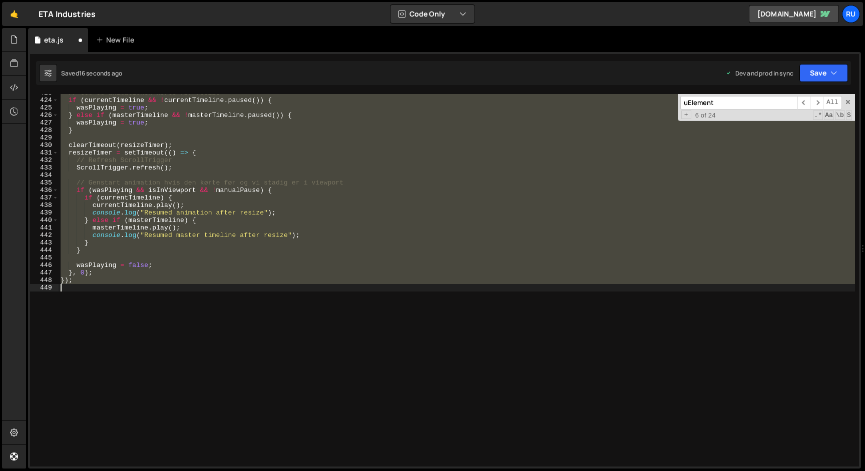
scroll to position [196, 0]
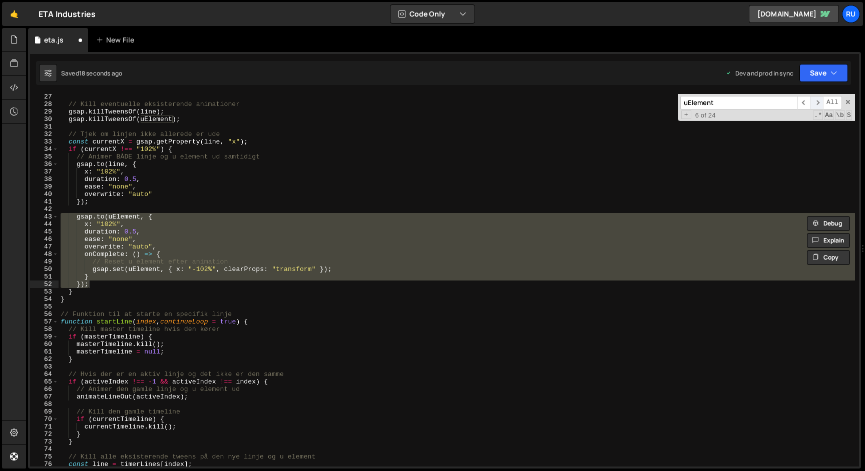
click at [815, 105] on span "​" at bounding box center [816, 103] width 13 height 14
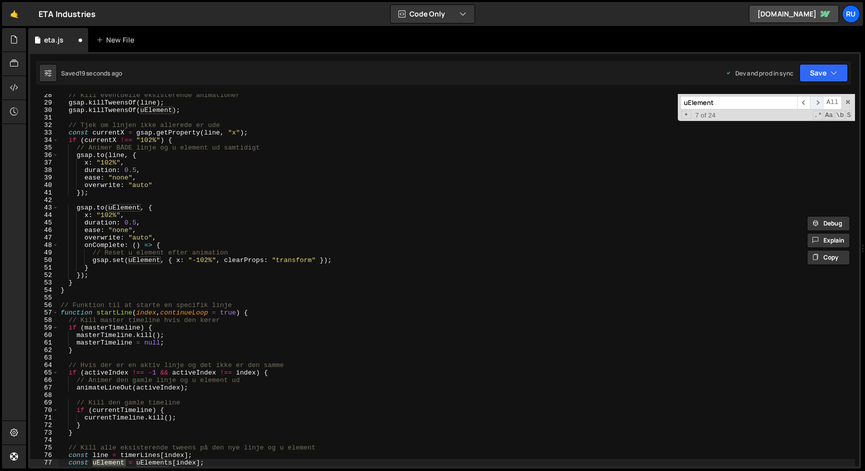
click at [815, 105] on span "​" at bounding box center [816, 103] width 13 height 14
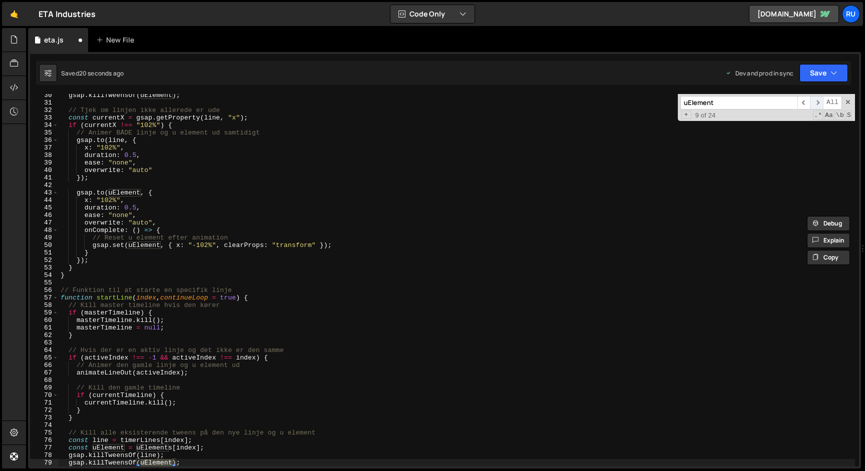
click at [815, 105] on span "​" at bounding box center [816, 103] width 13 height 14
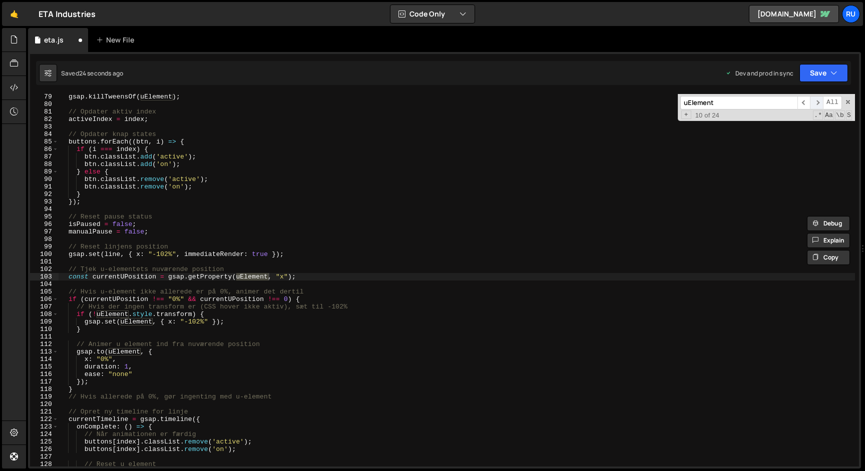
click at [815, 105] on span "​" at bounding box center [816, 103] width 13 height 14
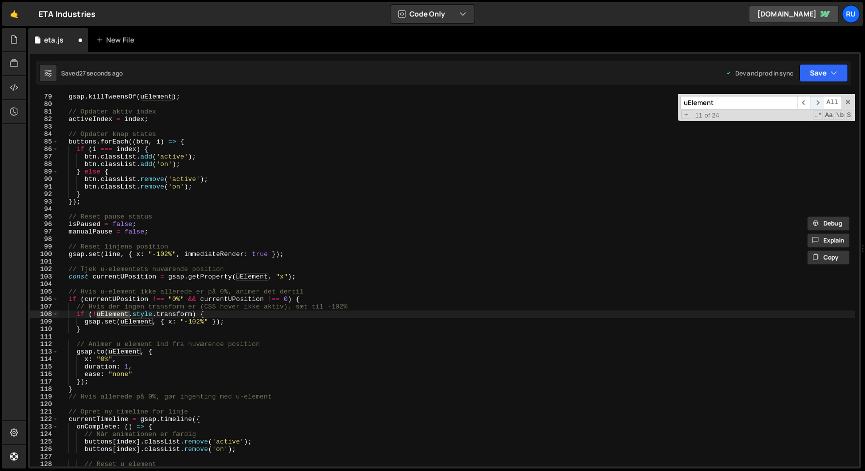
click at [815, 105] on span "​" at bounding box center [816, 103] width 13 height 14
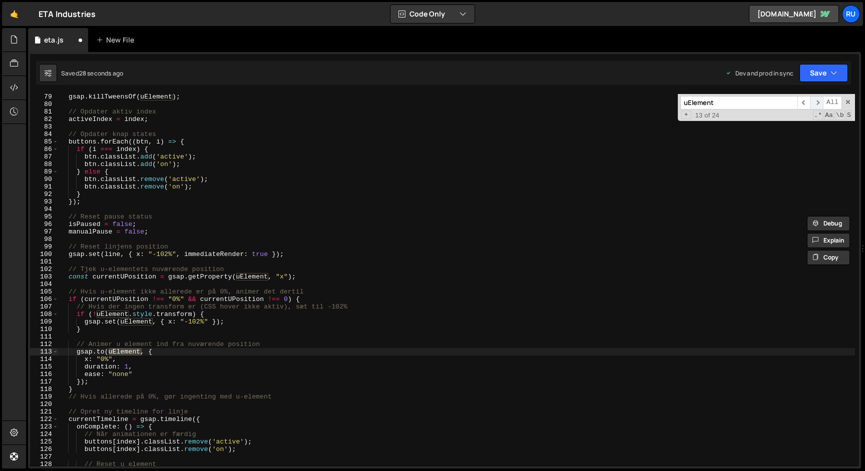
click at [815, 105] on span "​" at bounding box center [816, 103] width 13 height 14
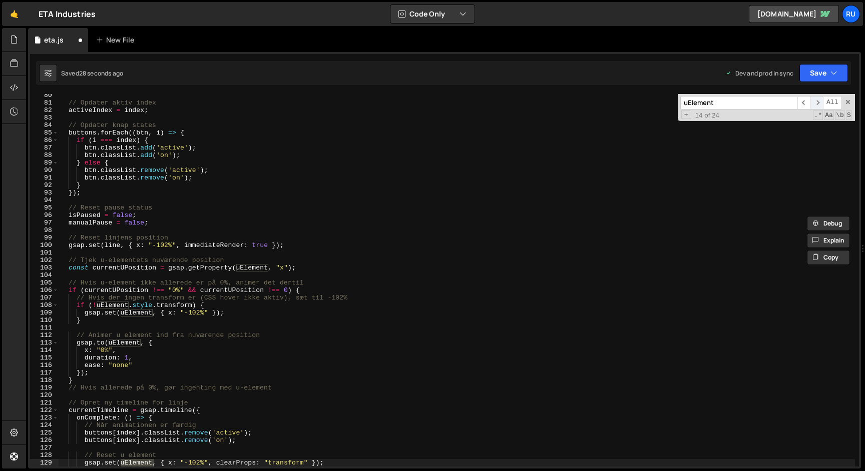
click at [815, 105] on span "​" at bounding box center [816, 103] width 13 height 14
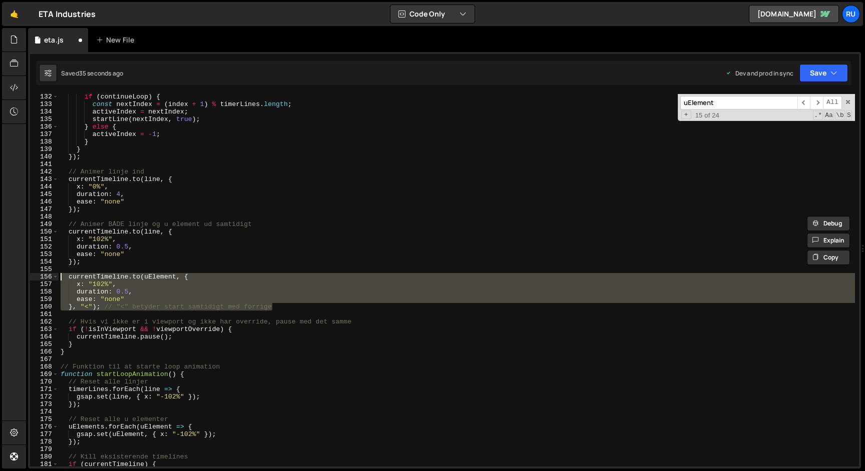
drag, startPoint x: 283, startPoint y: 310, endPoint x: 0, endPoint y: 274, distance: 285.0
click at [0, 274] on div "Hold on a sec... Are you certain you wish to leave this page? Any changes you'v…" at bounding box center [432, 235] width 865 height 471
type textarea "[DOMAIN_NAME](uElement, { x: "102%","
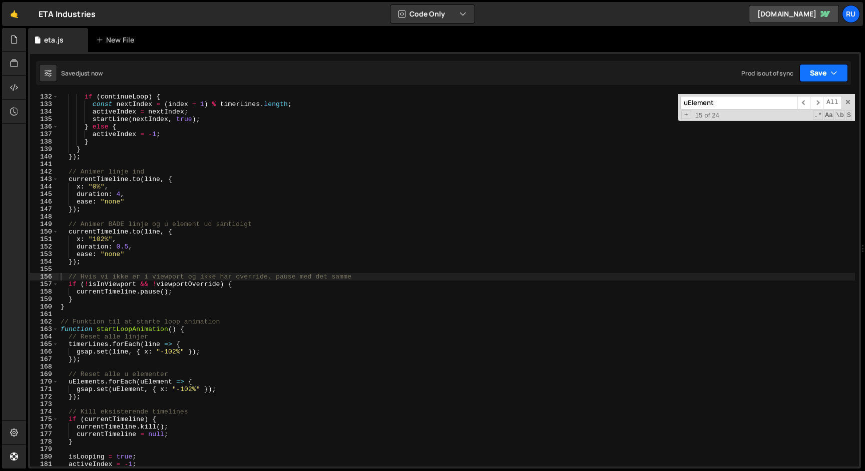
click at [828, 81] on button "Save" at bounding box center [823, 73] width 49 height 18
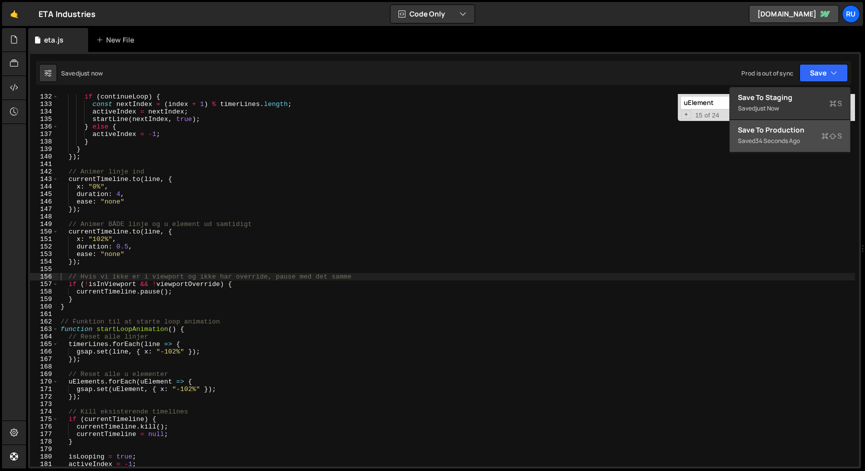
click at [813, 145] on div "Saved 34 seconds ago" at bounding box center [790, 141] width 104 height 12
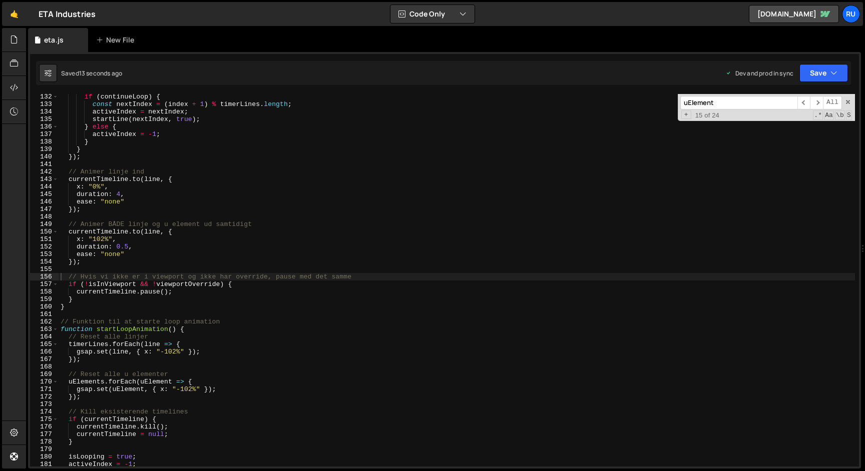
click at [178, 247] on div "if ( continueLoop ) { const nextIndex = ( index + 1 ) % timerLines . length ; a…" at bounding box center [457, 287] width 796 height 388
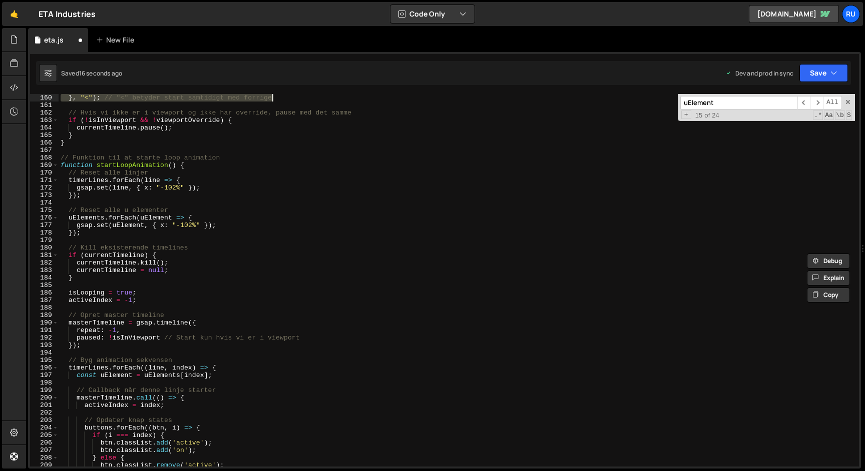
scroll to position [1198, 0]
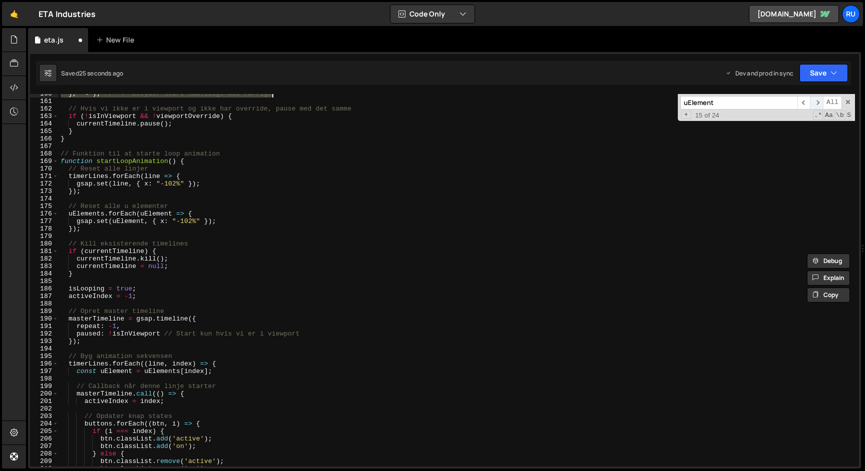
click at [817, 104] on div "Debug Explain Copy eta.js New File Saved 25 seconds ago Dev and prod in sync Up…" at bounding box center [444, 248] width 833 height 441
click at [817, 104] on span "​" at bounding box center [816, 103] width 13 height 14
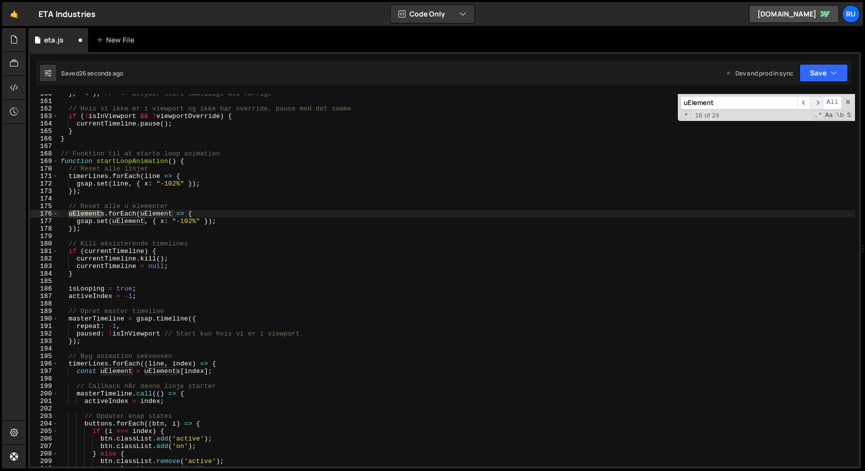
click at [817, 104] on span "​" at bounding box center [816, 103] width 13 height 14
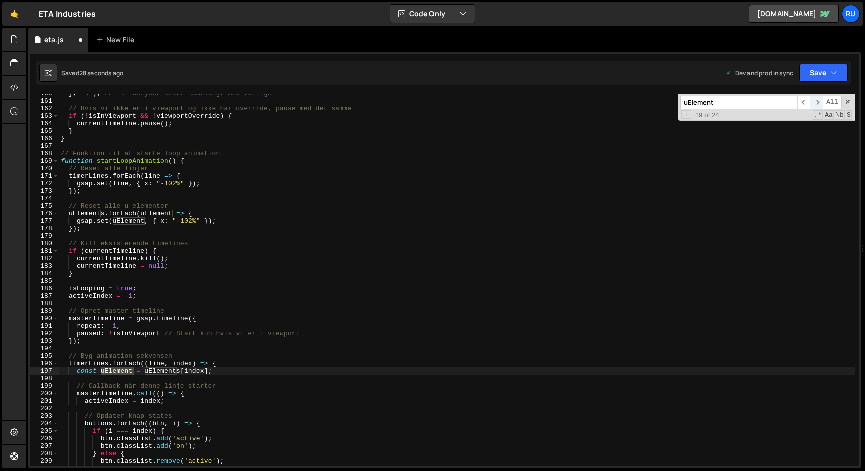
click at [817, 104] on span "​" at bounding box center [816, 103] width 13 height 14
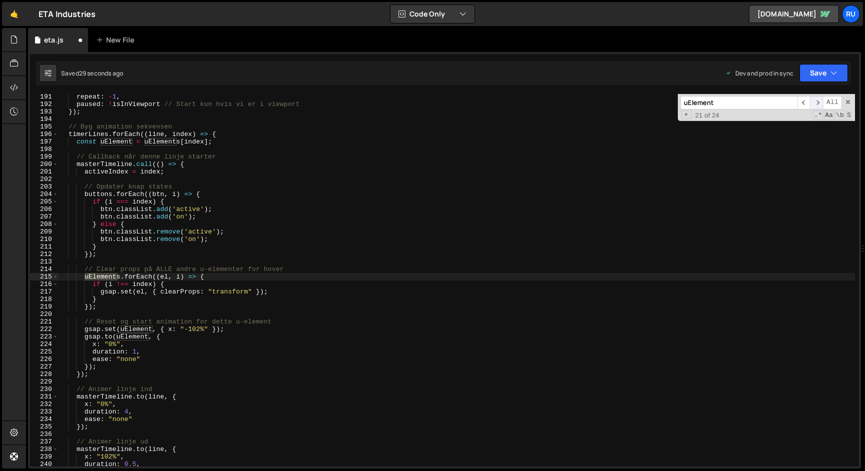
scroll to position [1427, 0]
click at [817, 104] on span "​" at bounding box center [816, 103] width 13 height 14
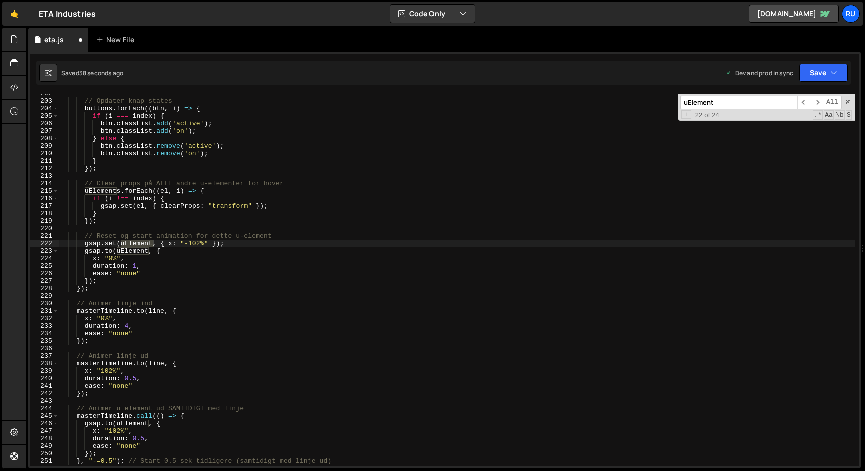
scroll to position [1576, 0]
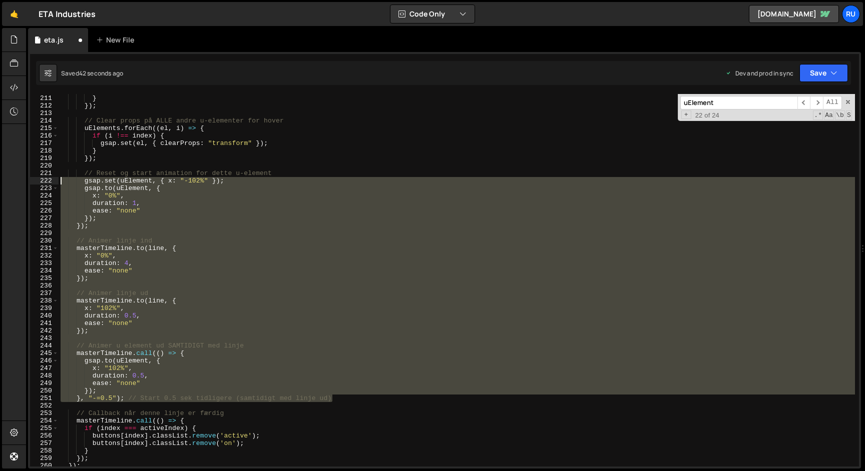
drag, startPoint x: 345, startPoint y: 397, endPoint x: 0, endPoint y: 182, distance: 406.7
click at [0, 182] on div "Hold on a sec... Are you certain you wish to leave this page? Any changes you'v…" at bounding box center [432, 235] width 865 height 471
type textarea "// Reset og start animation for dette u-element"
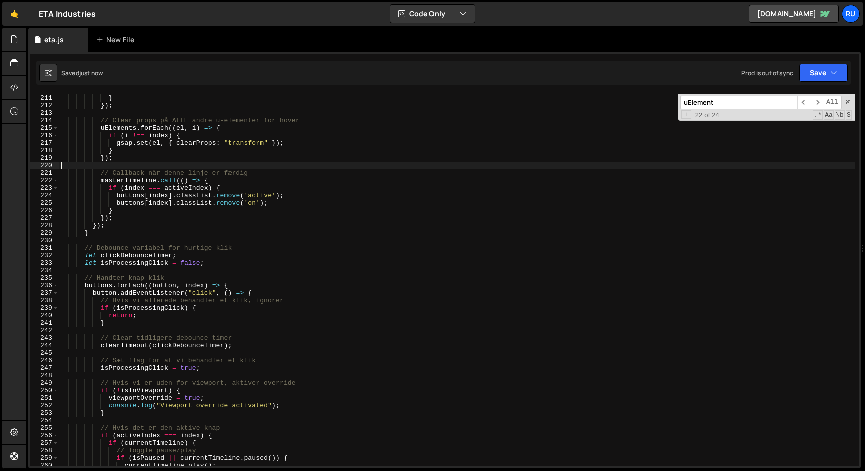
click at [156, 285] on div "btn . classList . remove ( 'on' ) ; } }) ; // Clear props på ALLE andre u-eleme…" at bounding box center [457, 281] width 796 height 388
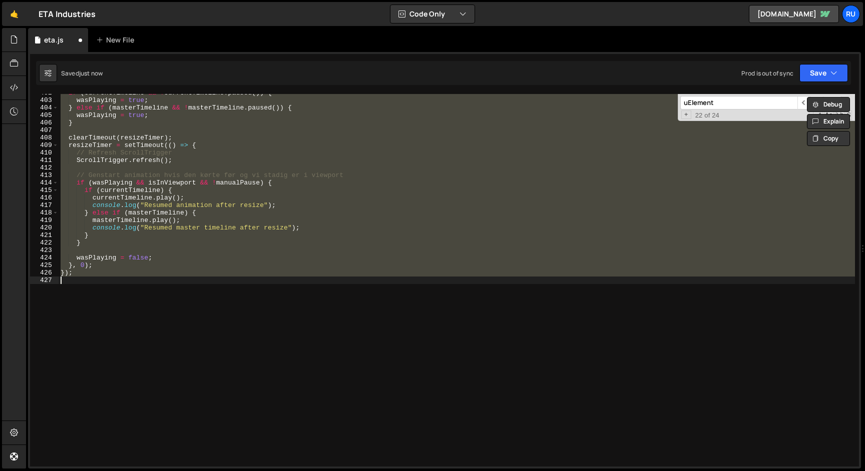
scroll to position [1690, 0]
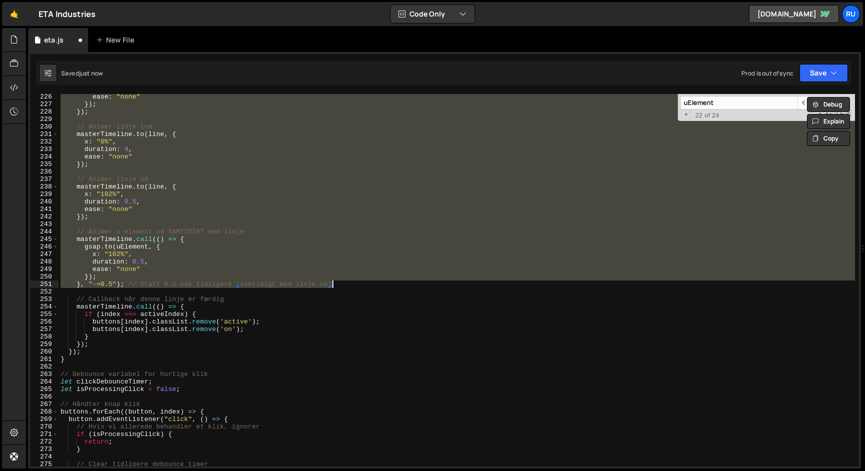
click at [172, 274] on div "ease : "none" }) ; }) ; // Animer linje ind masterTimeline . to ( line , { x : …" at bounding box center [457, 280] width 796 height 373
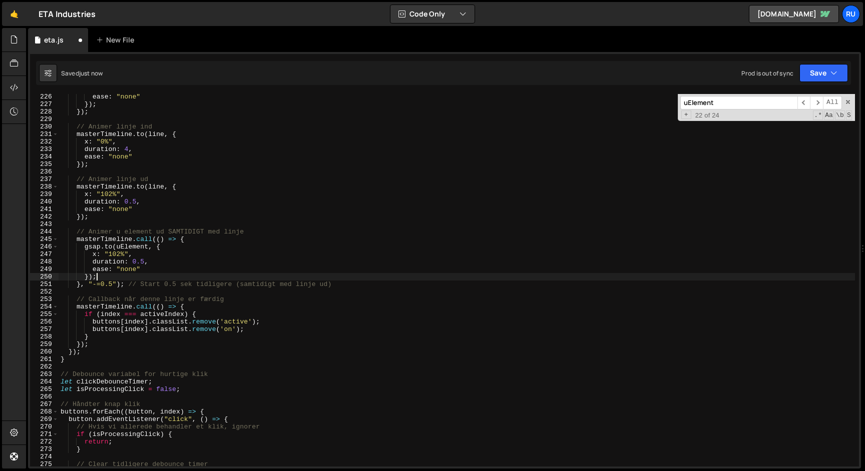
click at [133, 245] on div "ease : "none" }) ; }) ; // Animer linje ind masterTimeline . to ( line , { x : …" at bounding box center [457, 287] width 796 height 388
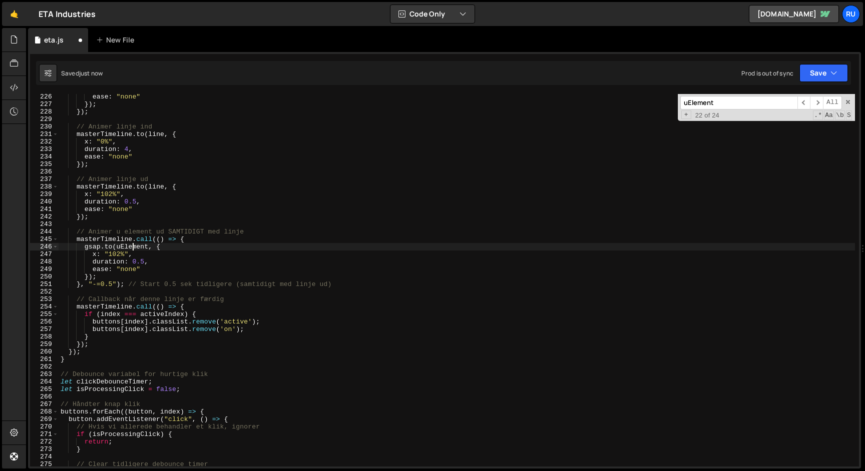
click at [133, 245] on div "ease : "none" }) ; }) ; // Animer linje ind masterTimeline . to ( line , { x : …" at bounding box center [457, 287] width 796 height 388
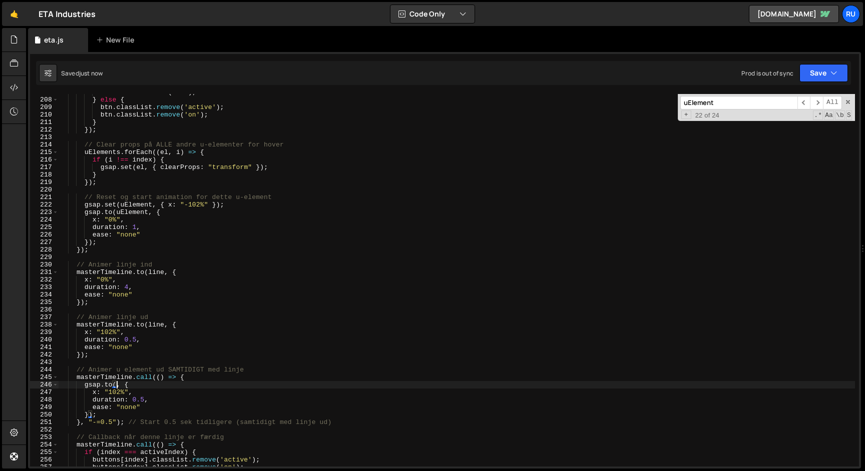
scroll to position [1549, 0]
click at [136, 212] on div "btn . classList . add ( 'on' ) ; } else { btn . classList . remove ( 'active' )…" at bounding box center [457, 286] width 796 height 388
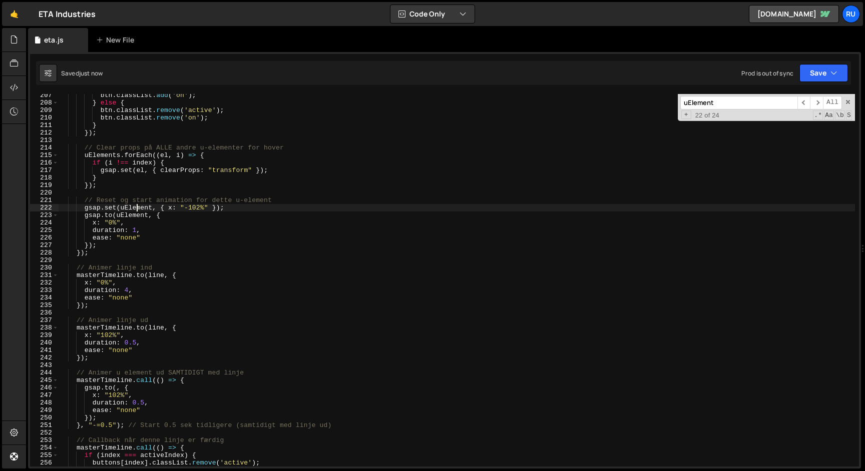
click at [136, 212] on div "btn . classList . add ( 'on' ) ; } else { btn . classList . remove ( 'active' )…" at bounding box center [457, 286] width 796 height 388
click at [137, 216] on div "btn . classList . add ( 'on' ) ; } else { btn . classList . remove ( 'active' )…" at bounding box center [457, 286] width 796 height 388
click at [808, 69] on button "Save" at bounding box center [823, 73] width 49 height 18
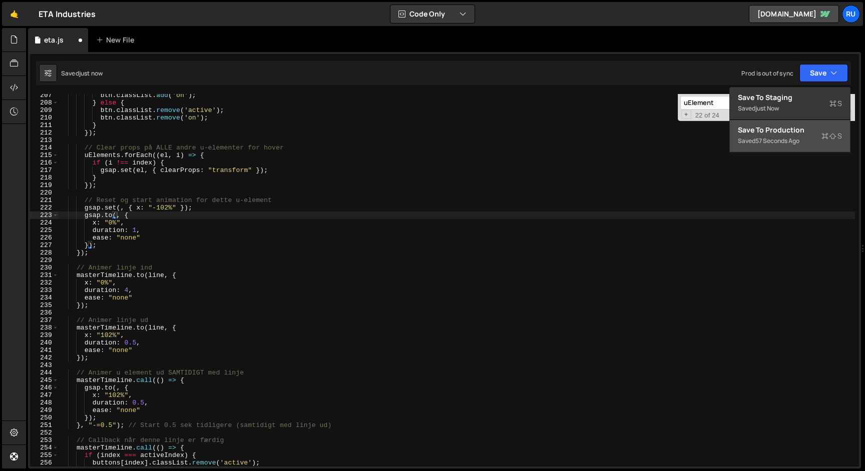
click at [802, 138] on div "Saved 57 seconds ago" at bounding box center [790, 141] width 104 height 12
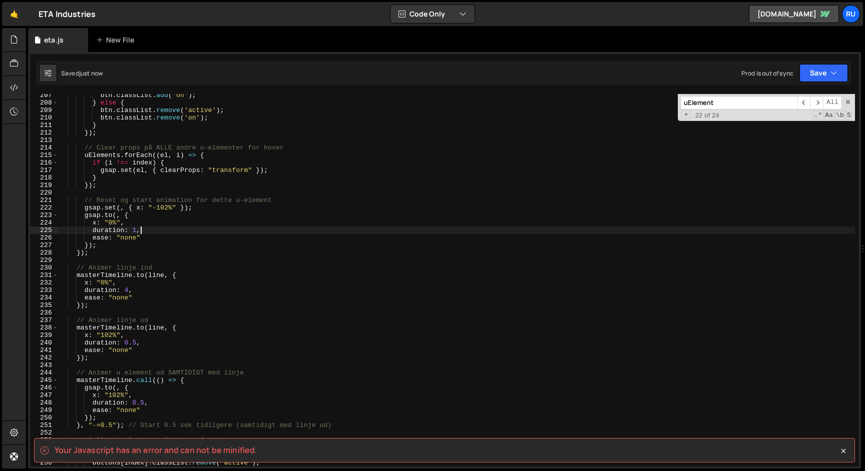
click at [194, 232] on div "btn . classList . add ( 'on' ) ; } else { btn . classList . remove ( 'active' )…" at bounding box center [457, 286] width 796 height 388
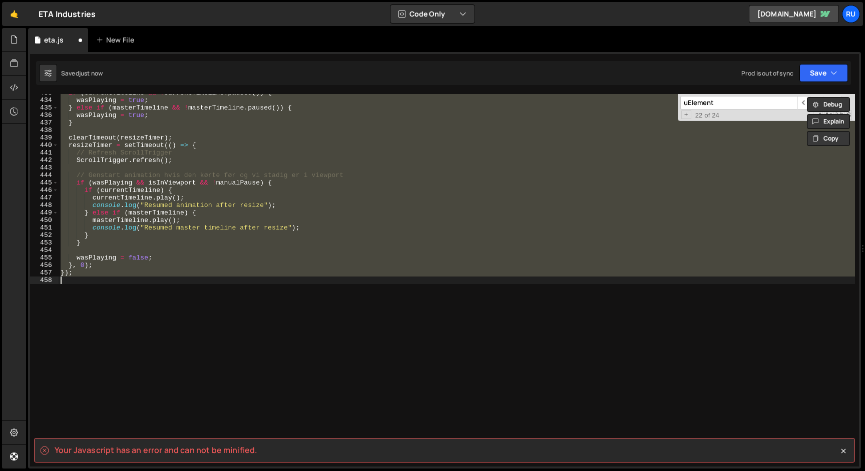
scroll to position [1480, 0]
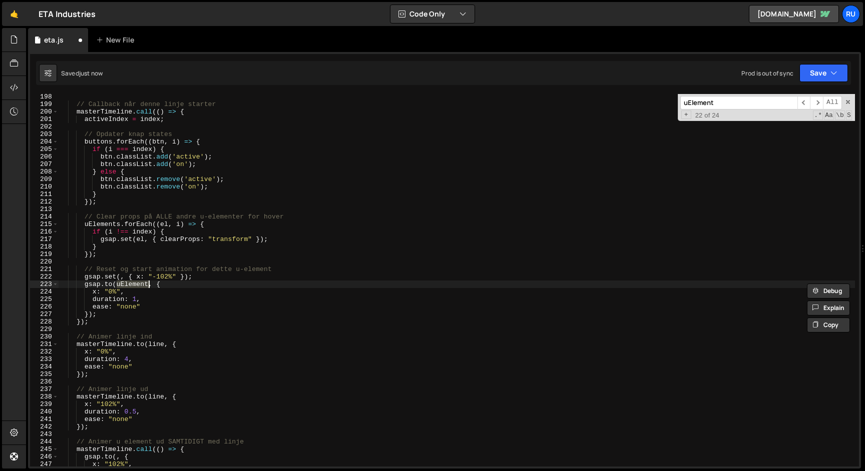
click at [186, 289] on div "// Callback når denne linje starter masterTimeline . call (( ) => { activeIndex…" at bounding box center [457, 287] width 796 height 388
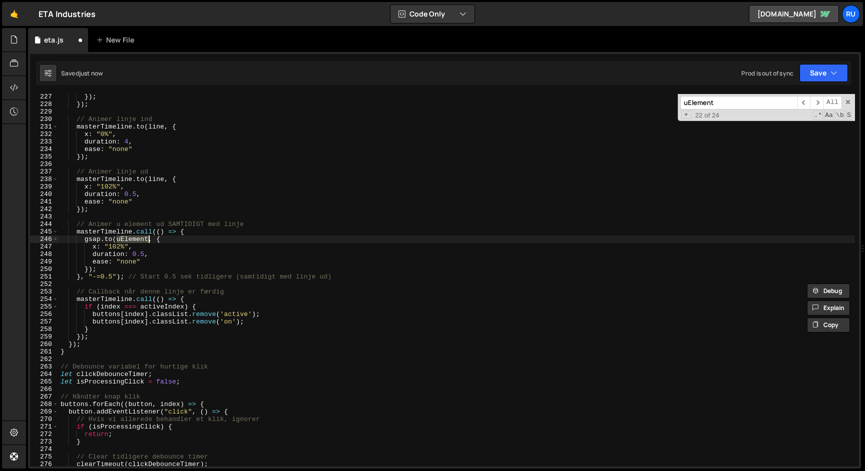
scroll to position [1709, 0]
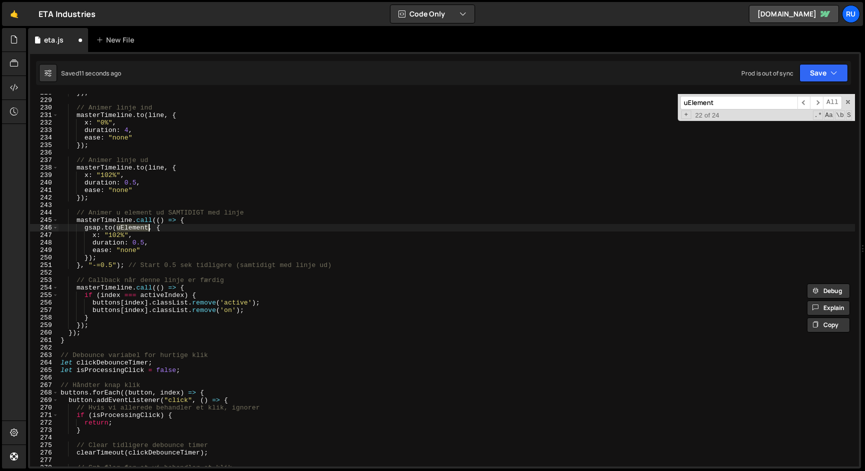
click at [134, 244] on div "}) ; // Animer linje ind masterTimeline . to ( line , { x : "0%" , duration : 4…" at bounding box center [457, 283] width 796 height 388
click at [125, 183] on div "}) ; // Animer linje ind masterTimeline . to ( line , { x : "0%" , duration : 4…" at bounding box center [457, 283] width 796 height 388
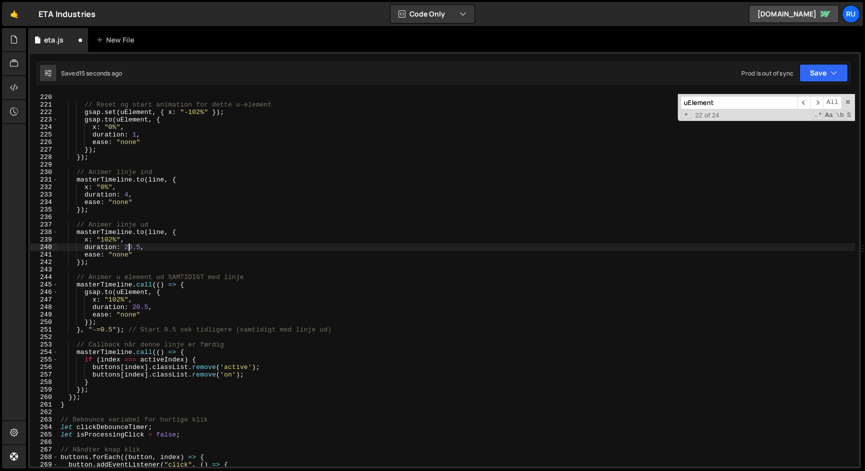
scroll to position [1640, 0]
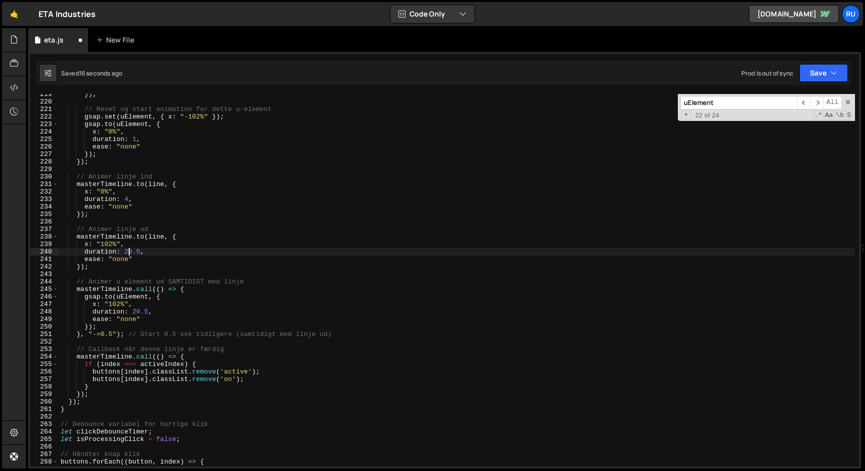
click at [132, 140] on div "}) ; // Reset og start animation for dette u-element gsap . set ( uElement , { …" at bounding box center [457, 285] width 796 height 388
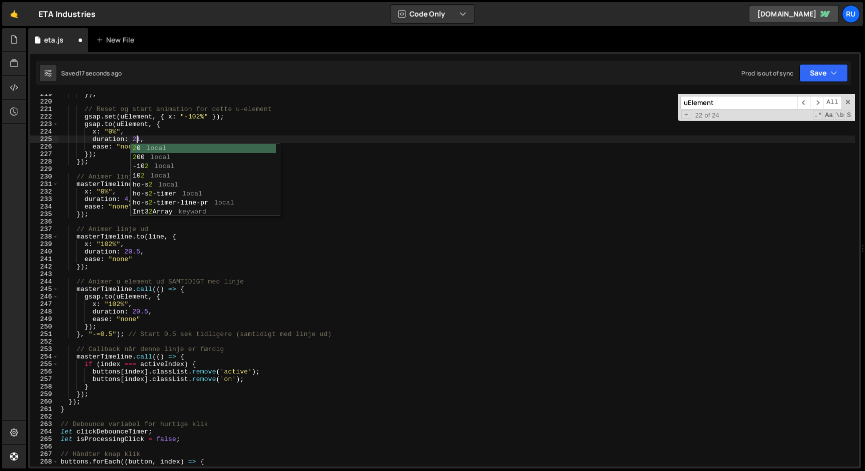
scroll to position [0, 6]
click at [813, 69] on button "Save" at bounding box center [823, 73] width 49 height 18
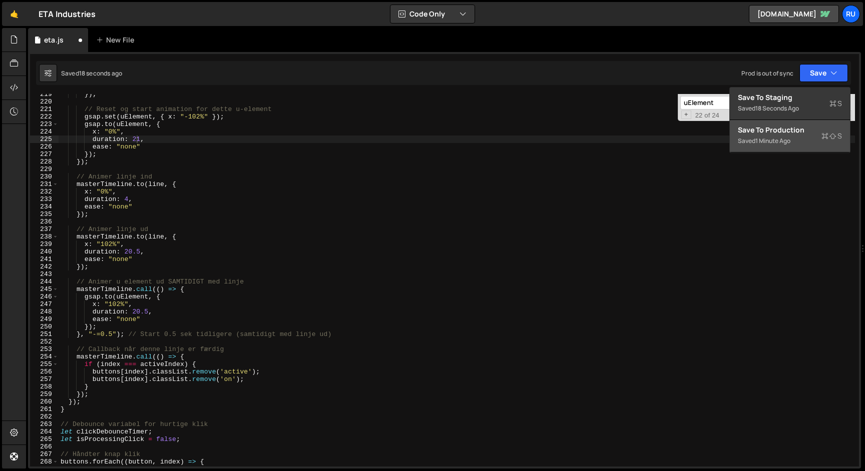
click at [793, 126] on div "Save to Production S" at bounding box center [790, 130] width 104 height 10
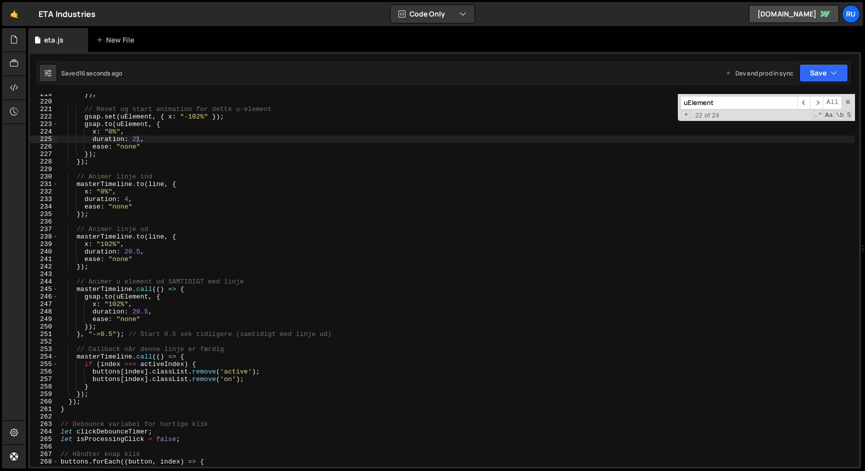
click at [192, 258] on div "}) ; // Reset og start animation for dette u-element gsap . set ( uElement , { …" at bounding box center [457, 285] width 796 height 388
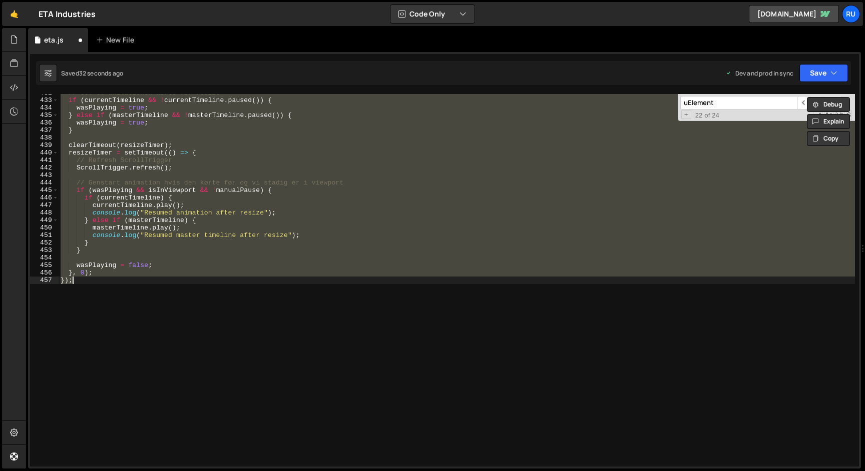
scroll to position [3158, 0]
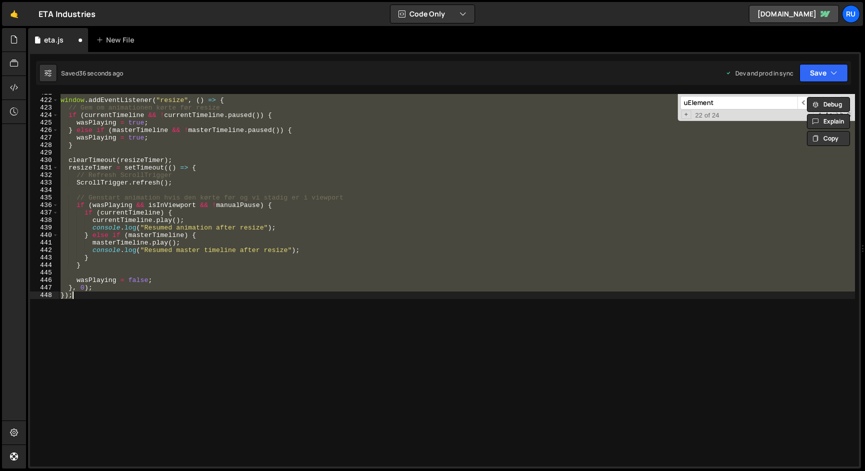
click at [155, 178] on div "window . addEventListener ( "resize" , ( ) => { // Gem om animationen kørte før…" at bounding box center [457, 280] width 796 height 373
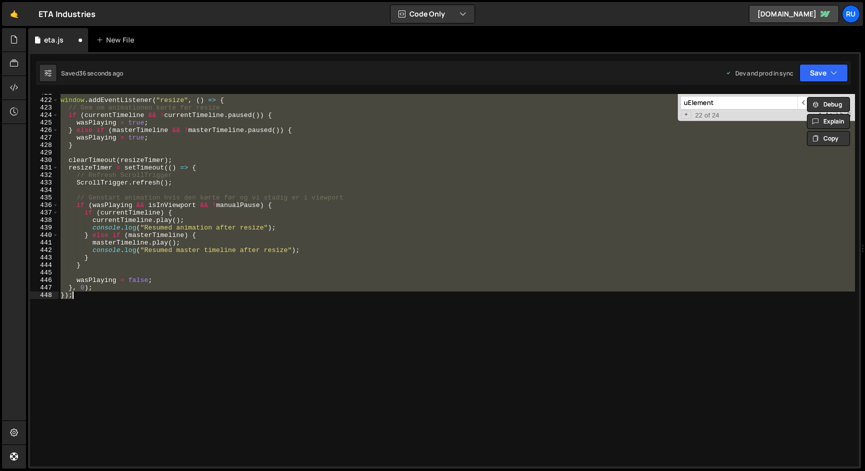
paste textarea
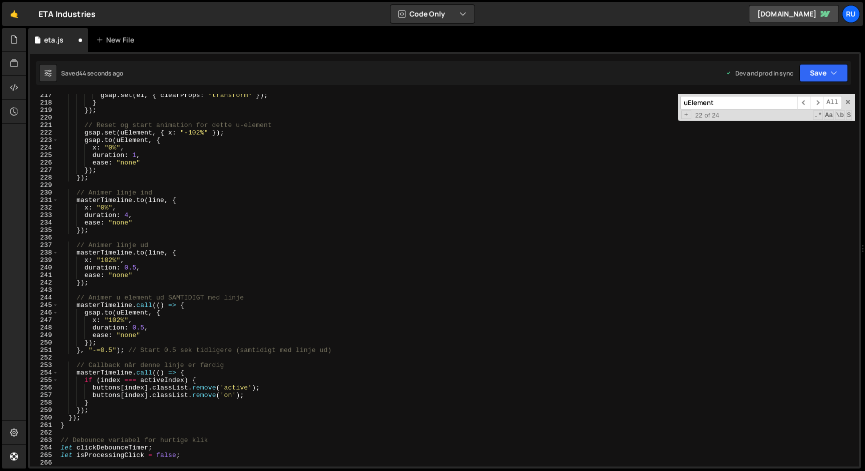
scroll to position [1625, 0]
click at [127, 161] on div "gsap . set ( el , { clearProps : "transform" }) ; } }) ; // Reset og start anim…" at bounding box center [457, 284] width 796 height 388
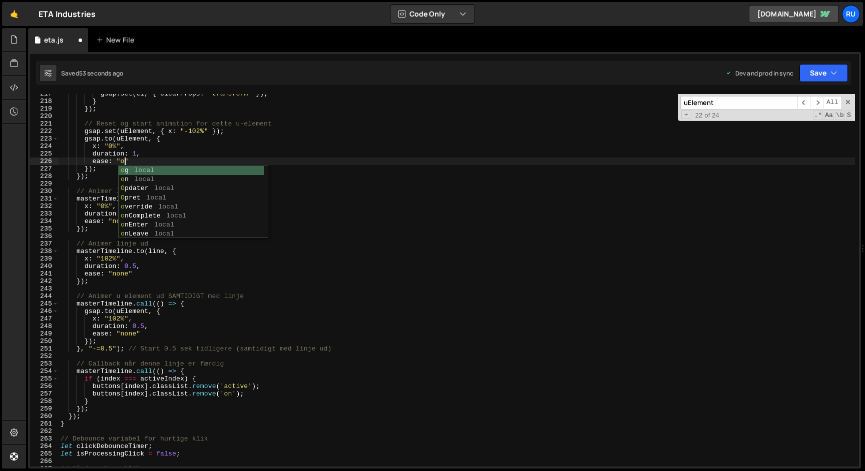
scroll to position [0, 5]
click at [829, 74] on button "Save" at bounding box center [823, 73] width 49 height 18
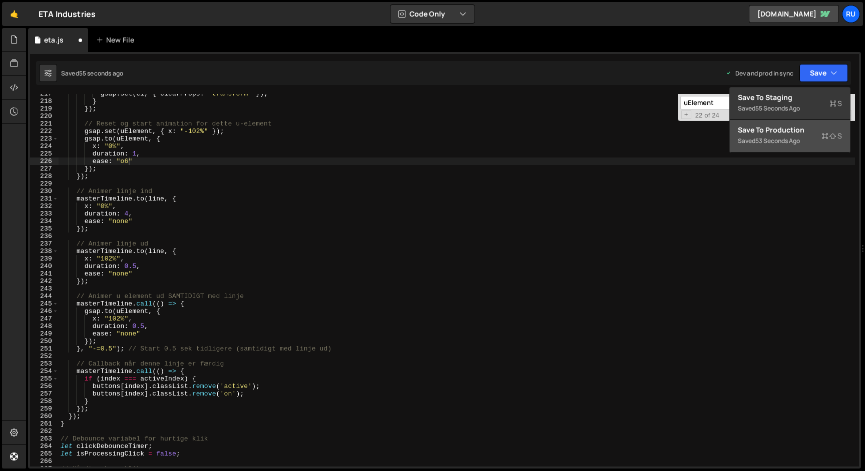
click at [814, 138] on div "Saved 53 seconds ago" at bounding box center [790, 141] width 104 height 12
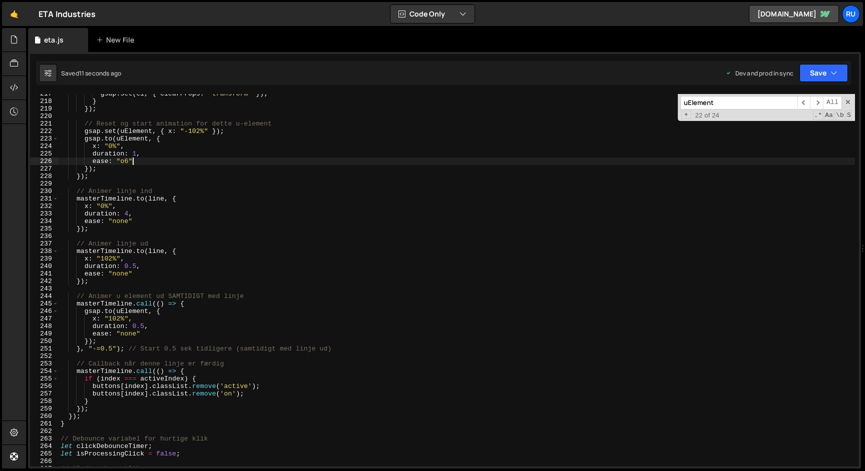
click at [146, 164] on div "gsap . set ( el , { clearProps : "transform" }) ; } }) ; // Reset og start anim…" at bounding box center [457, 284] width 796 height 388
click at [819, 71] on button "Save" at bounding box center [823, 73] width 49 height 18
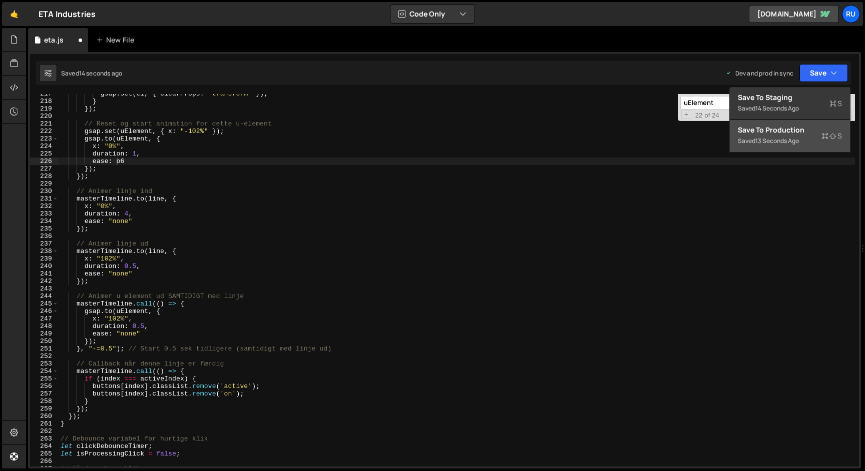
click at [804, 137] on div "Saved 13 seconds ago" at bounding box center [790, 141] width 104 height 12
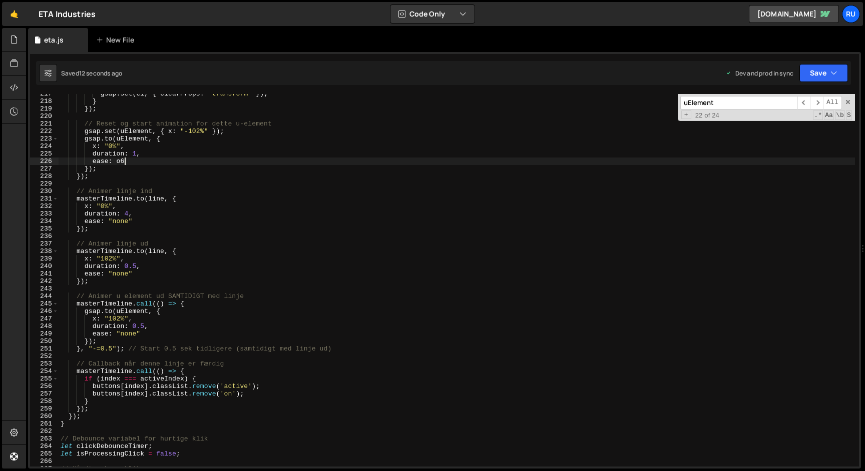
click at [136, 160] on div "gsap . set ( el , { clearProps : "transform" }) ; } }) ; // Reset og start anim…" at bounding box center [457, 284] width 796 height 388
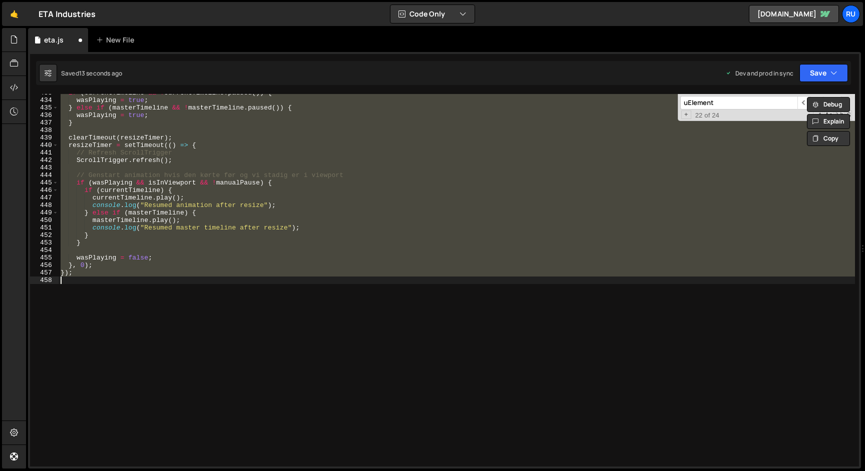
scroll to position [1502, 0]
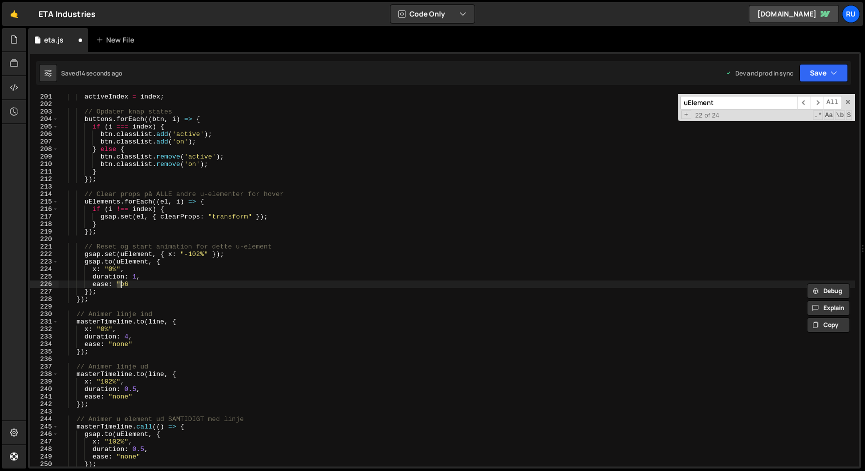
type textarea "ease: "o6""
click at [832, 71] on icon "button" at bounding box center [833, 73] width 7 height 10
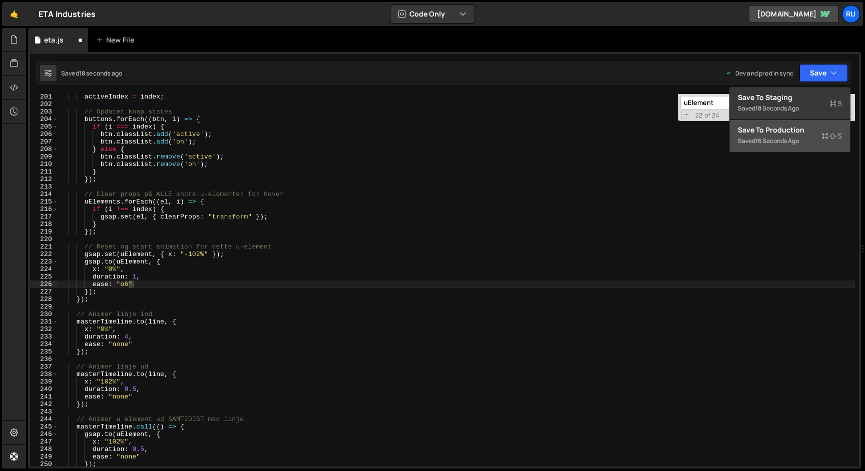
click at [777, 151] on button "Save to Production S Saved 16 seconds ago" at bounding box center [790, 136] width 120 height 33
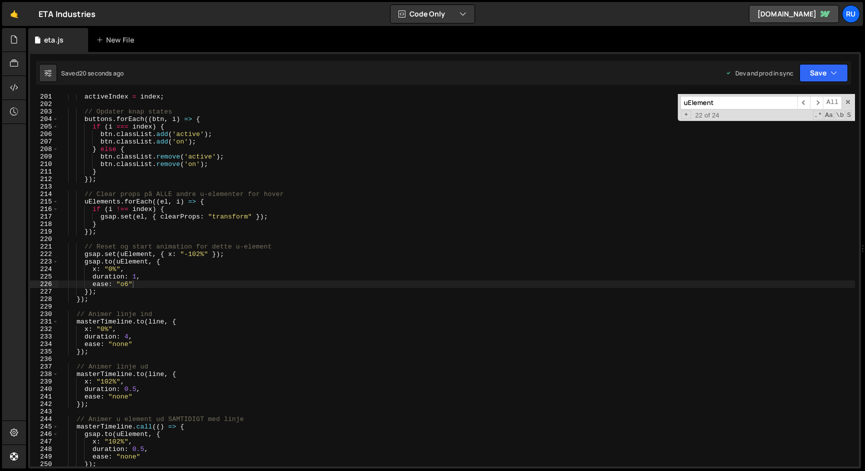
scroll to position [0, 0]
click at [151, 310] on div "activeIndex = index ; // Opdater knap states buttons . forEach (( btn , i ) => …" at bounding box center [457, 287] width 796 height 388
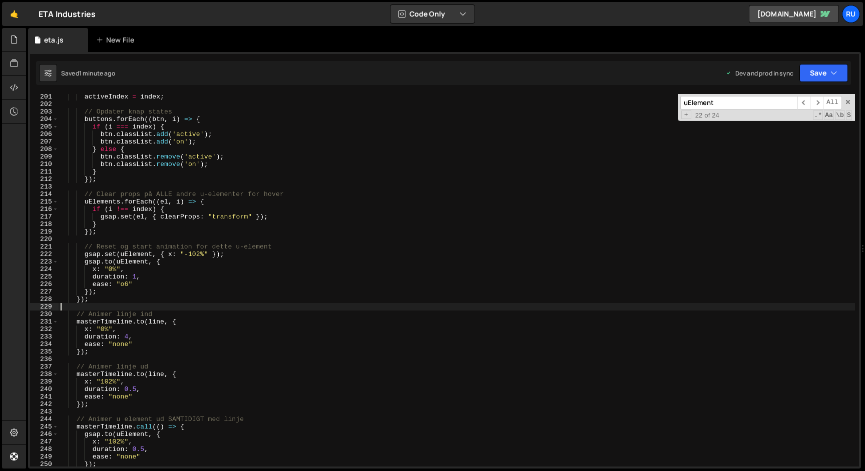
click at [248, 196] on div "activeIndex = index ; // Opdater knap states buttons . forEach (( btn , i ) => …" at bounding box center [457, 287] width 796 height 388
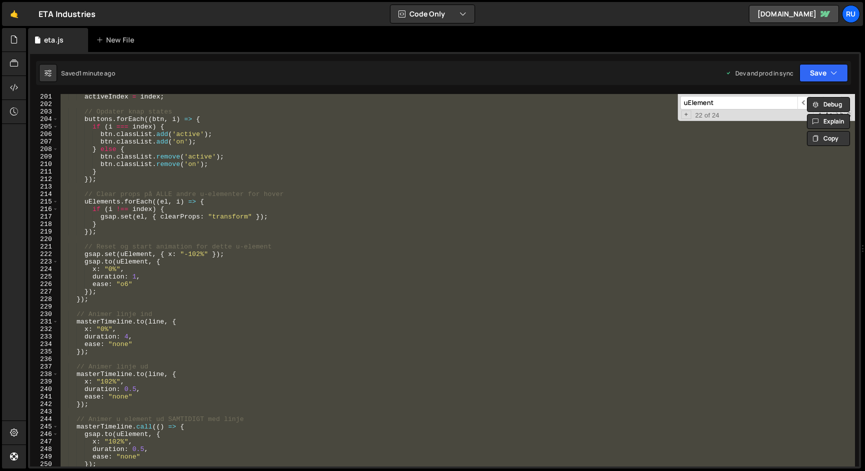
paste textarea
type textarea "});"
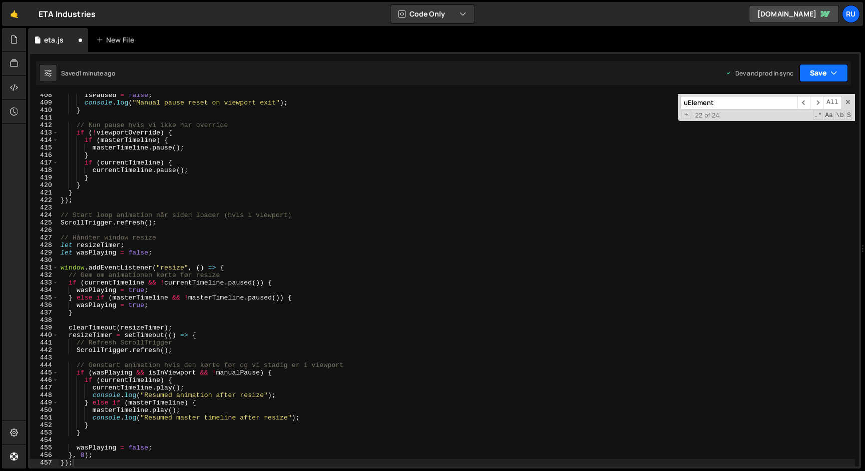
click at [817, 71] on button "Save" at bounding box center [823, 73] width 49 height 18
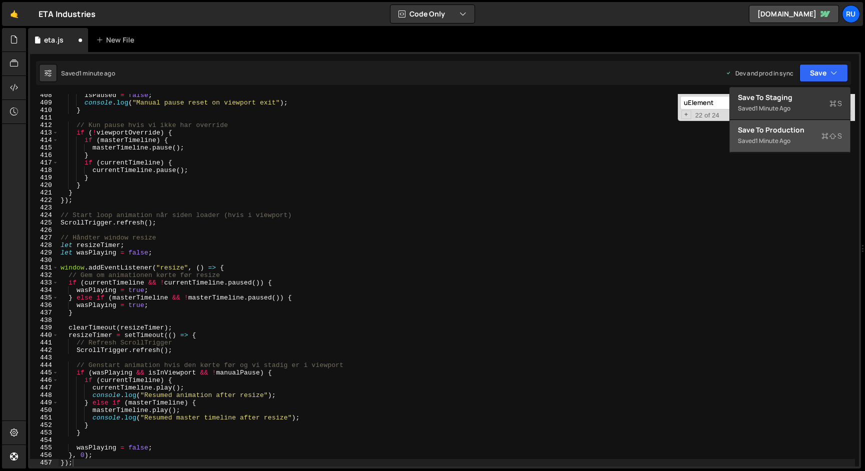
click at [797, 134] on div "Save to Production S" at bounding box center [790, 130] width 104 height 10
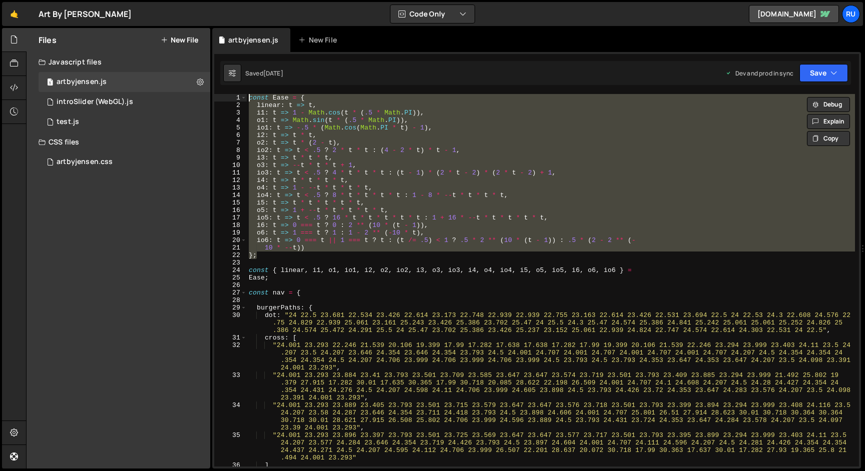
scroll to position [301948, 0]
click at [389, 287] on div "const Ease = { linear : t => t , i1 : t => 1 - Math . cos ( t * ( .5 * Math . P…" at bounding box center [551, 288] width 608 height 388
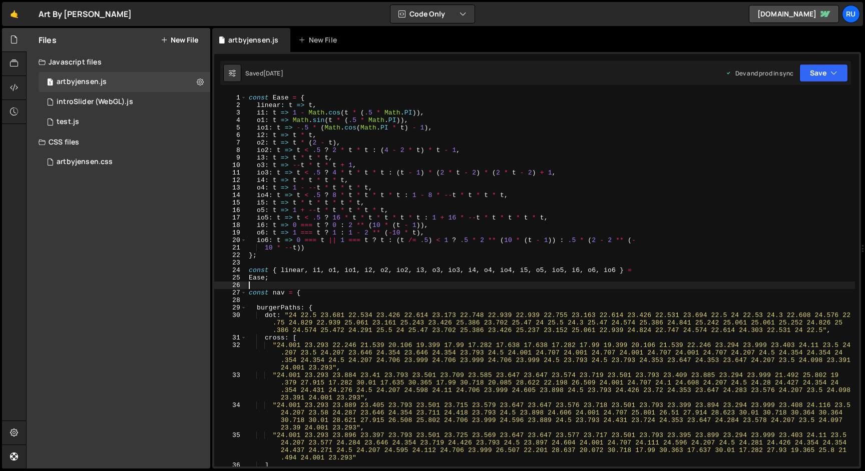
scroll to position [301948, 0]
